Goal: Task Accomplishment & Management: Manage account settings

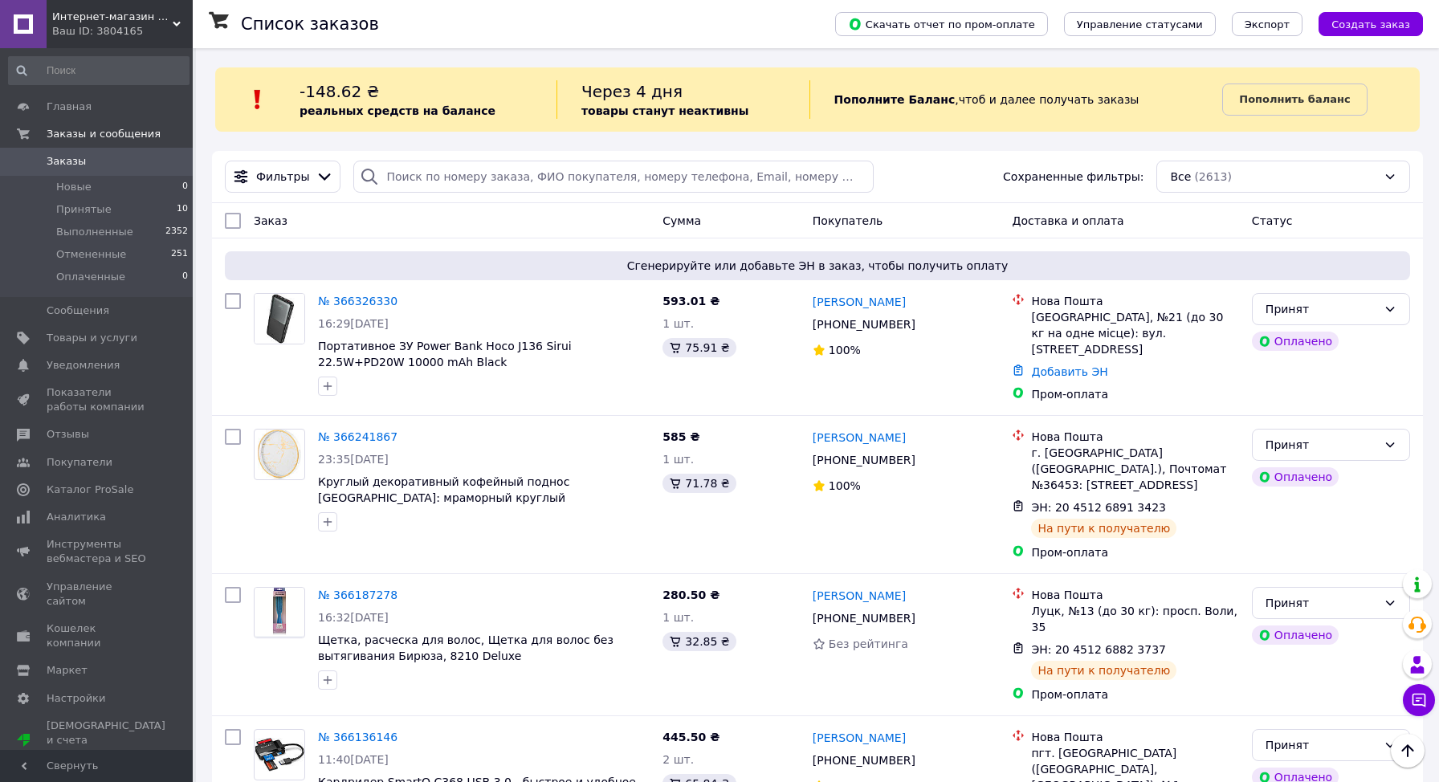
scroll to position [1903, 0]
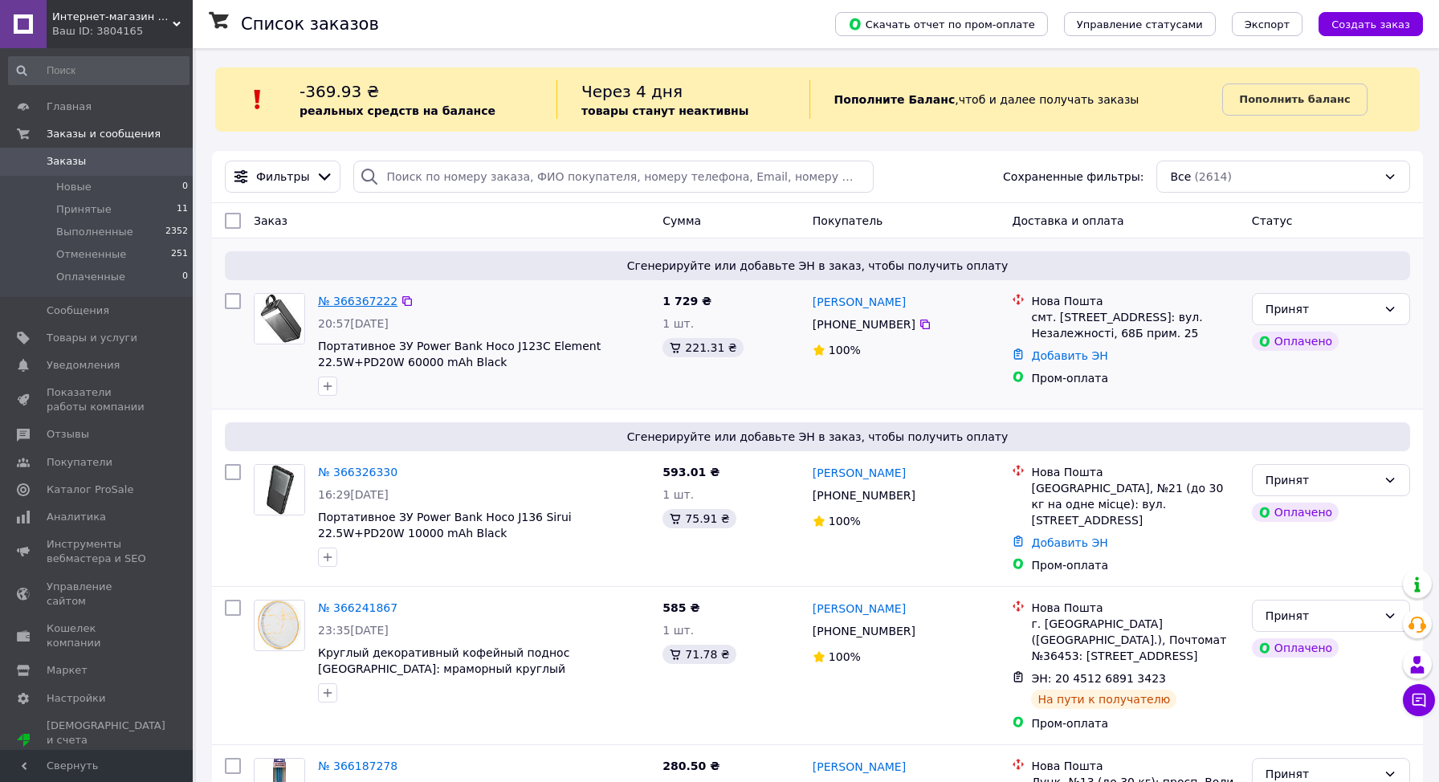
click at [349, 299] on link "№ 366367222" at bounding box center [357, 301] width 79 height 13
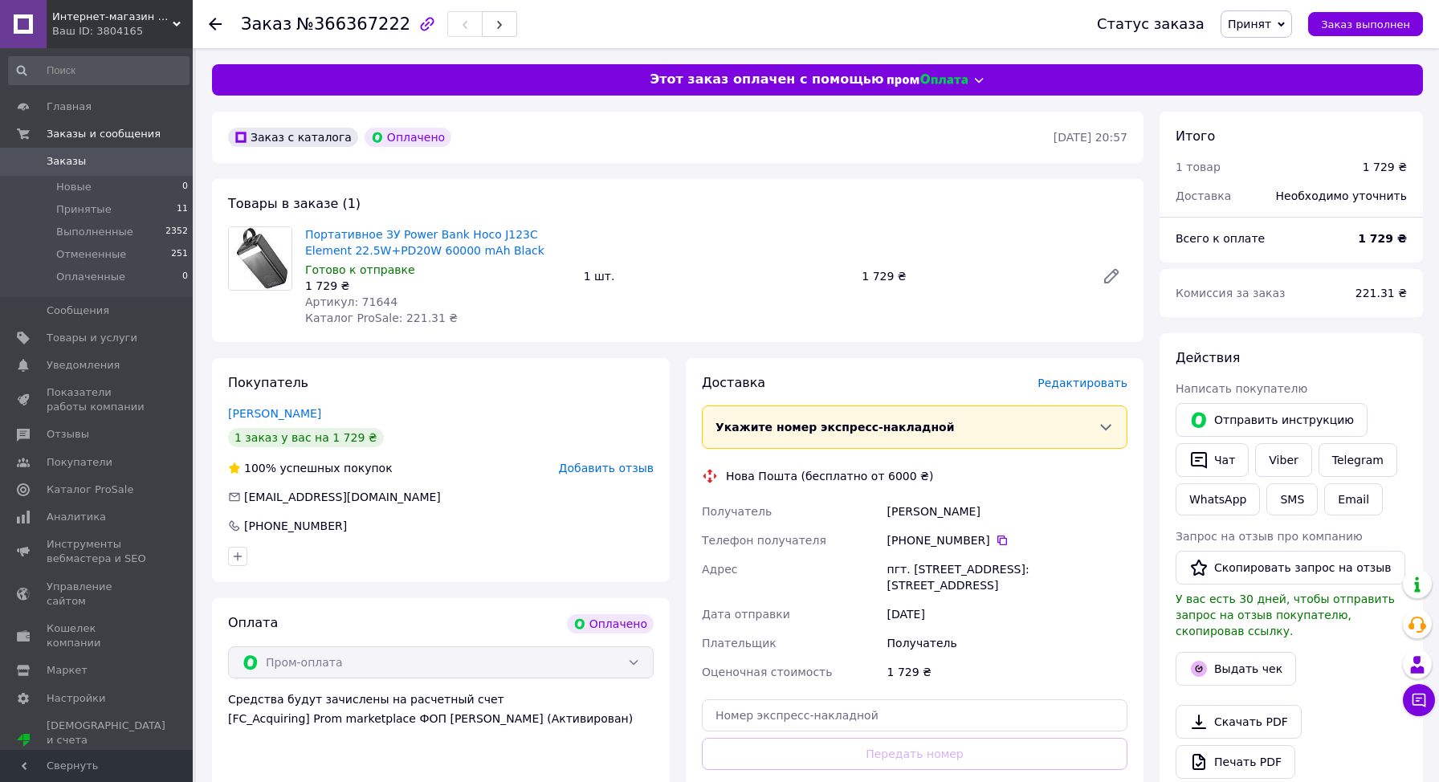
click at [366, 305] on span "Артикул: 71644" at bounding box center [351, 301] width 92 height 13
click at [366, 304] on span "Артикул: 71644" at bounding box center [351, 301] width 92 height 13
copy span "71644"
click at [910, 501] on div "Андріюк Анатолій" at bounding box center [1007, 511] width 247 height 29
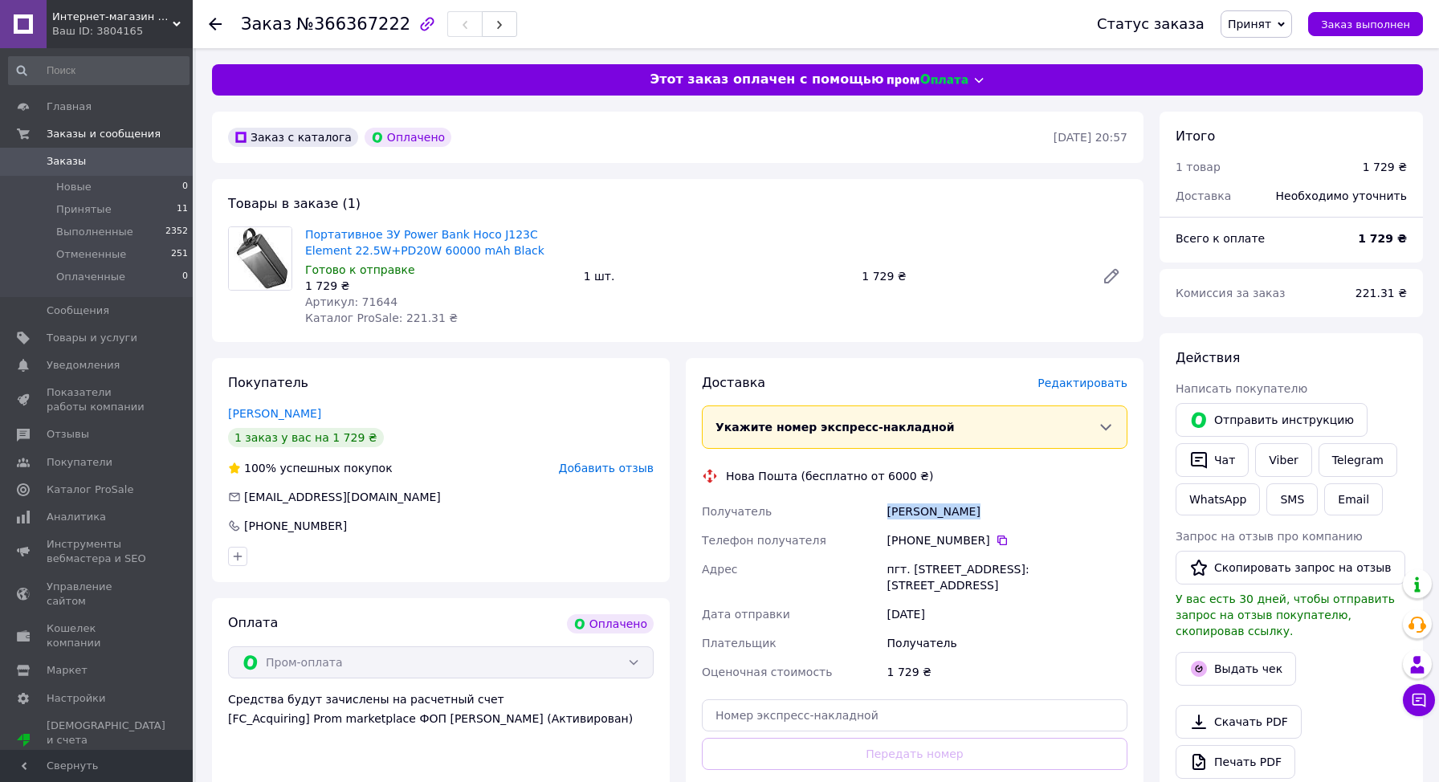
click at [909, 501] on div "Андріюк Анатолій" at bounding box center [1007, 511] width 247 height 29
copy div "Андріюк Анатолій"
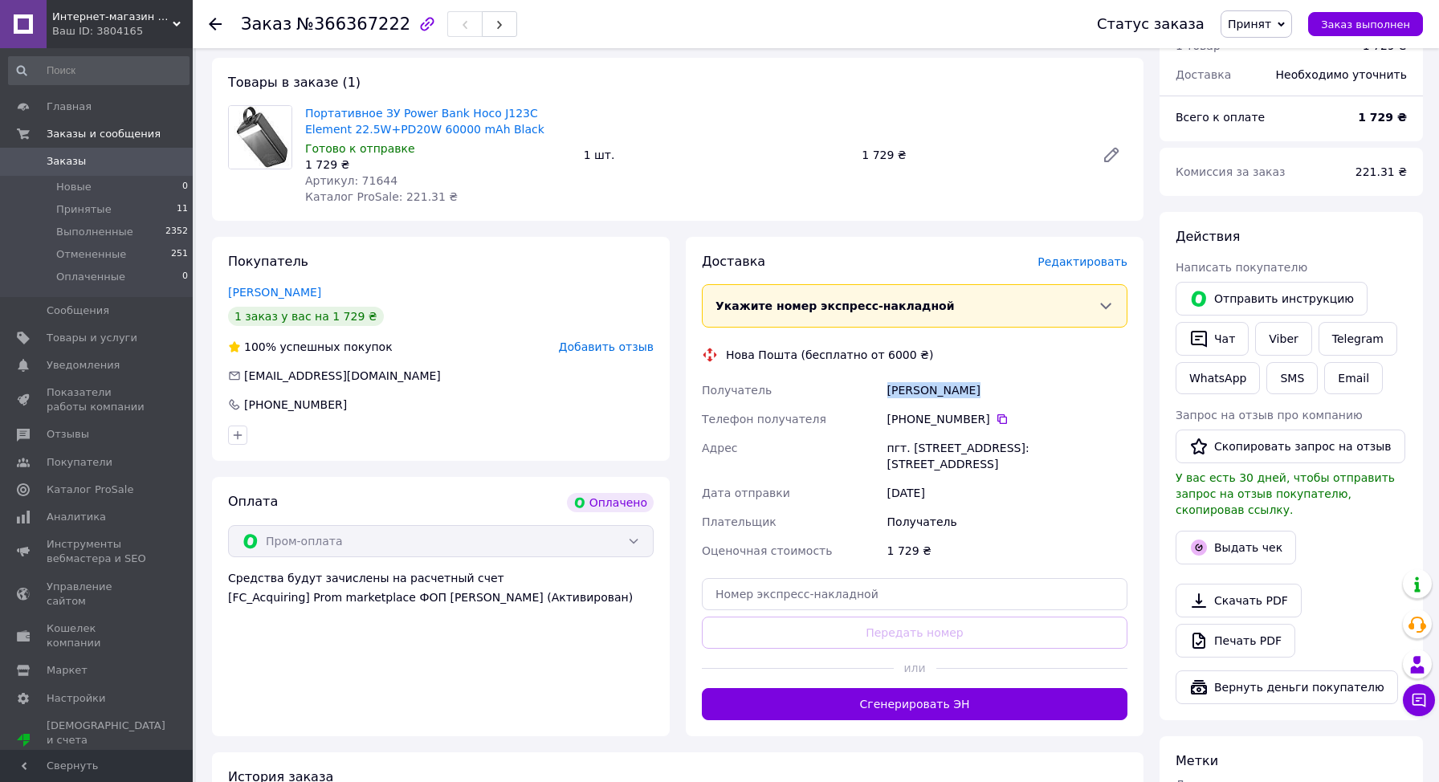
scroll to position [124, 0]
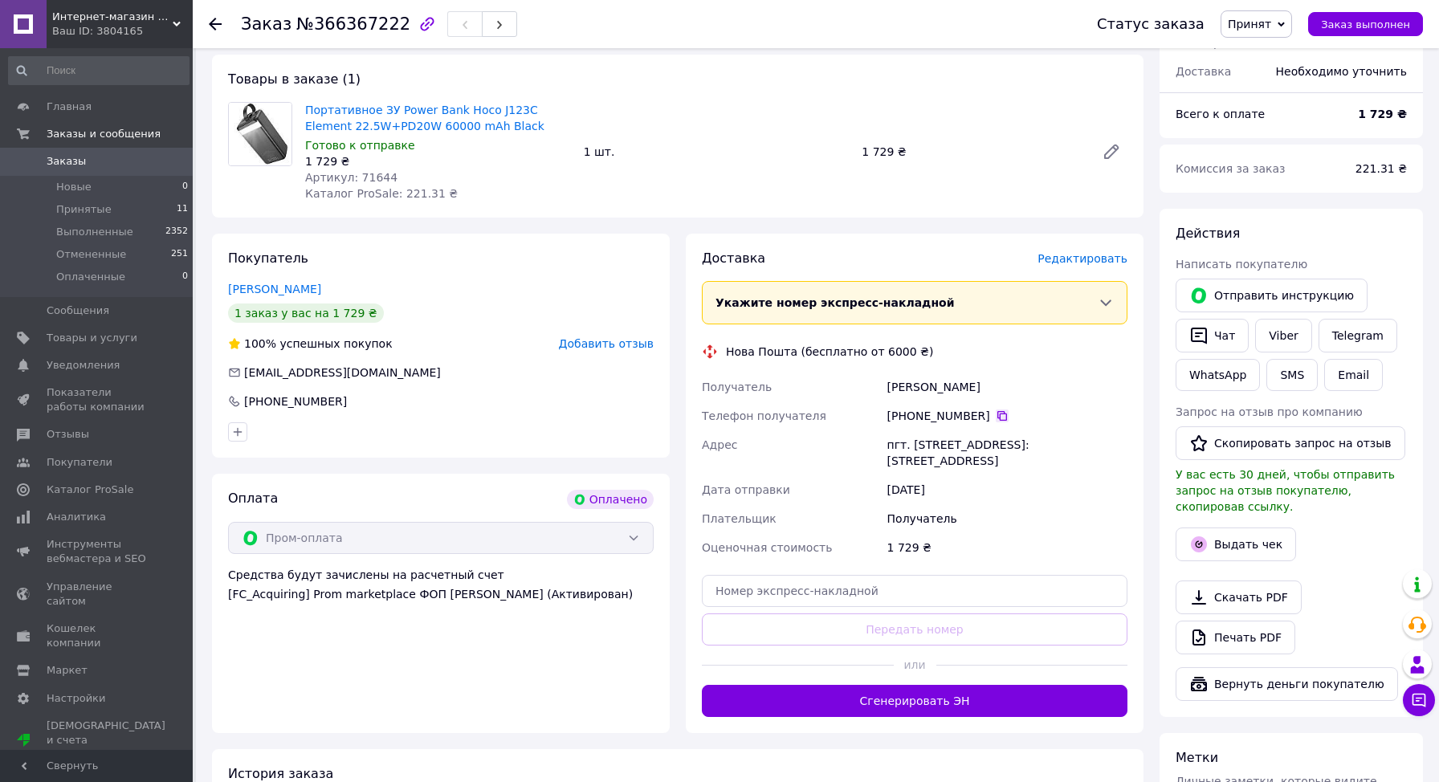
click at [996, 412] on icon at bounding box center [1002, 416] width 13 height 13
drag, startPoint x: 913, startPoint y: 442, endPoint x: 984, endPoint y: 448, distance: 71.8
click at [984, 448] on div "пгт. Старая Выжевка, №1: ул. Независимости, 68Б, пом.25" at bounding box center [1007, 452] width 247 height 45
drag, startPoint x: 928, startPoint y: 446, endPoint x: 1000, endPoint y: 445, distance: 71.5
click at [1000, 445] on div "пгт. Старая Выжевка, №1: ул. Независимости, 68Б, пом.25" at bounding box center [1007, 452] width 247 height 45
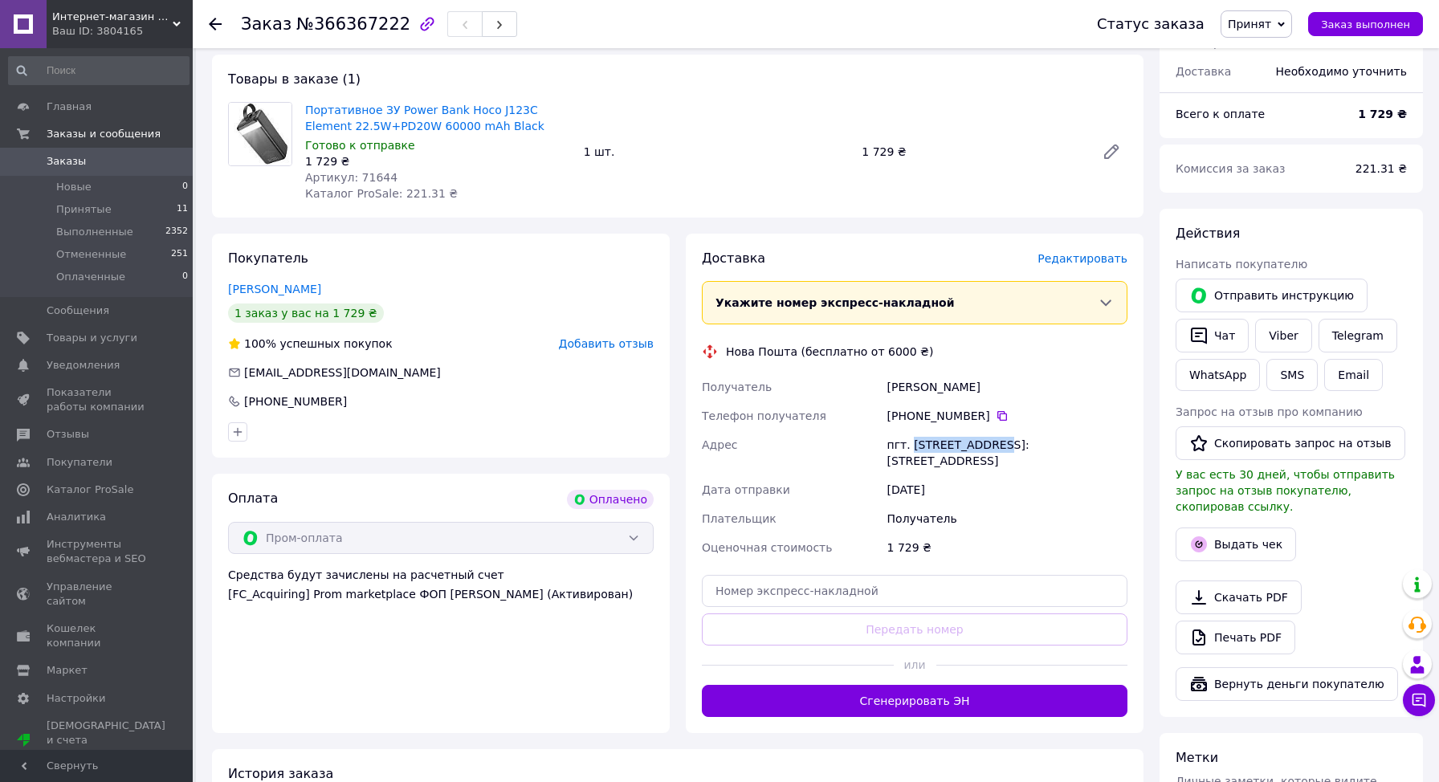
copy div "Старая Выжевка"
click at [117, 206] on li "Принятые 11" at bounding box center [99, 209] width 198 height 22
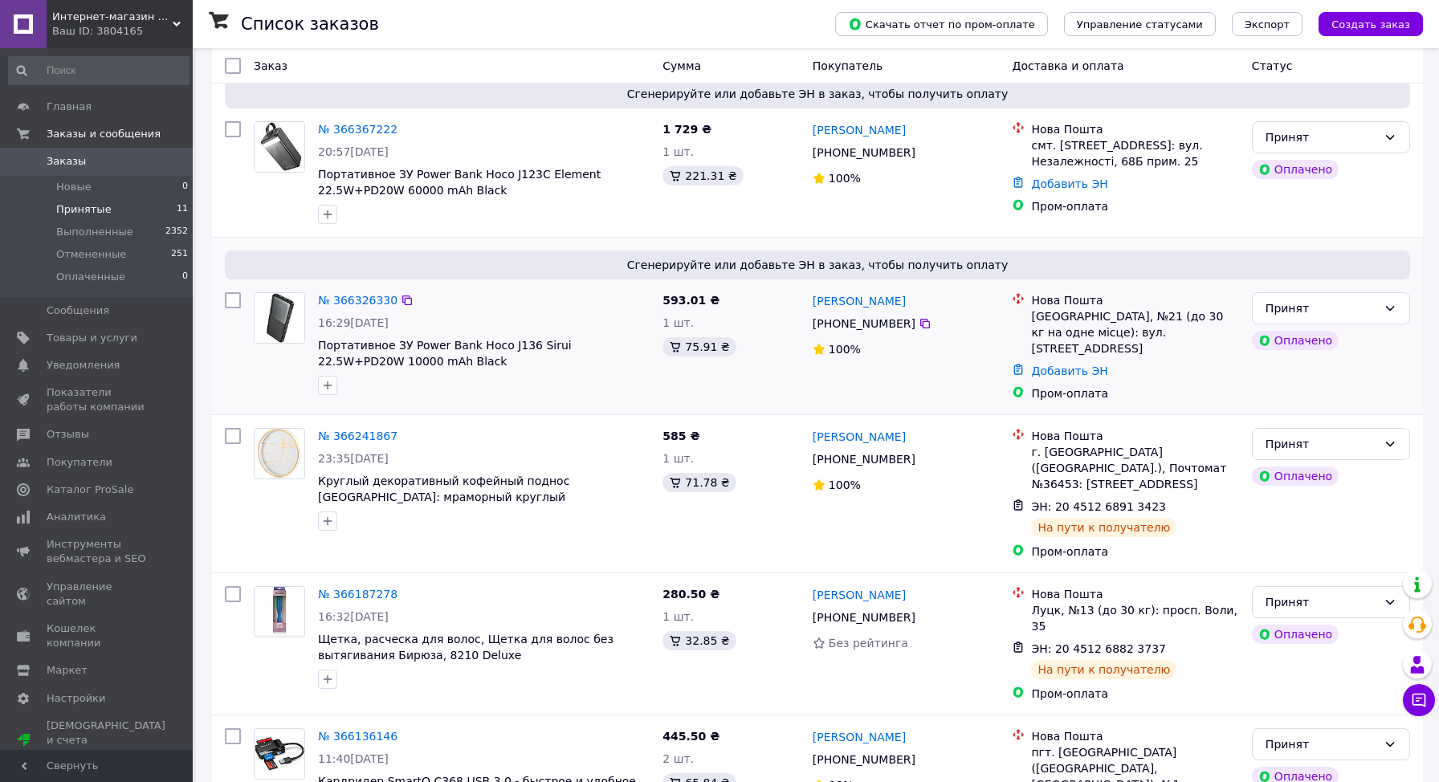
scroll to position [230, 0]
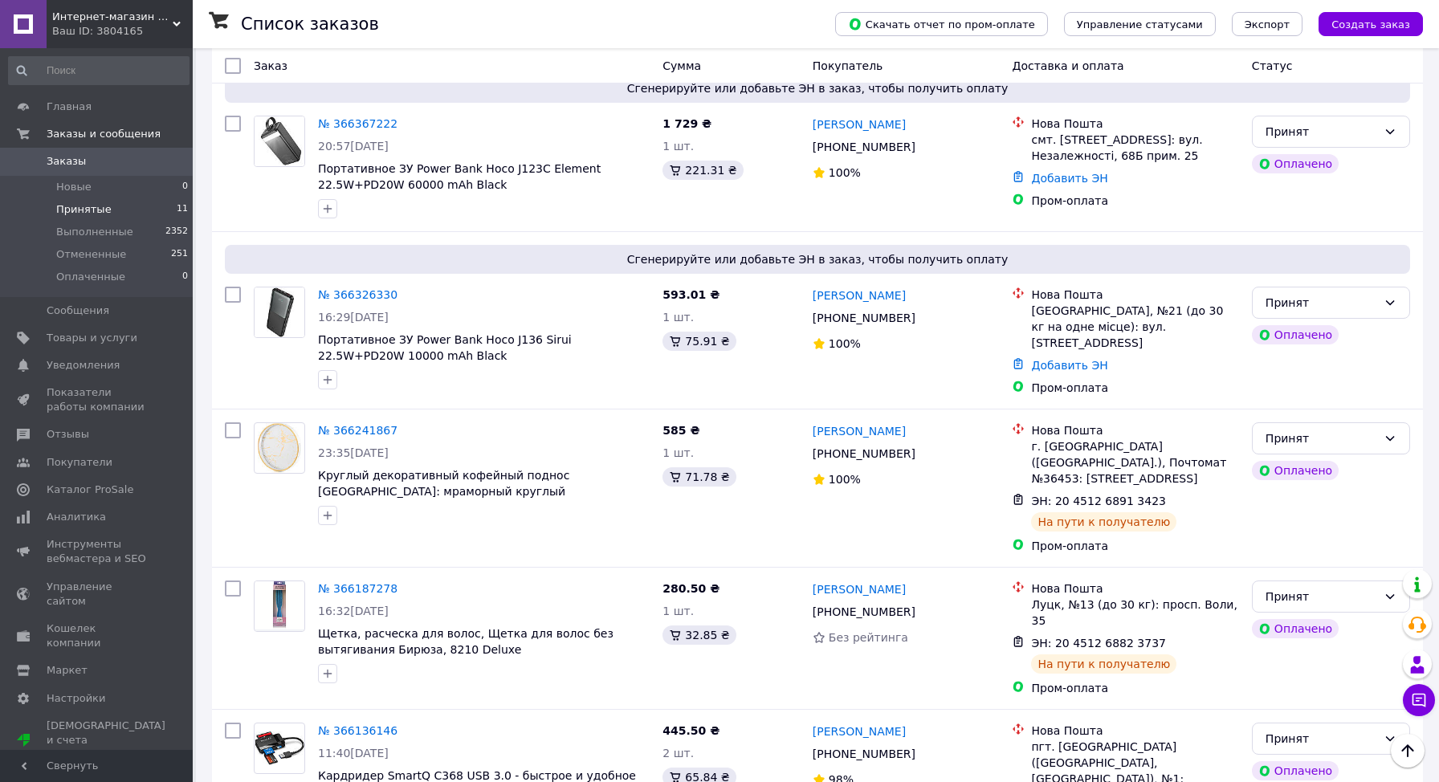
click at [63, 203] on span "Принятые" at bounding box center [83, 209] width 55 height 14
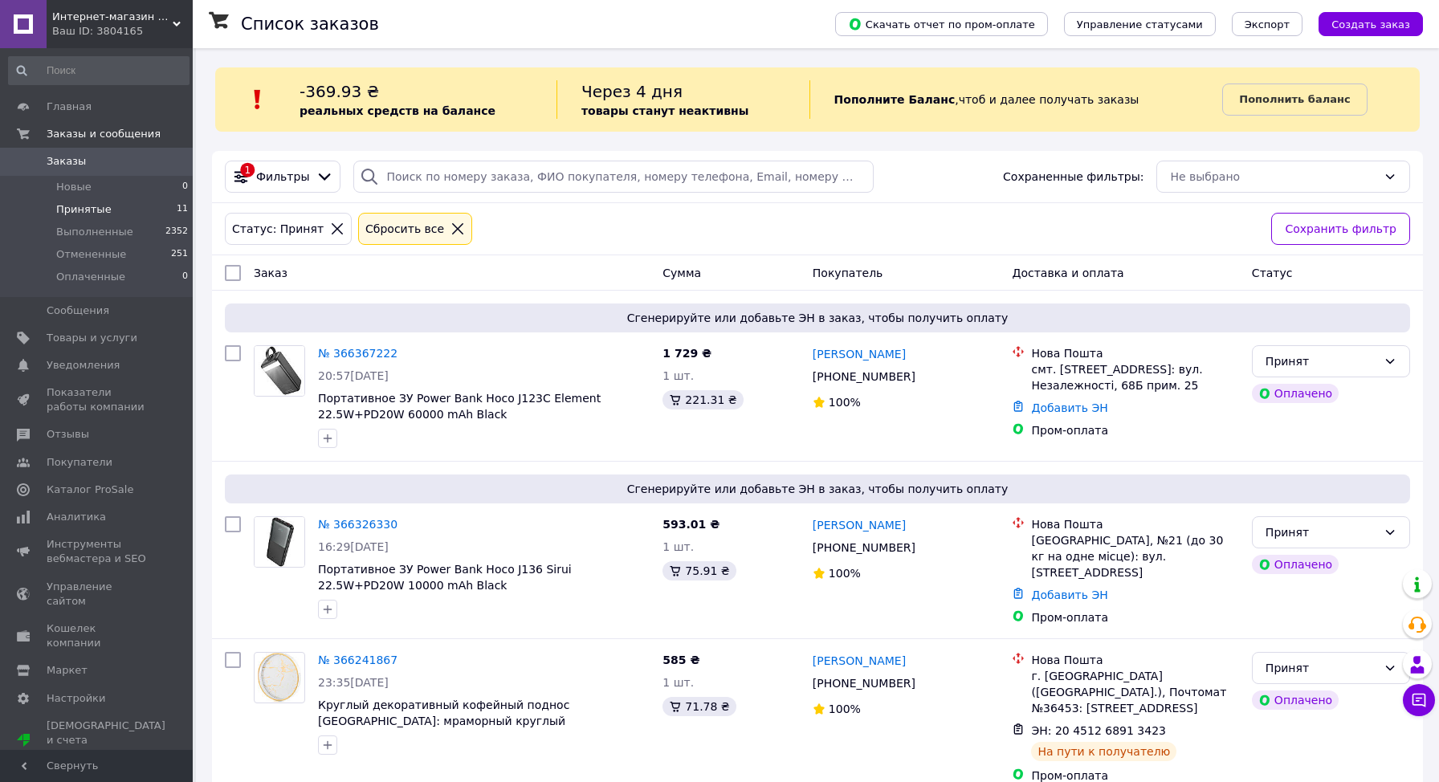
click at [56, 210] on span "Принятые" at bounding box center [83, 209] width 55 height 14
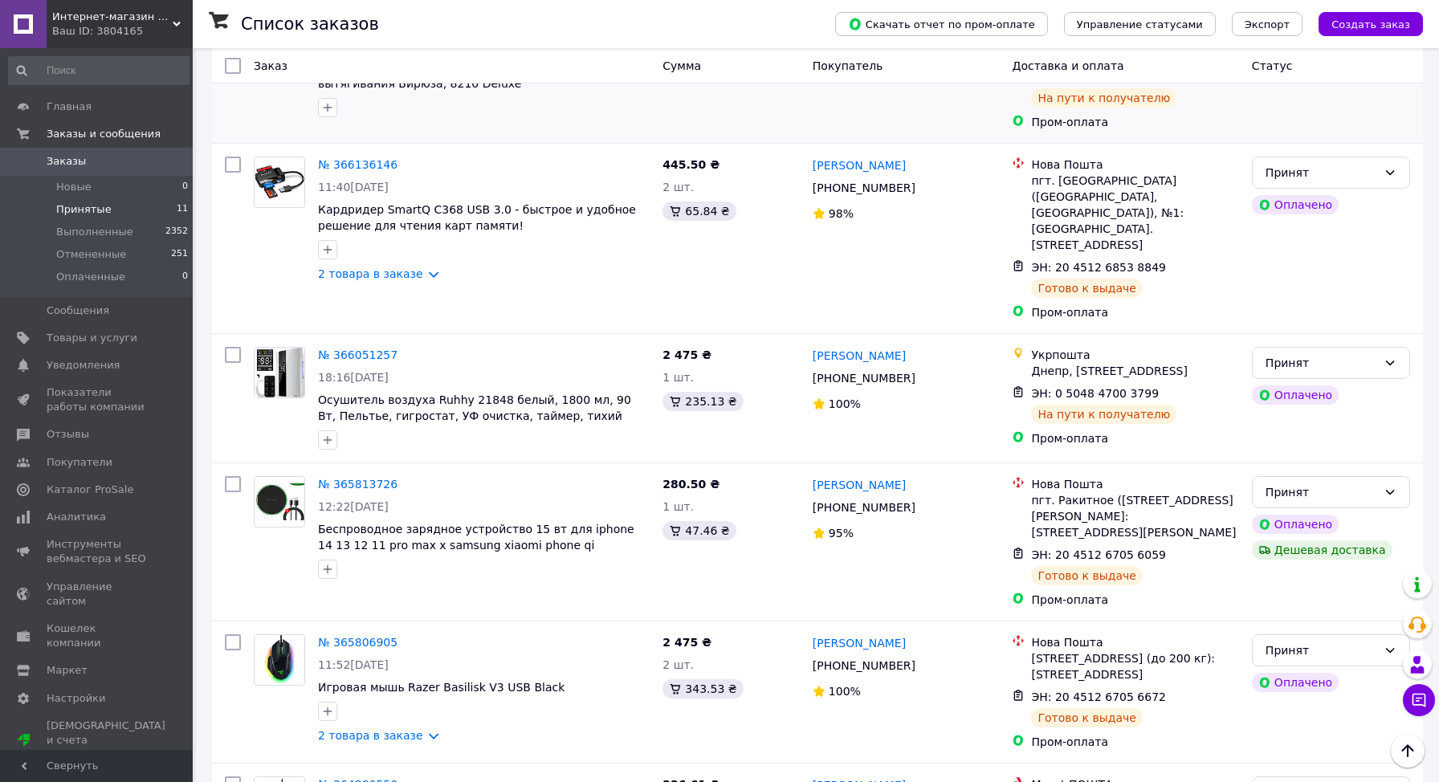
scroll to position [798, 0]
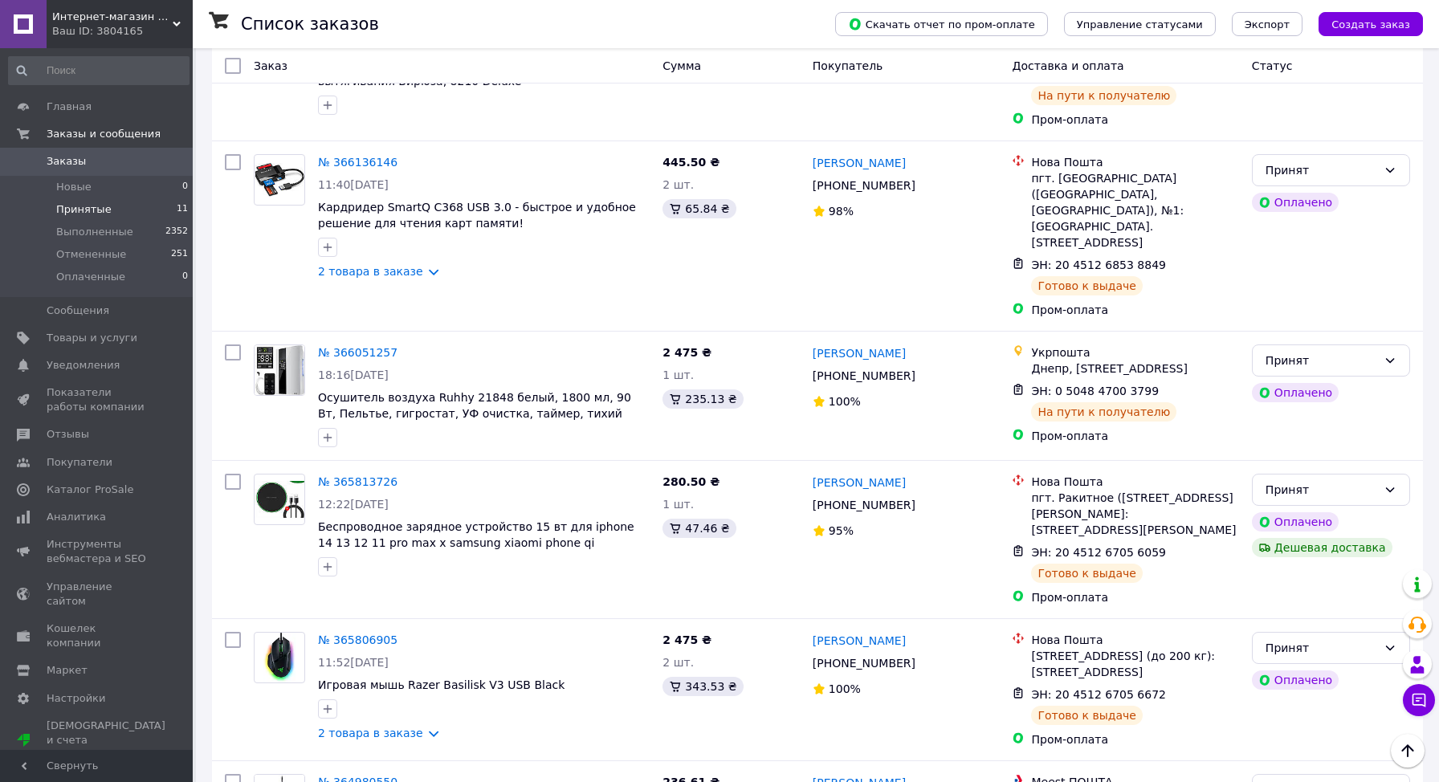
click at [147, 206] on li "Принятые 11" at bounding box center [99, 209] width 198 height 22
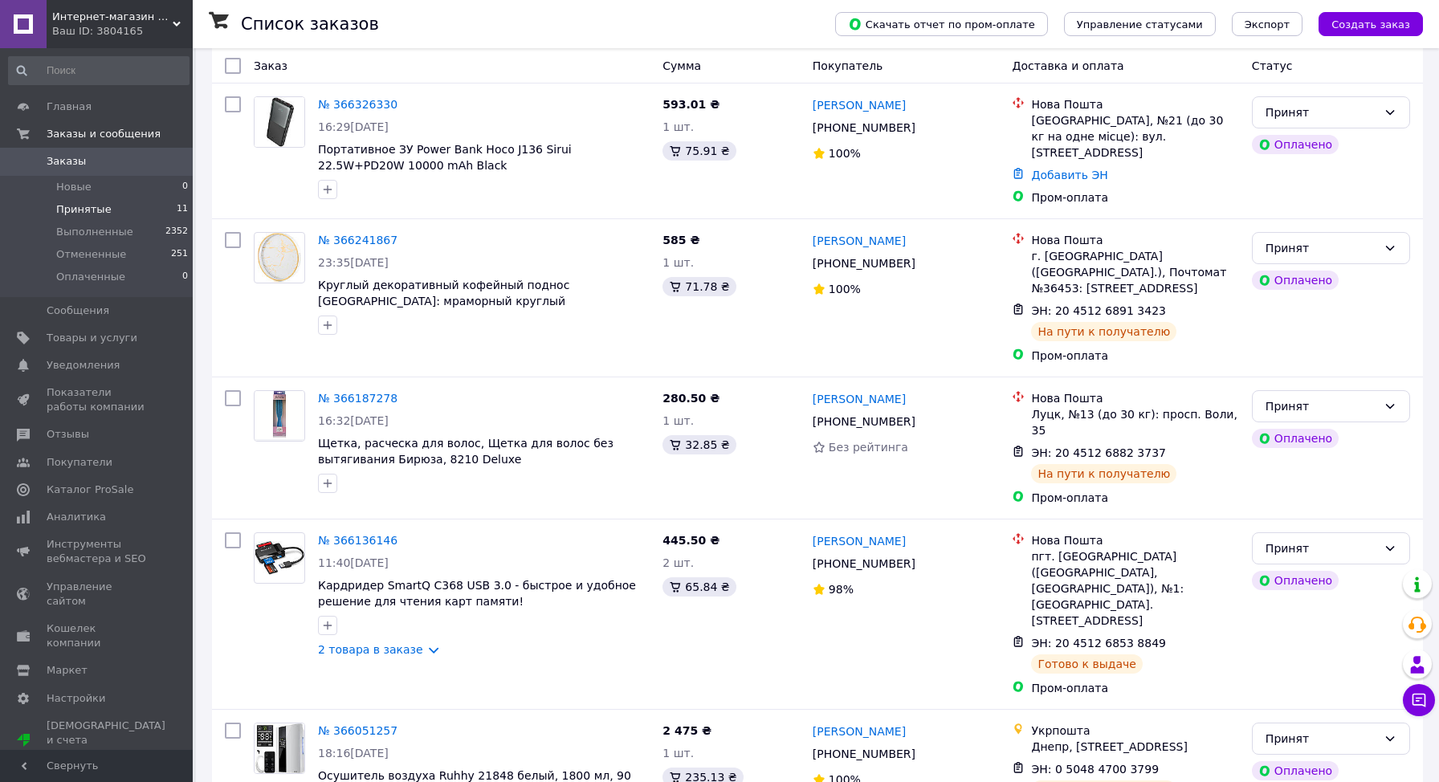
scroll to position [422, 0]
click at [112, 205] on li "Принятые 11" at bounding box center [99, 209] width 198 height 22
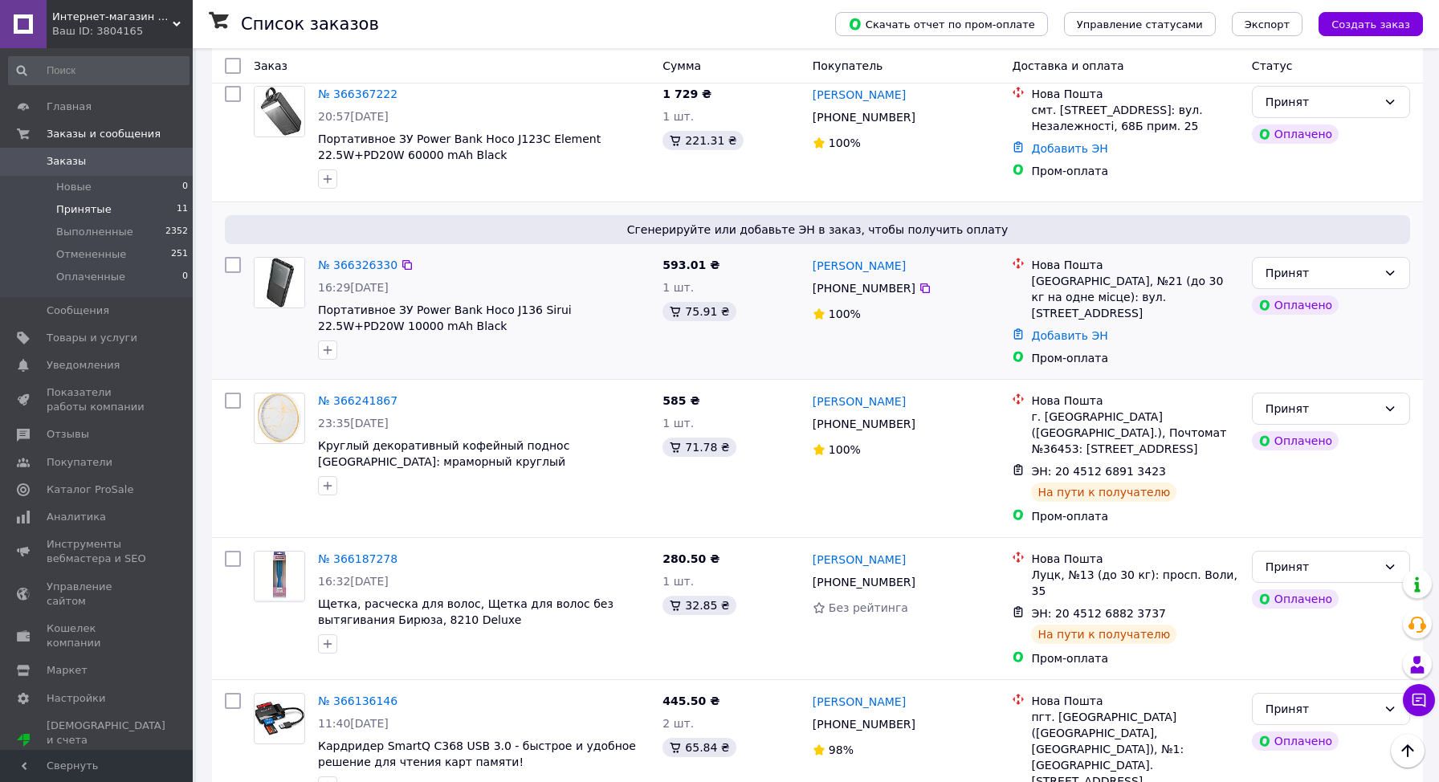
scroll to position [262, 0]
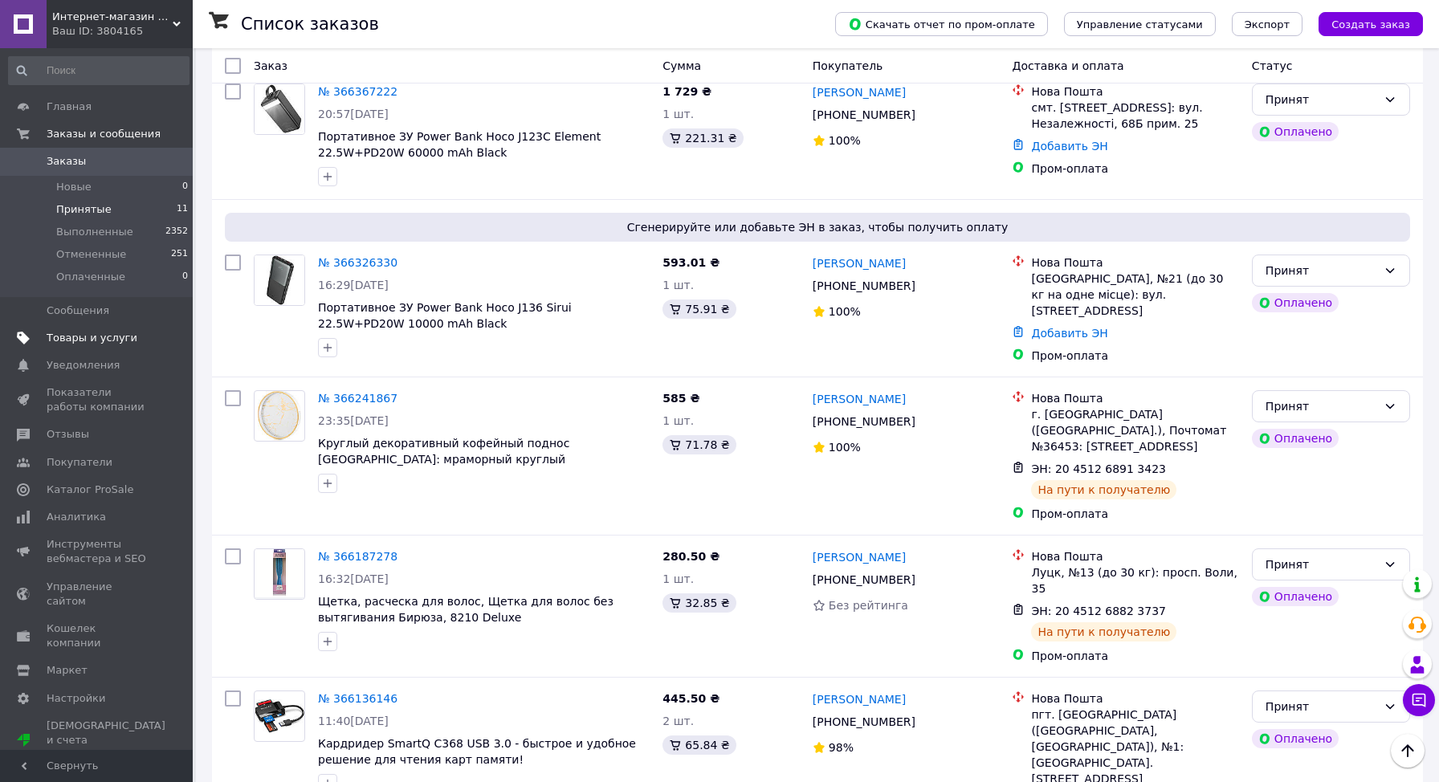
click at [79, 342] on span "Товары и услуги" at bounding box center [92, 338] width 91 height 14
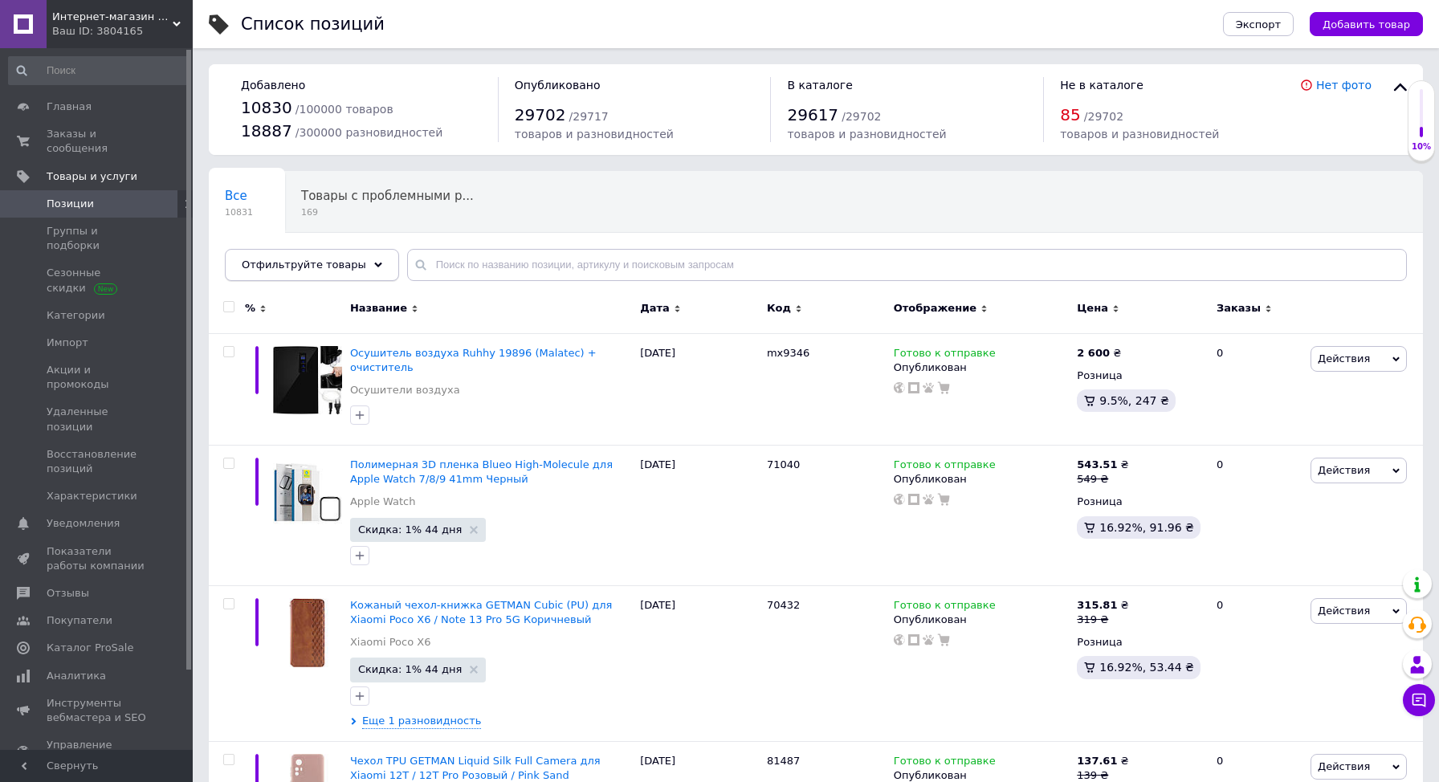
click at [312, 260] on span "Отфильтруйте товары" at bounding box center [304, 265] width 124 height 12
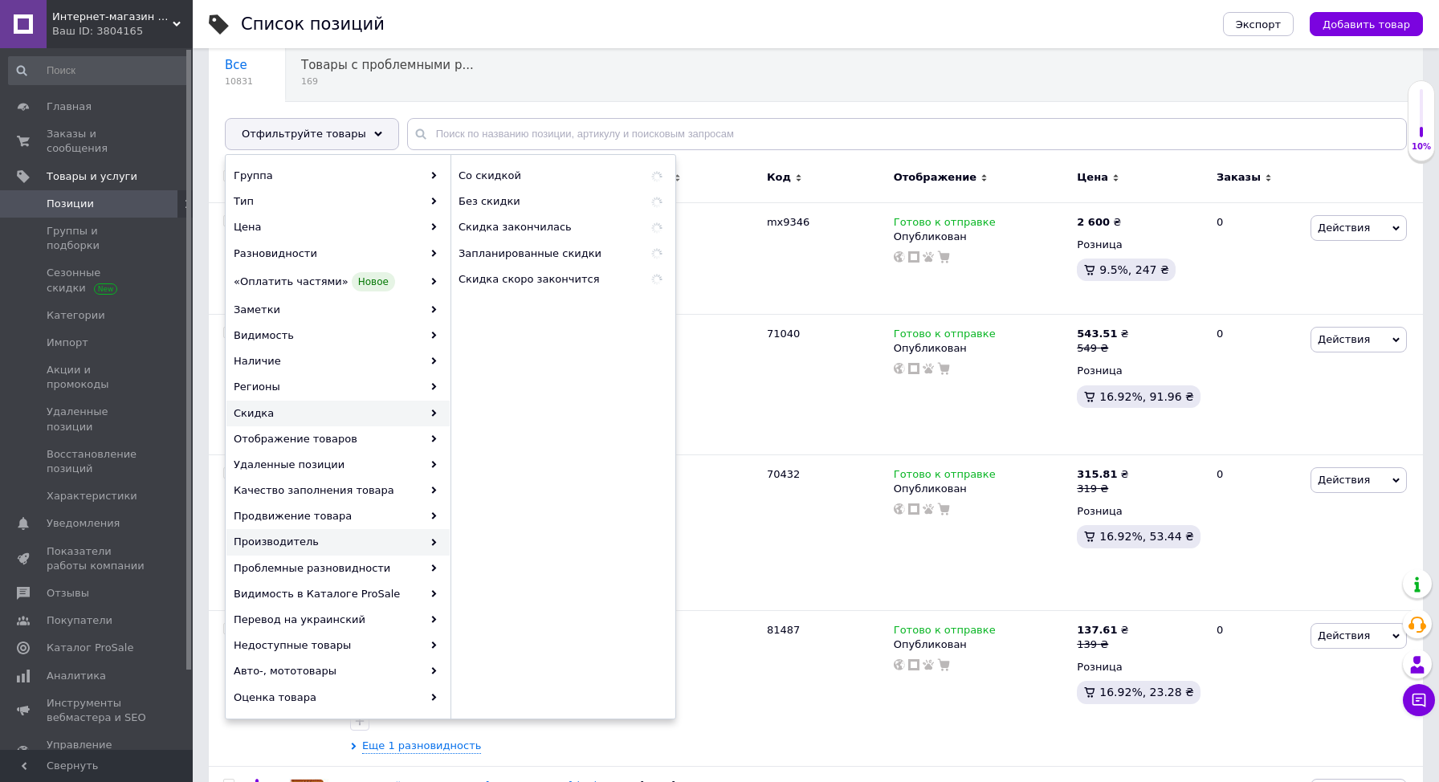
scroll to position [134, 0]
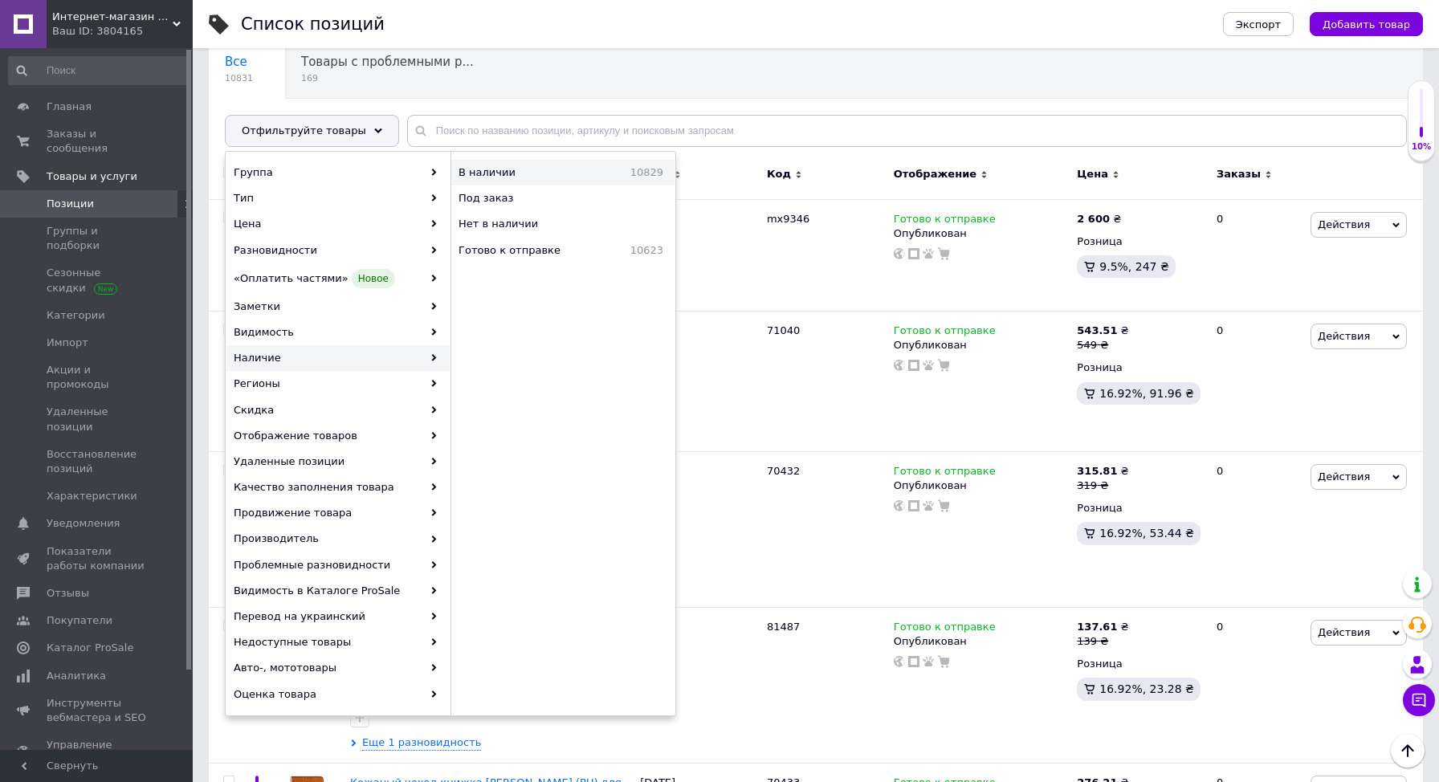
click at [655, 173] on span "10829" at bounding box center [620, 172] width 86 height 14
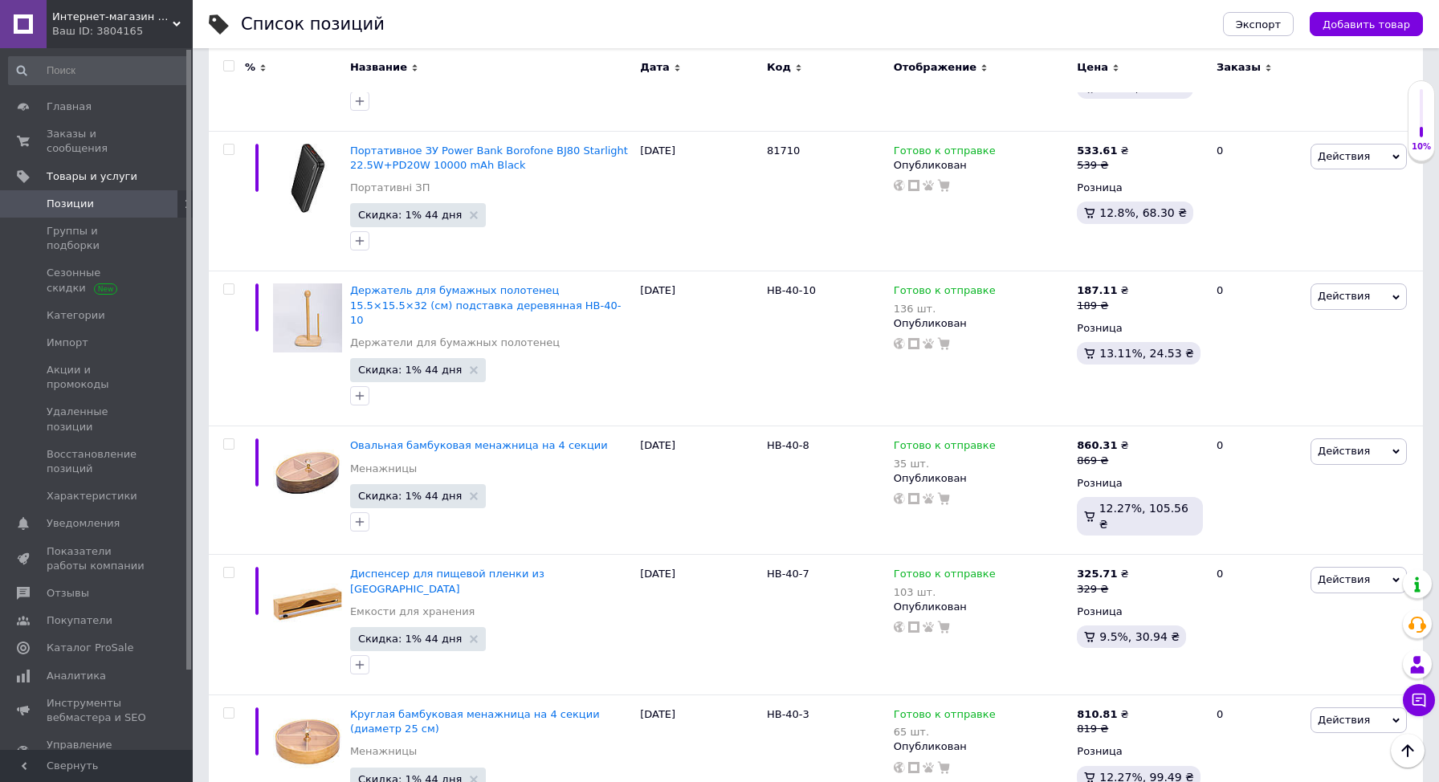
scroll to position [13772, 0]
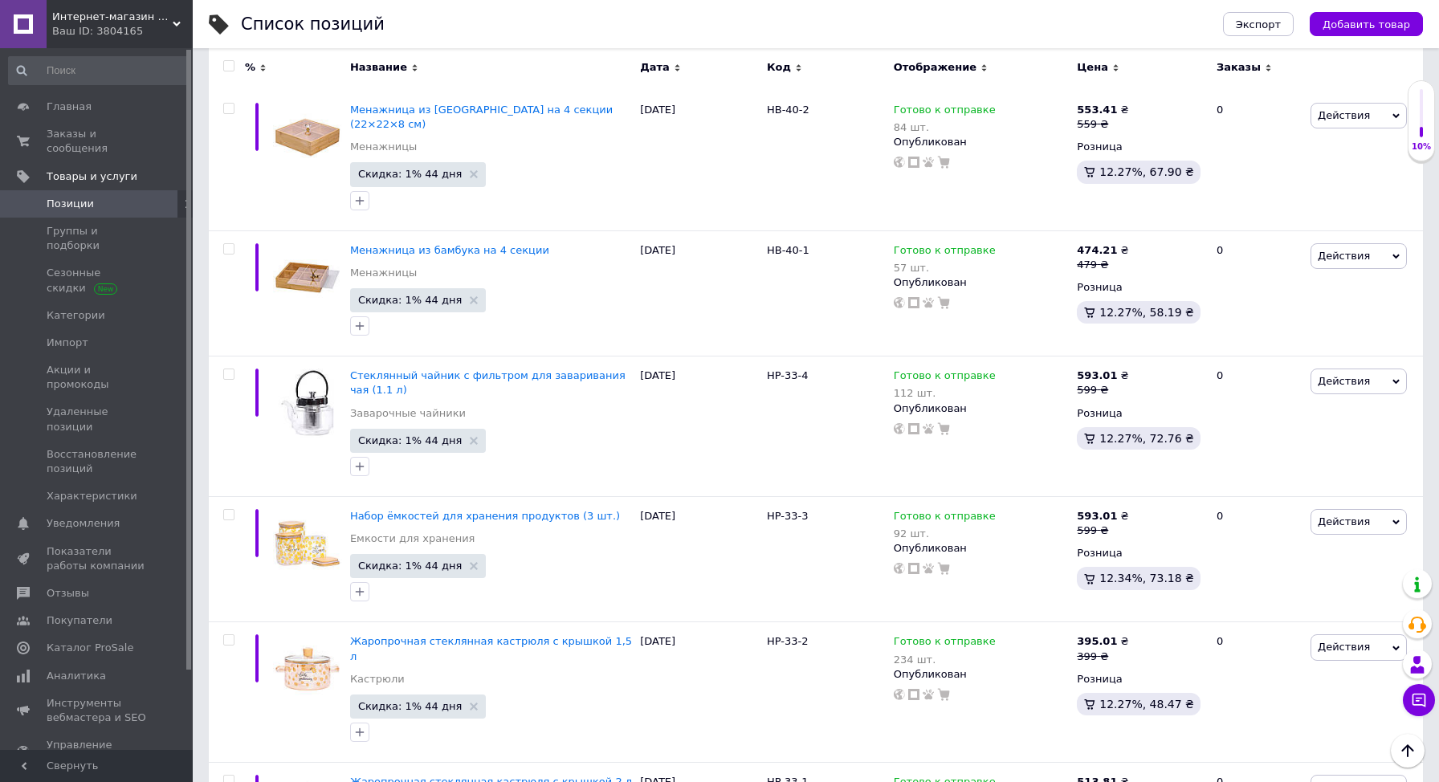
click at [68, 33] on div "Ваш ID: 3804165" at bounding box center [122, 31] width 141 height 14
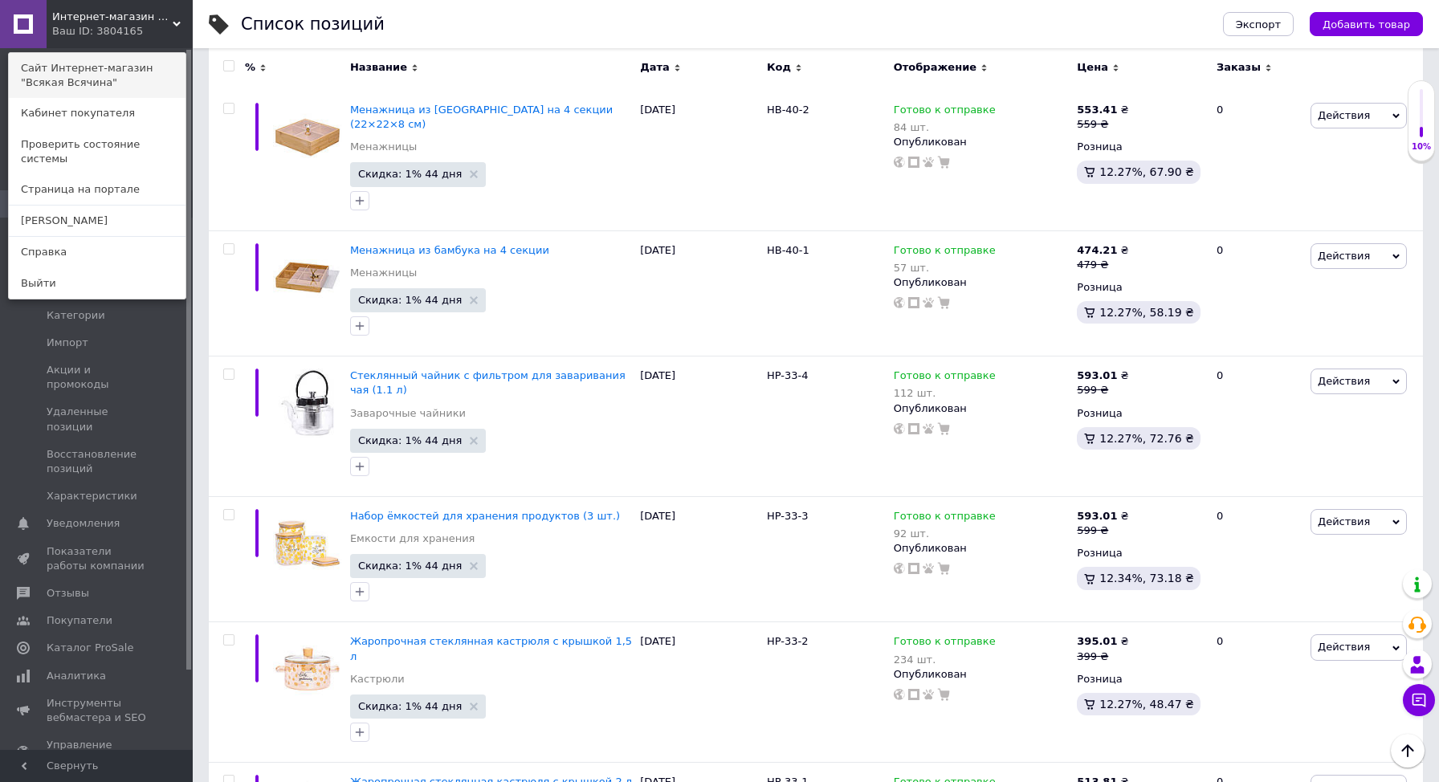
click at [97, 67] on link "Сайт Интернет-магазин "Всякая Всячина"" at bounding box center [97, 75] width 177 height 45
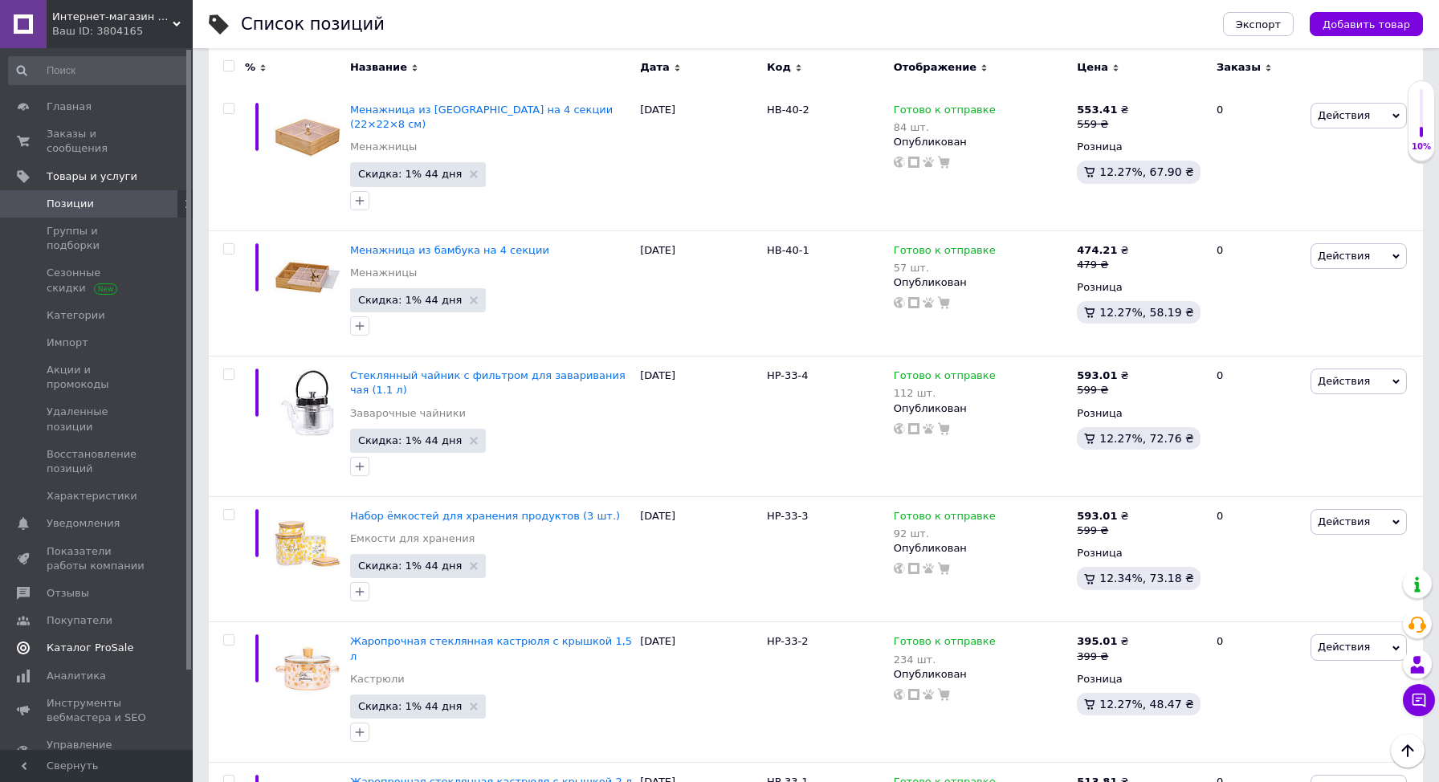
click at [43, 641] on span at bounding box center [23, 648] width 47 height 14
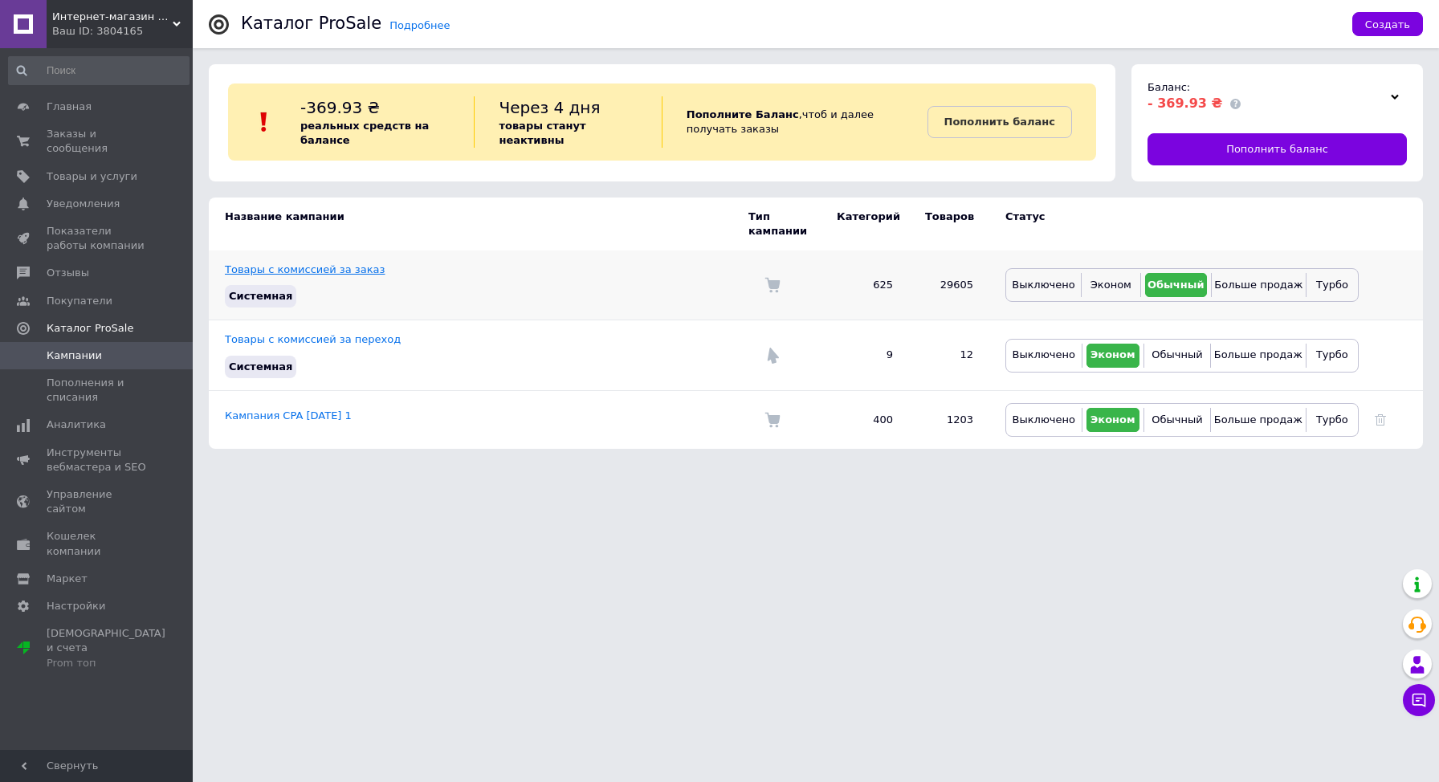
click at [270, 267] on link "Товары с комиссией за заказ" at bounding box center [305, 269] width 160 height 12
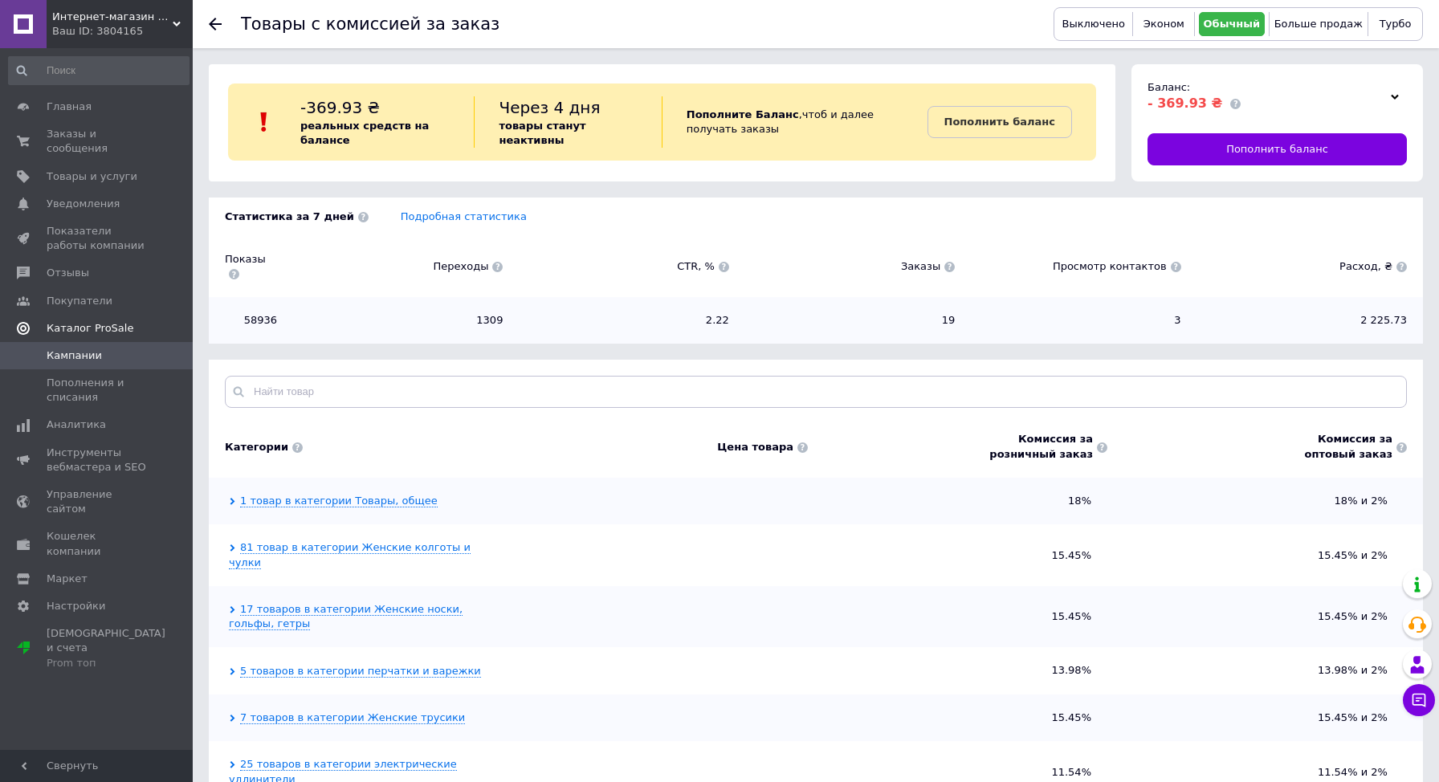
click at [76, 333] on span "Каталог ProSale" at bounding box center [90, 328] width 87 height 14
click at [66, 328] on span "Каталог ProSale" at bounding box center [90, 328] width 87 height 14
click at [75, 355] on span "Кампании" at bounding box center [74, 355] width 55 height 14
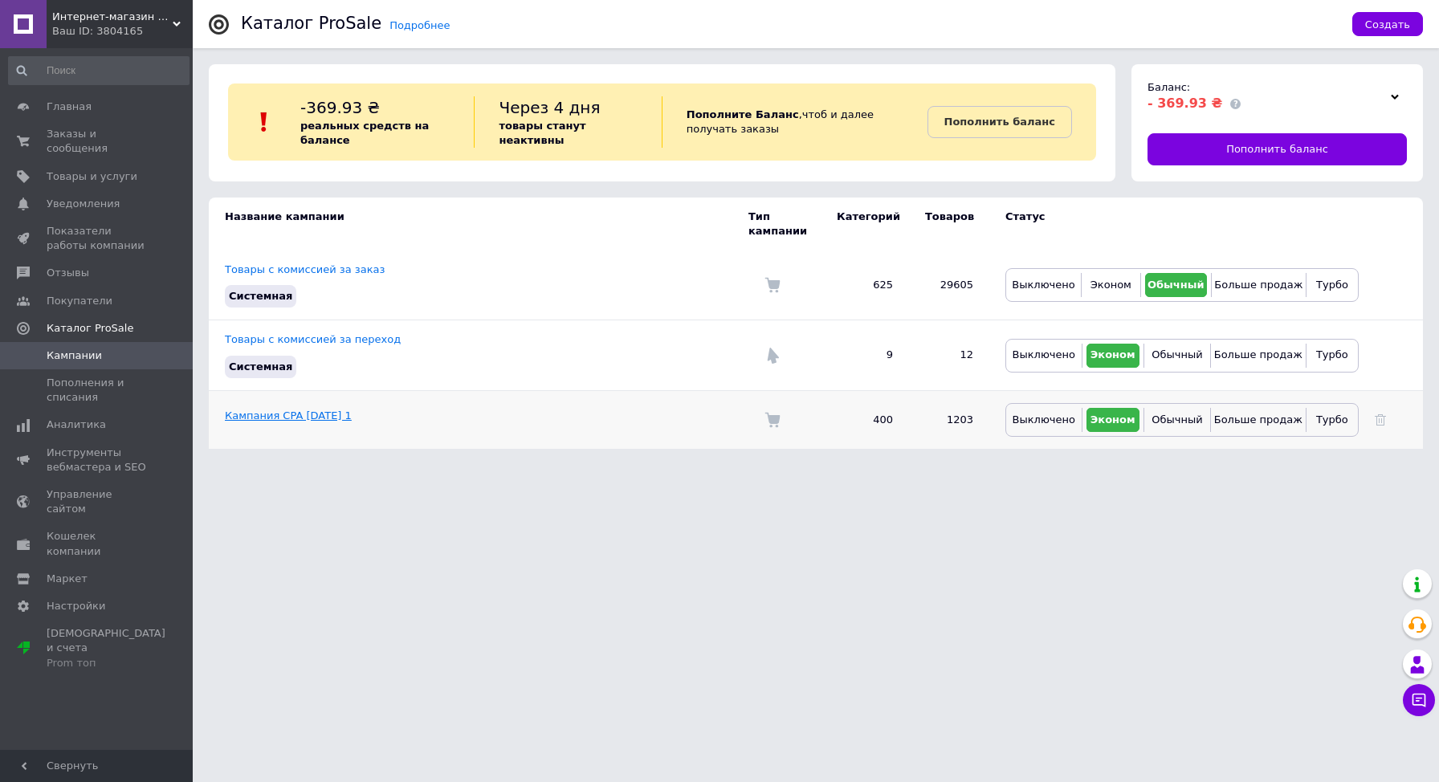
click at [264, 410] on link "Кампания CPA 13.09.2025 1" at bounding box center [288, 416] width 127 height 12
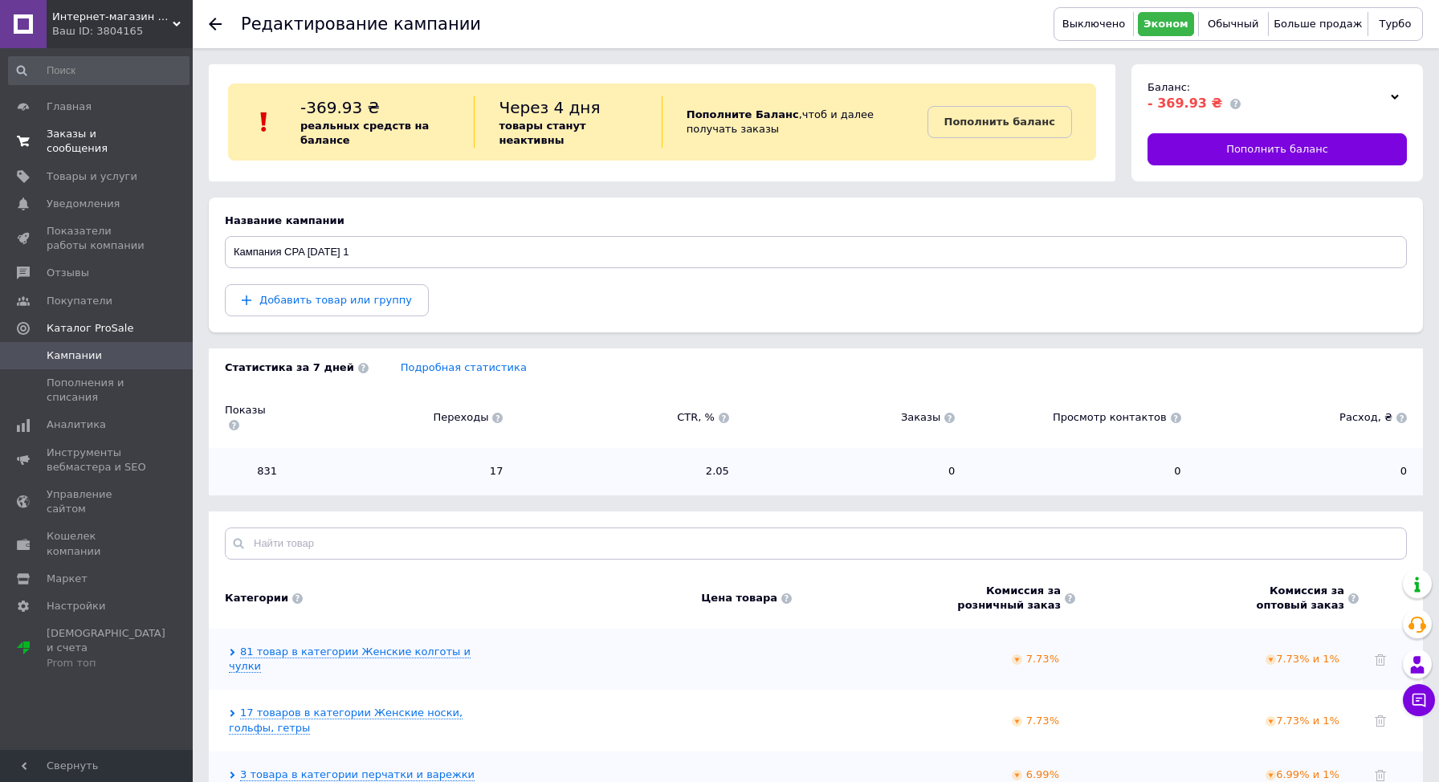
click at [87, 134] on span "Заказы и сообщения" at bounding box center [98, 141] width 102 height 29
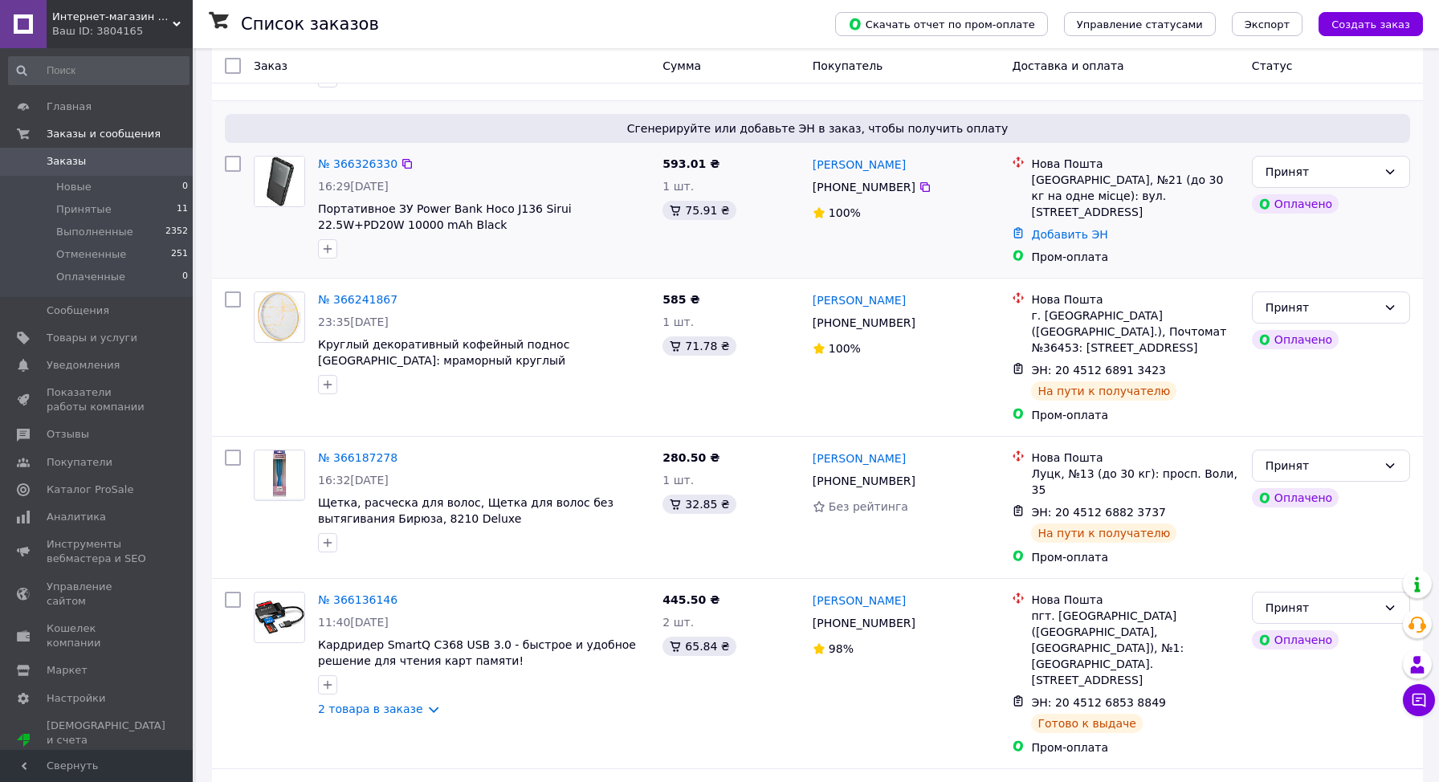
scroll to position [222, 0]
click at [79, 206] on span "Принятые" at bounding box center [83, 209] width 55 height 14
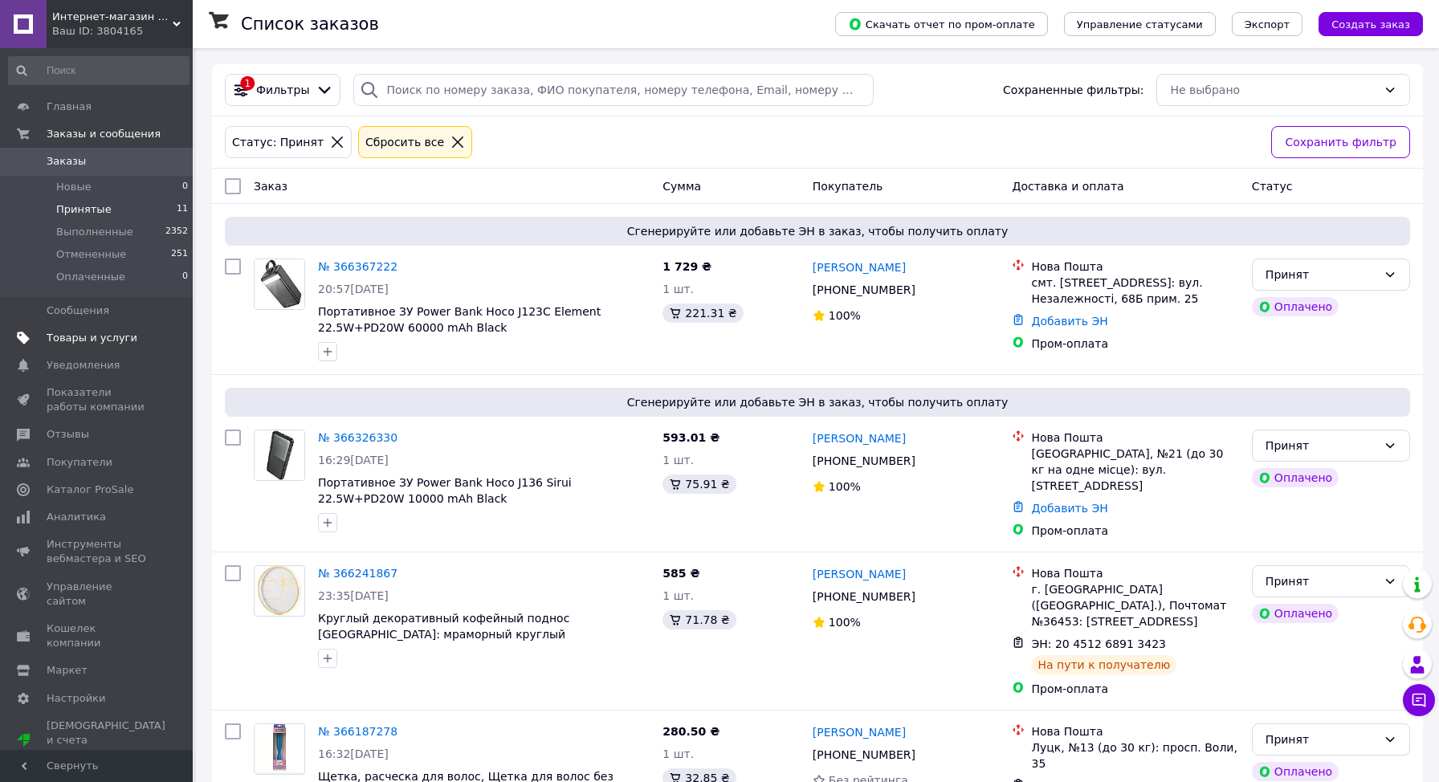
click at [71, 335] on span "Товары и услуги" at bounding box center [92, 338] width 91 height 14
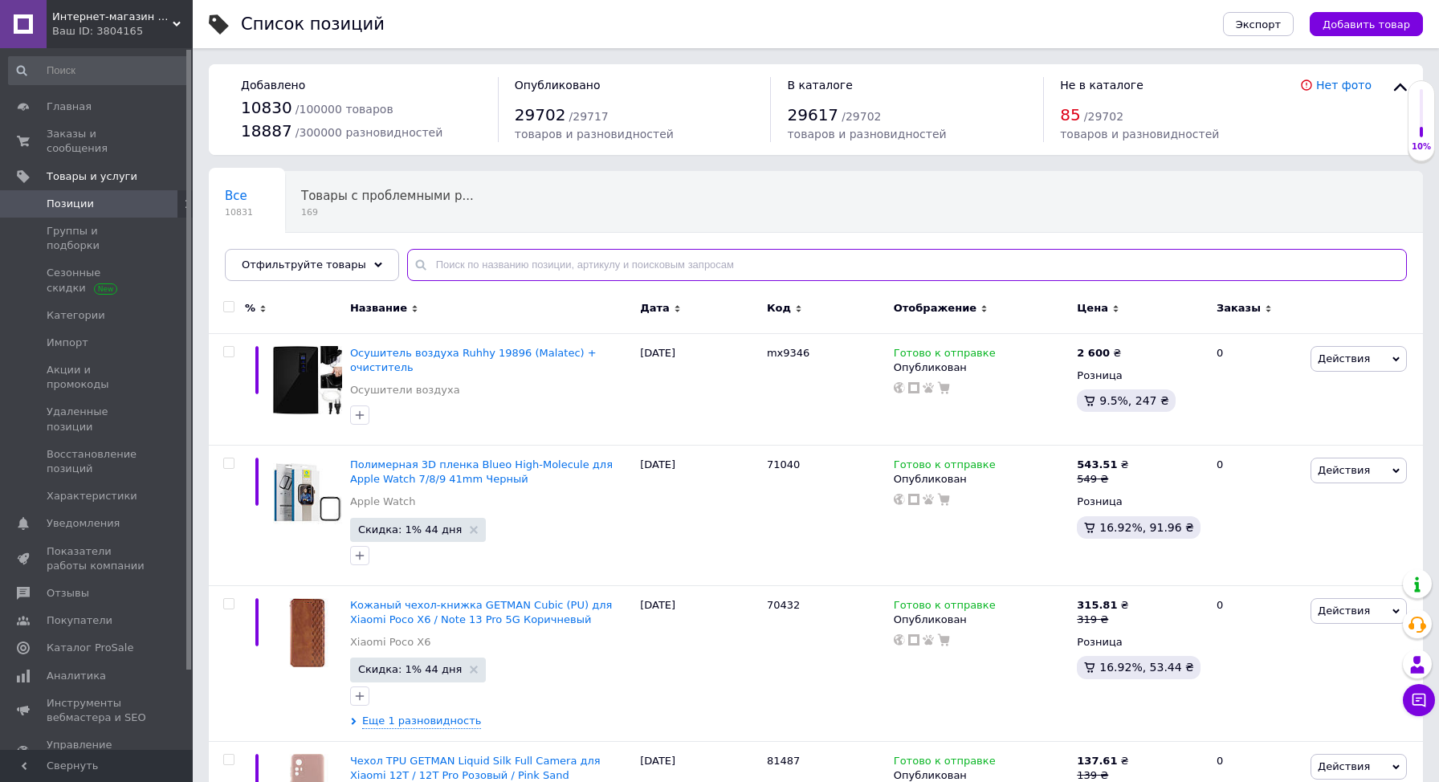
click at [529, 259] on input "text" at bounding box center [907, 265] width 1000 height 32
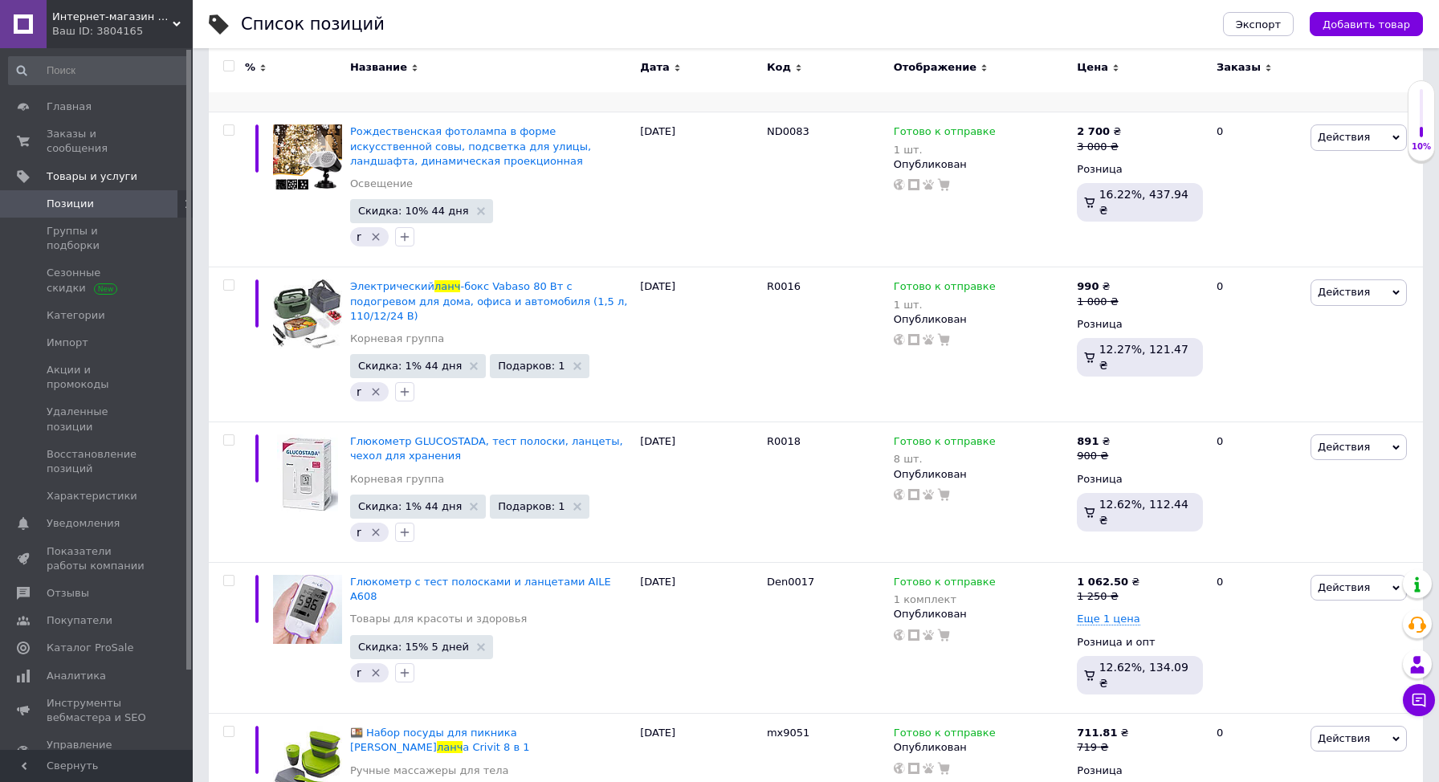
scroll to position [535, 0]
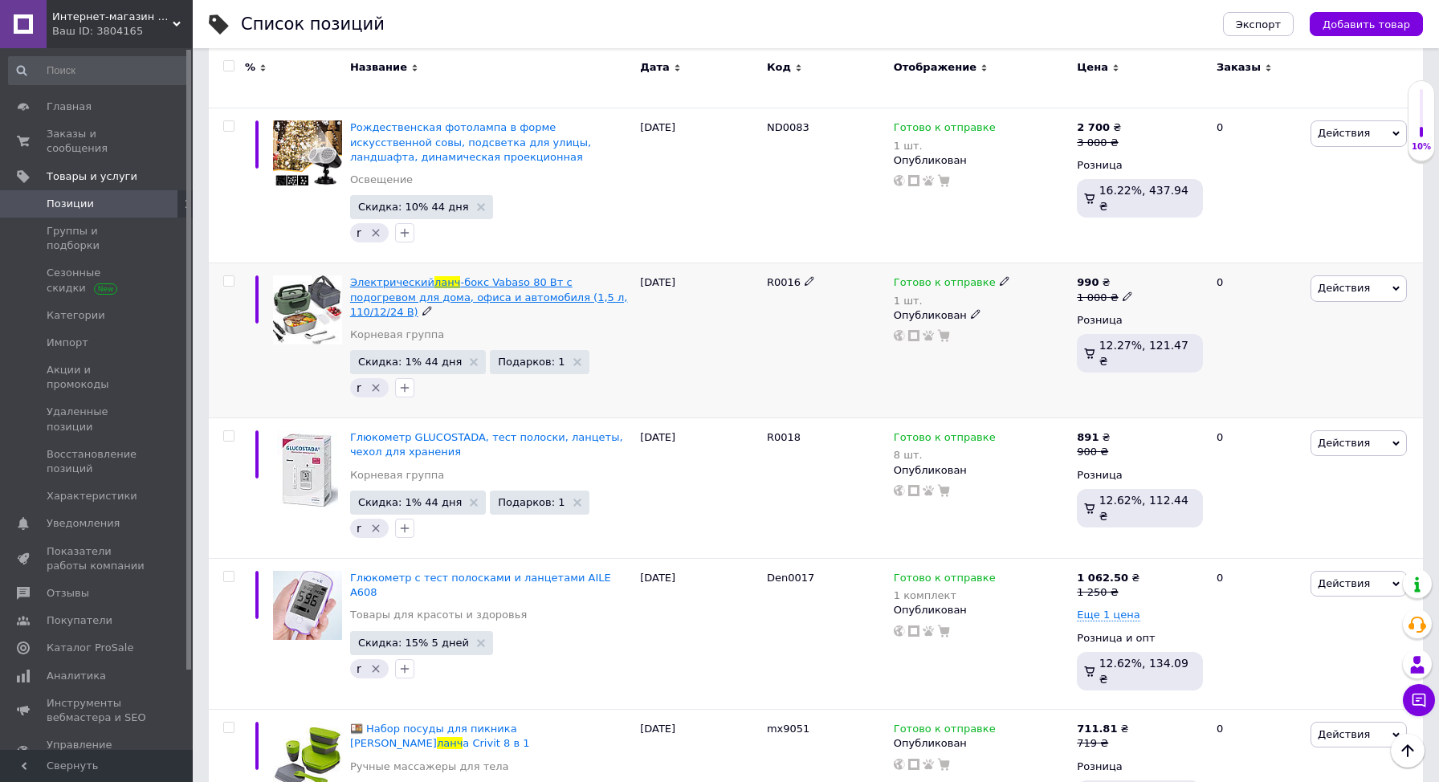
type input "ланч"
click at [427, 300] on span "-бокс Vabaso 80 Вт с подогревом для дома, офиса и автомобиля (1,5 л, 110/12/24 …" at bounding box center [489, 296] width 278 height 41
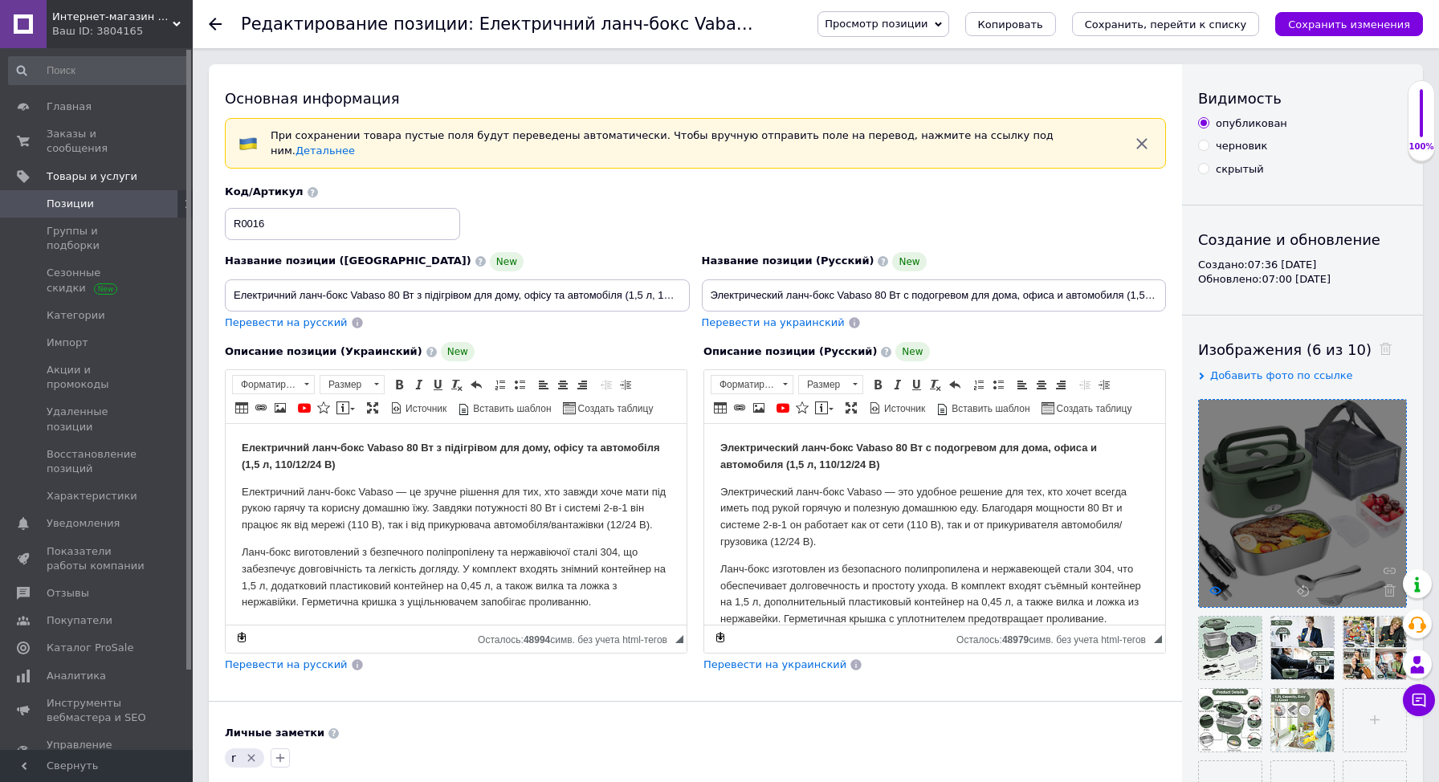
click at [1218, 591] on use at bounding box center [1215, 590] width 12 height 8
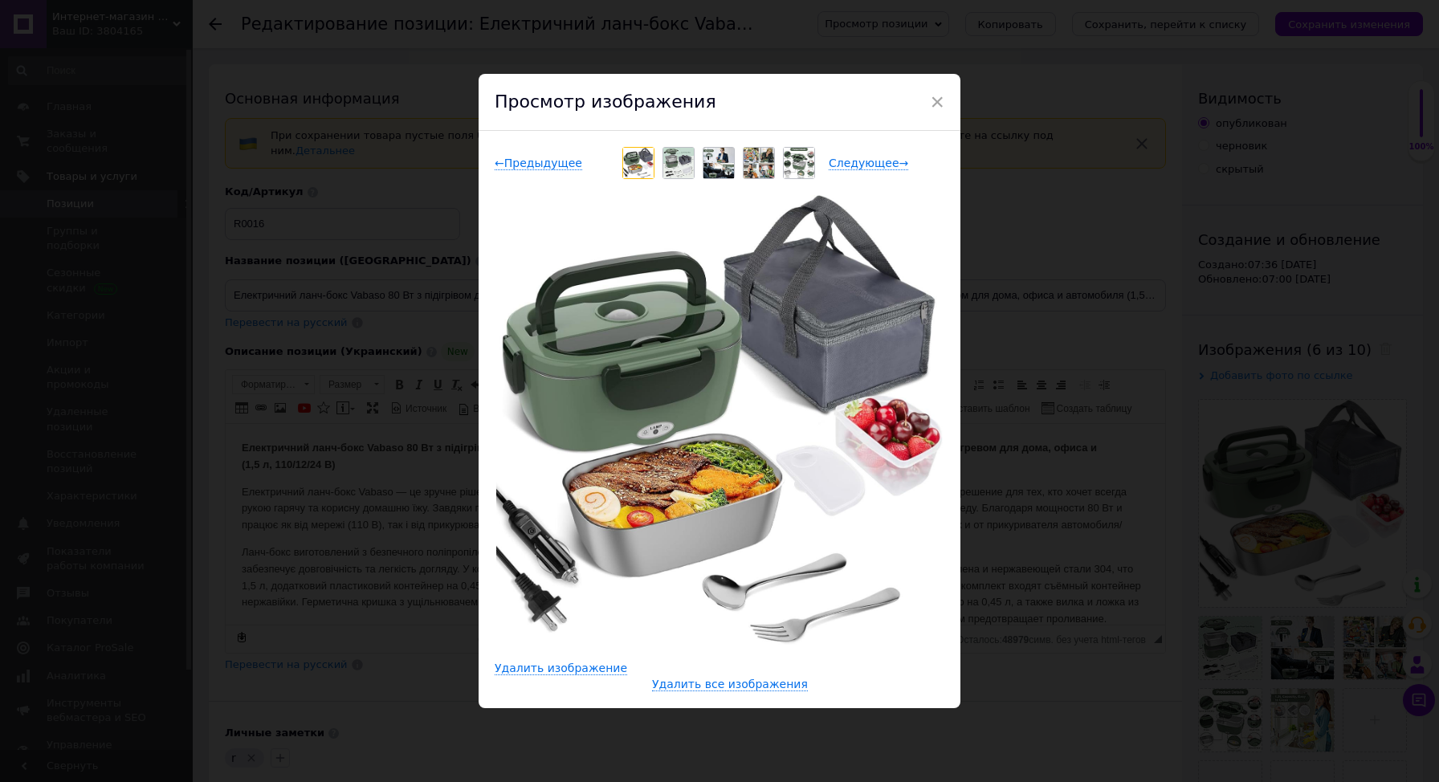
click at [948, 108] on div "Просмотр изображения" at bounding box center [720, 103] width 482 height 58
click at [932, 107] on span "×" at bounding box center [937, 101] width 14 height 27
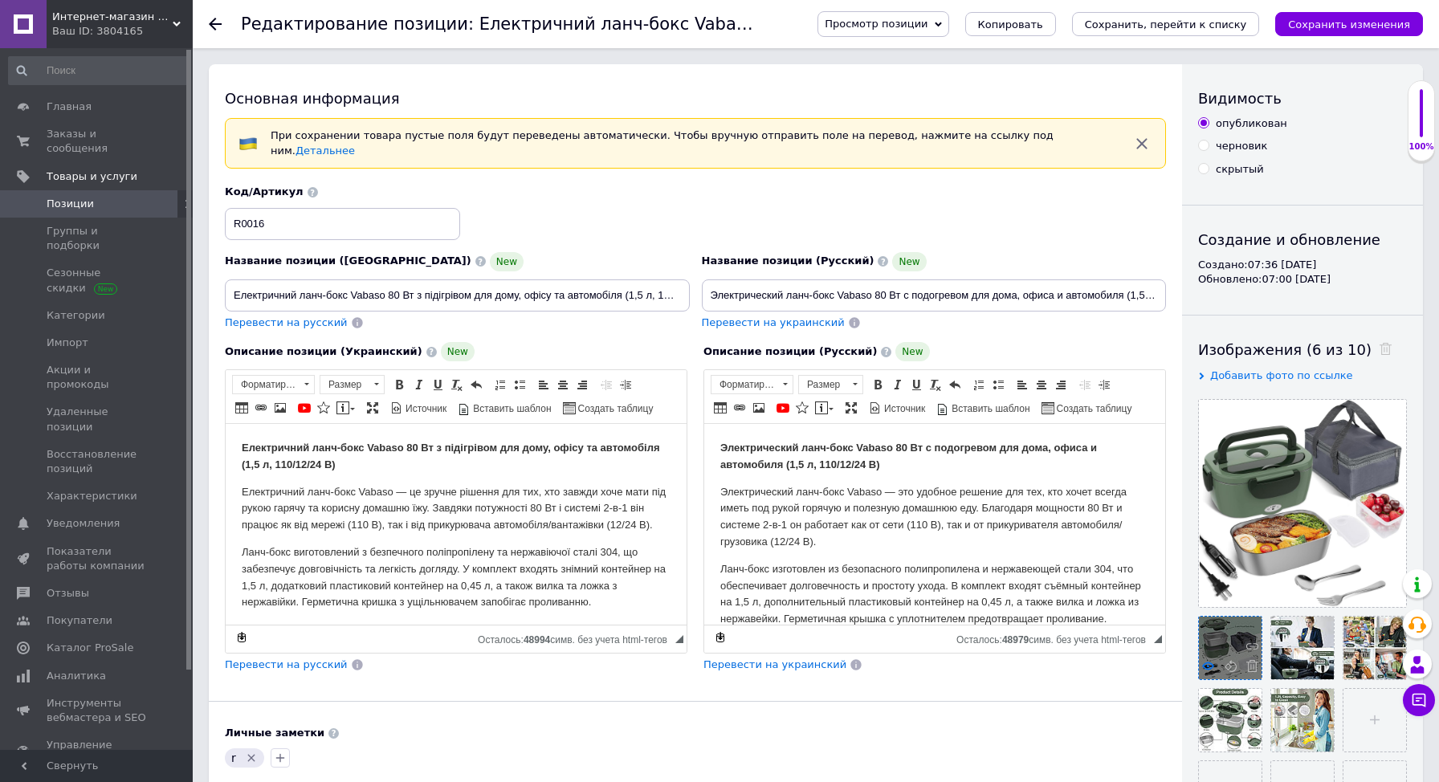
click at [1206, 672] on icon at bounding box center [1208, 666] width 12 height 12
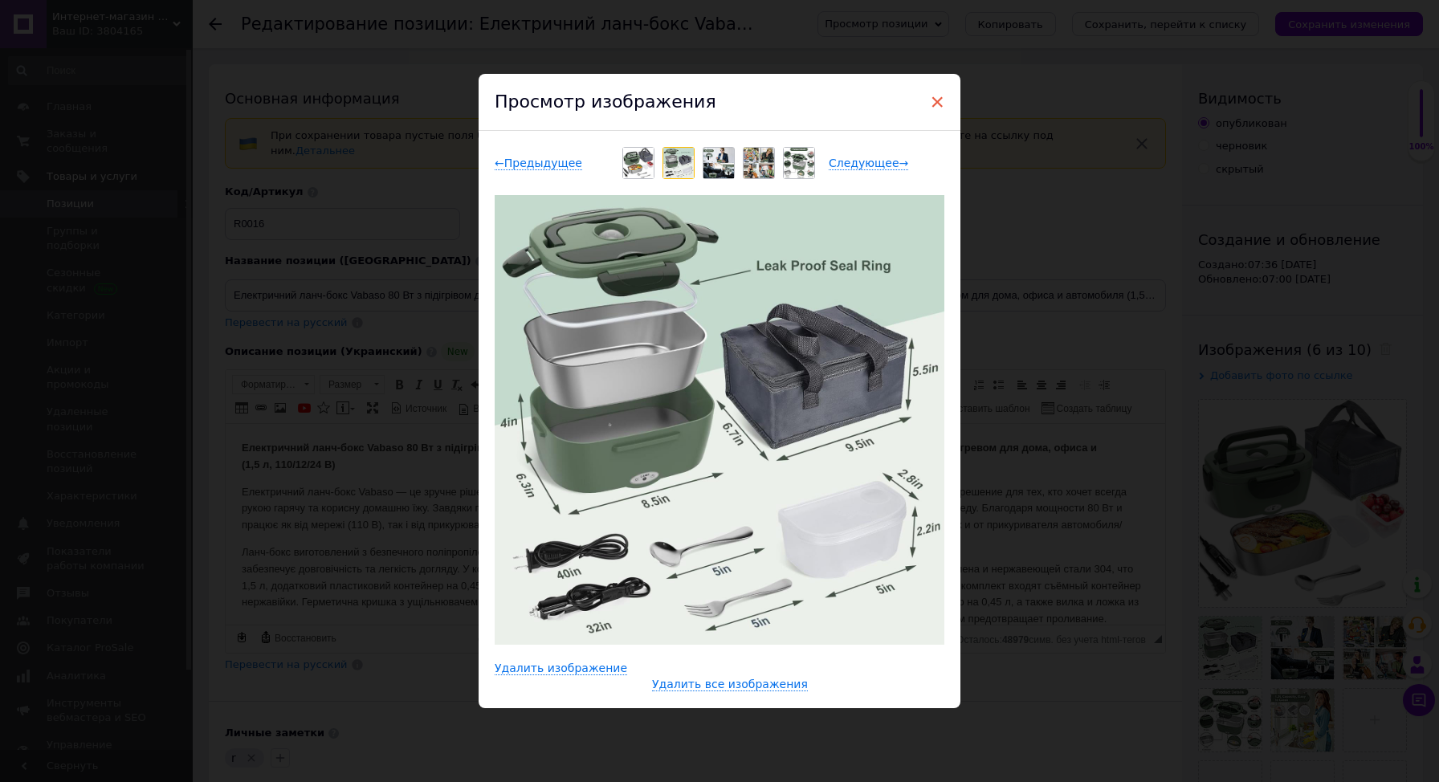
click at [939, 103] on span "×" at bounding box center [937, 101] width 14 height 27
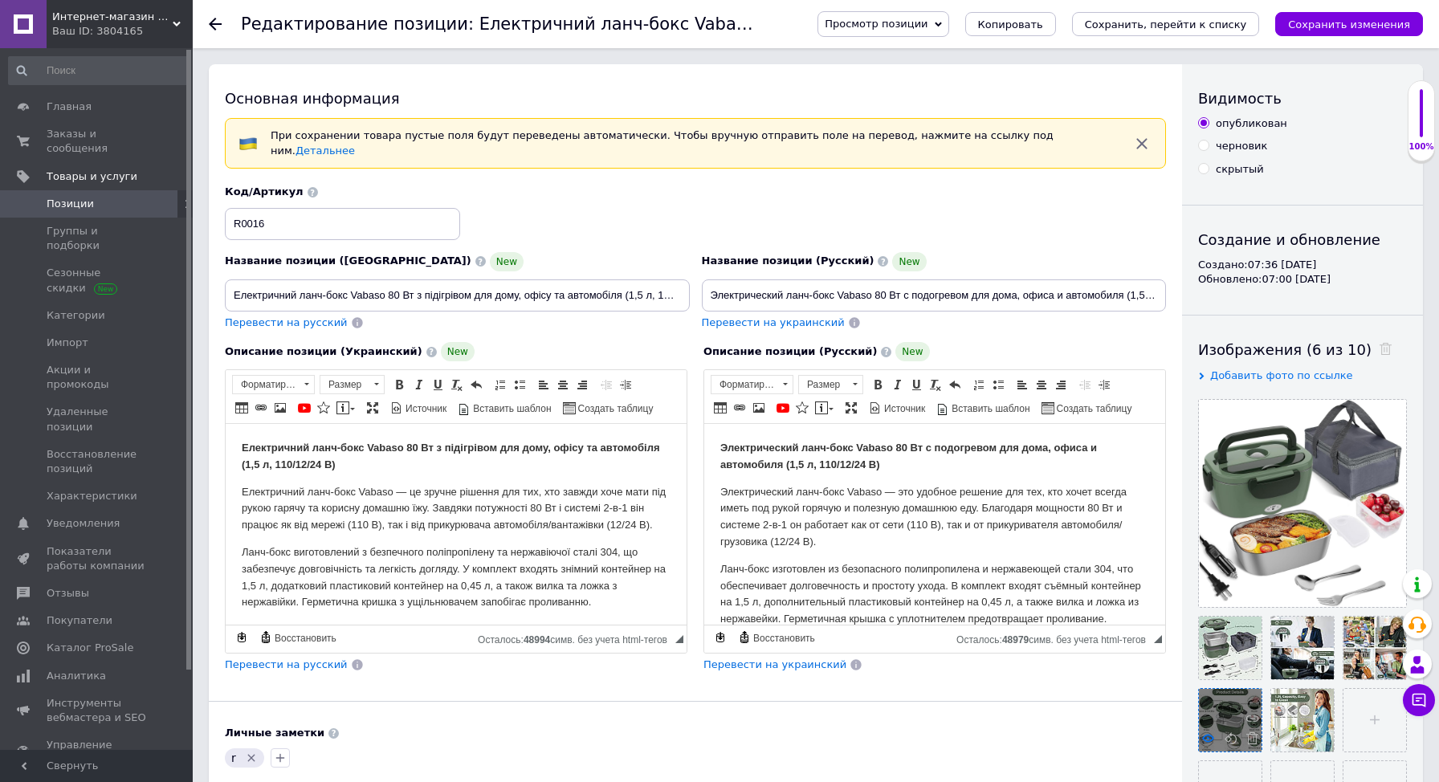
click at [1207, 742] on use at bounding box center [1208, 738] width 12 height 8
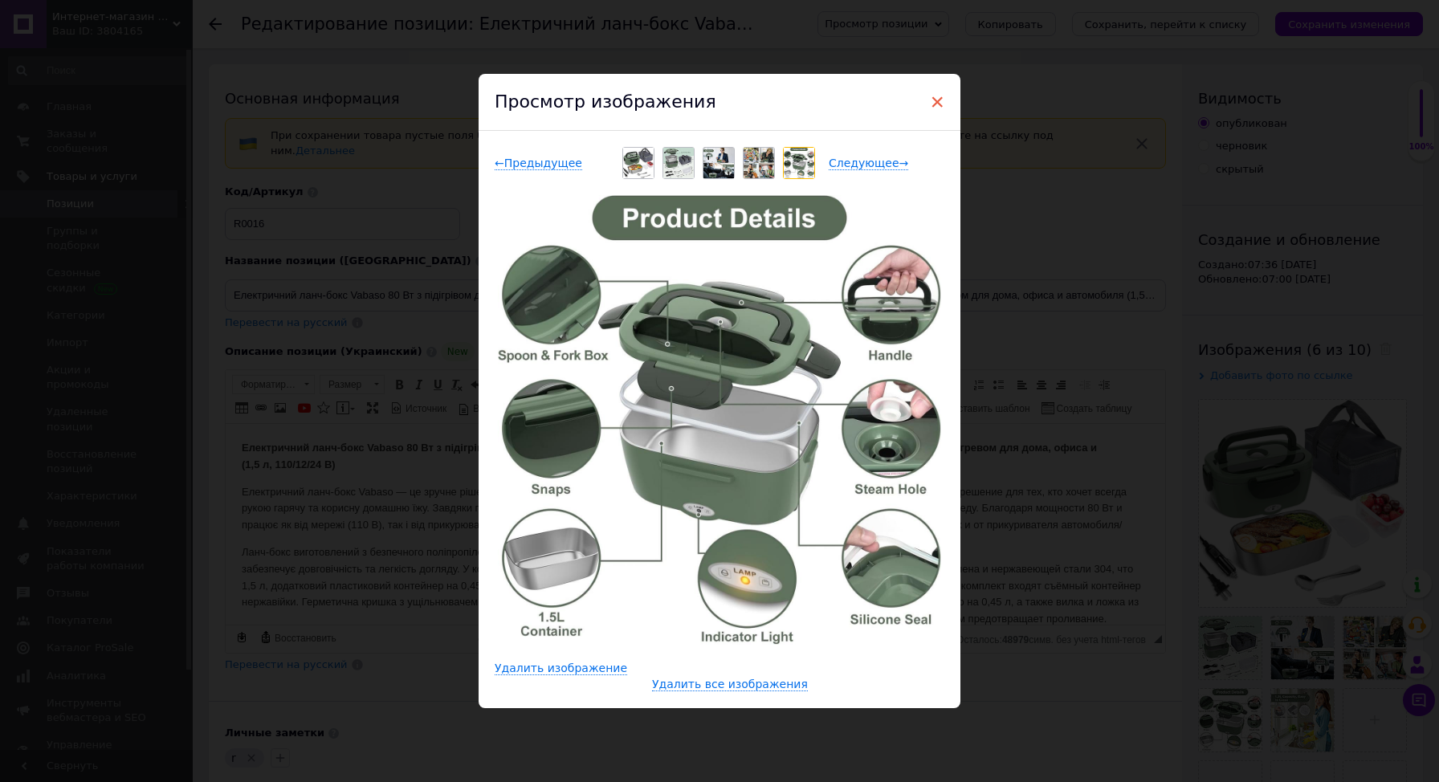
click at [936, 105] on span "×" at bounding box center [937, 101] width 14 height 27
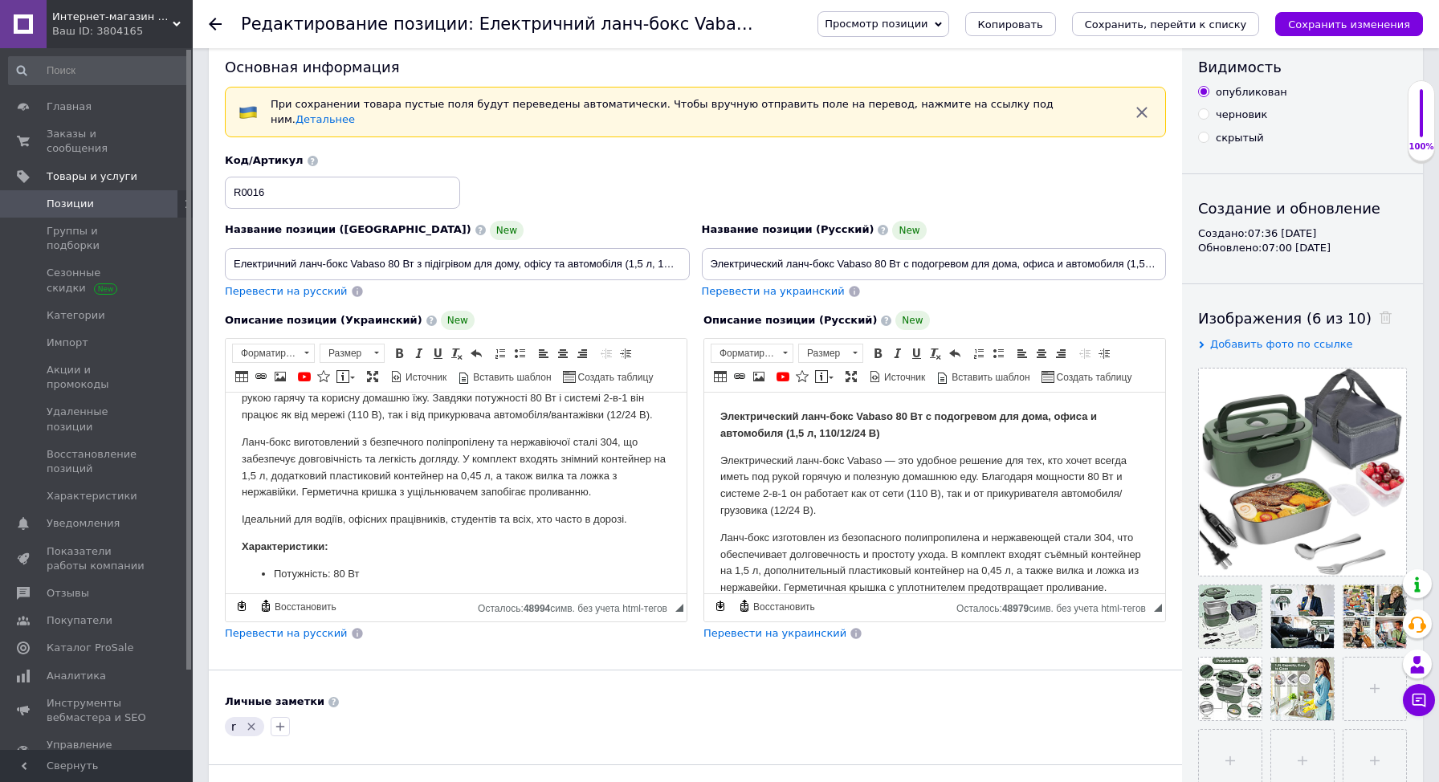
scroll to position [76, 0]
drag, startPoint x: 284, startPoint y: 496, endPoint x: 503, endPoint y: 580, distance: 234.6
click at [514, 489] on p "Ланч-бокс виготовлений з безпечного поліпропілену та нержавіючої сталі 304, що …" at bounding box center [456, 470] width 429 height 67
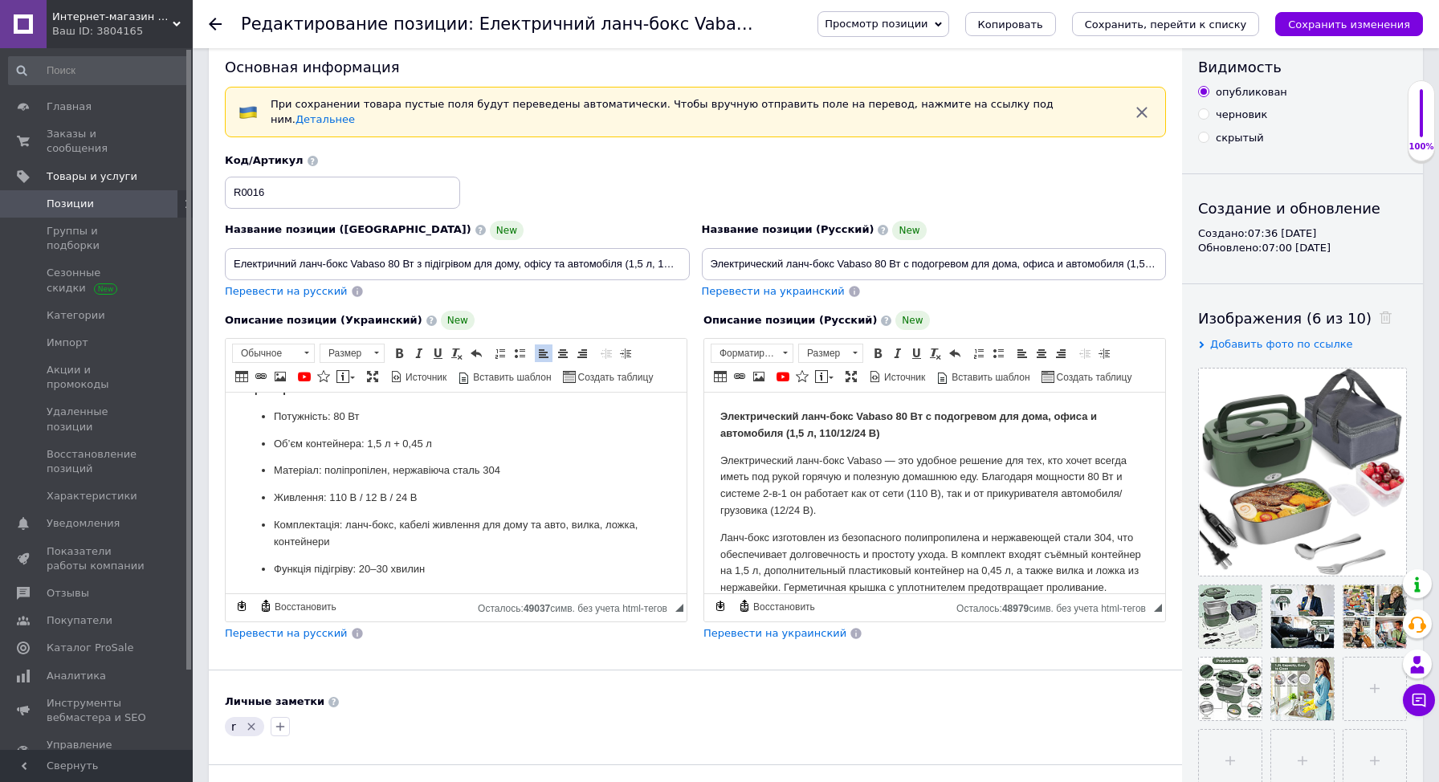
scroll to position [247, 0]
click at [348, 551] on p "Комплектація: ланч-бокс, кабелі живлення для дому та авто, вилка, ложка, контей…" at bounding box center [456, 534] width 365 height 34
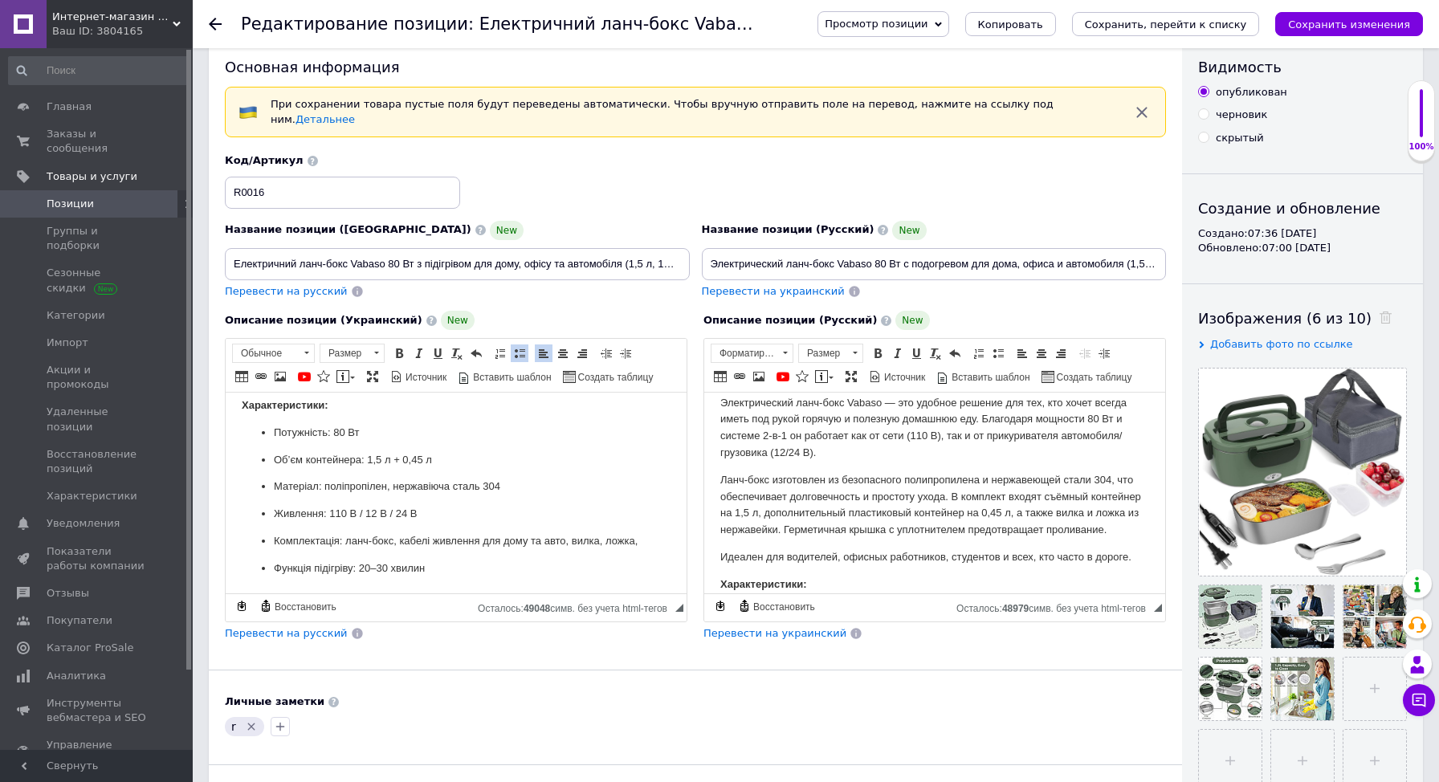
scroll to position [59, 0]
drag, startPoint x: 819, startPoint y: 514, endPoint x: 1075, endPoint y: 509, distance: 256.2
click at [1075, 509] on p "Ланч-бокс изготовлен из безопасного полипропилена и нержавеющей стали 304, что …" at bounding box center [934, 504] width 429 height 67
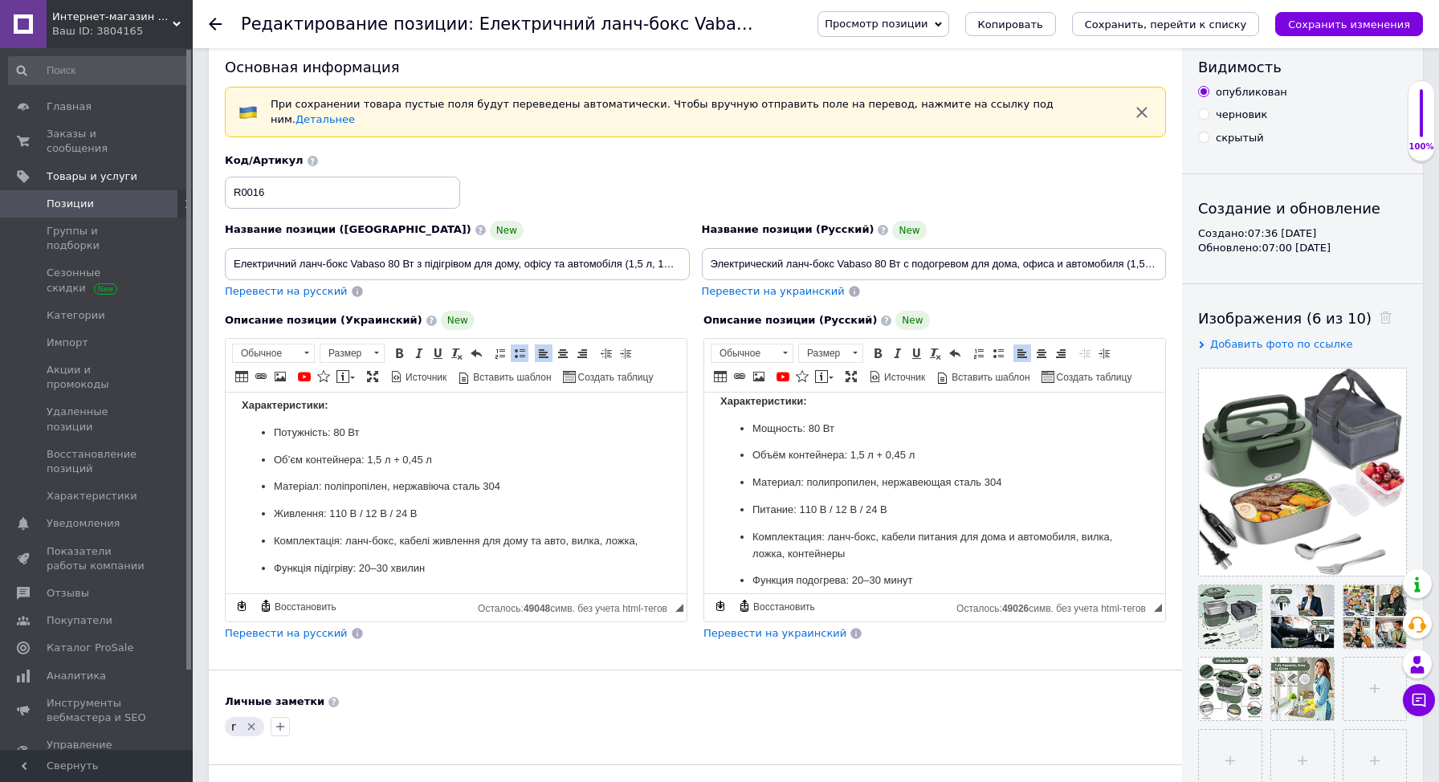
scroll to position [242, 0]
drag, startPoint x: 877, startPoint y: 454, endPoint x: 970, endPoint y: 456, distance: 93.2
click at [971, 456] on p "Объём контейнера: 1,5 л + 0,45 л" at bounding box center [934, 454] width 365 height 17
drag, startPoint x: 426, startPoint y: 449, endPoint x: 483, endPoint y: 451, distance: 57.9
click at [483, 452] on p "Об’єм контейнера: 1,5 л + 0,45 л" at bounding box center [456, 460] width 365 height 17
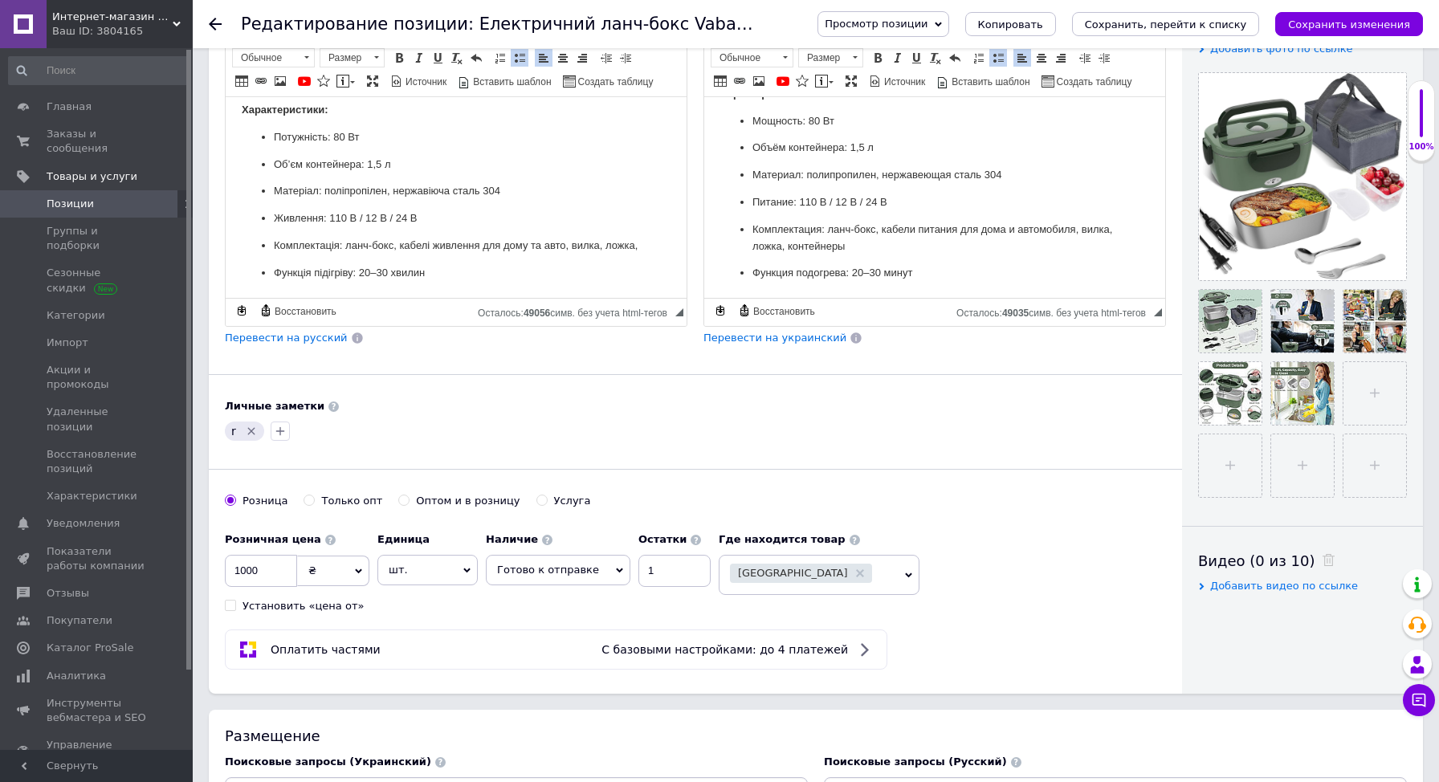
scroll to position [323, 0]
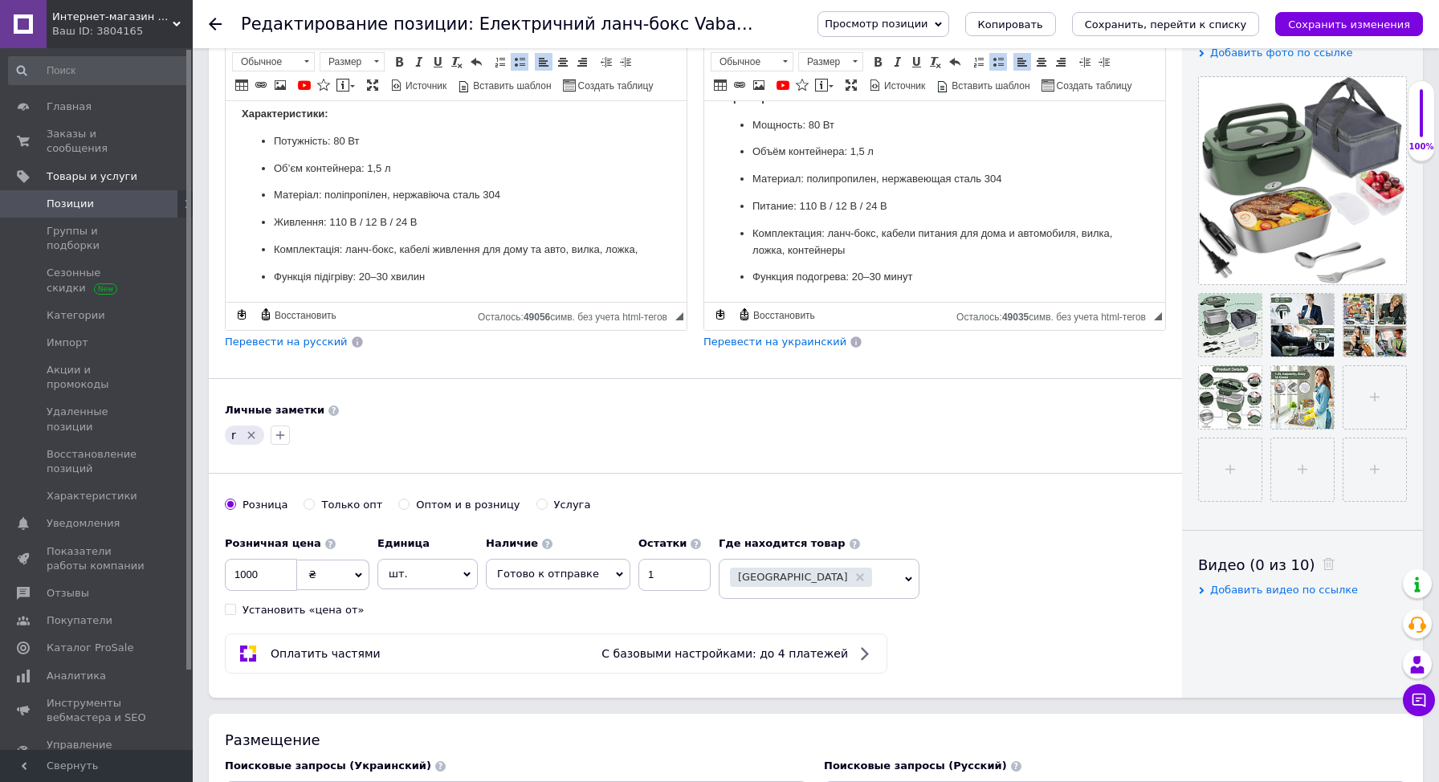
click at [846, 253] on p "Комплектация: ланч-бокс, кабели питания для дома и автомобиля, вилка, ложка, ко…" at bounding box center [934, 243] width 365 height 34
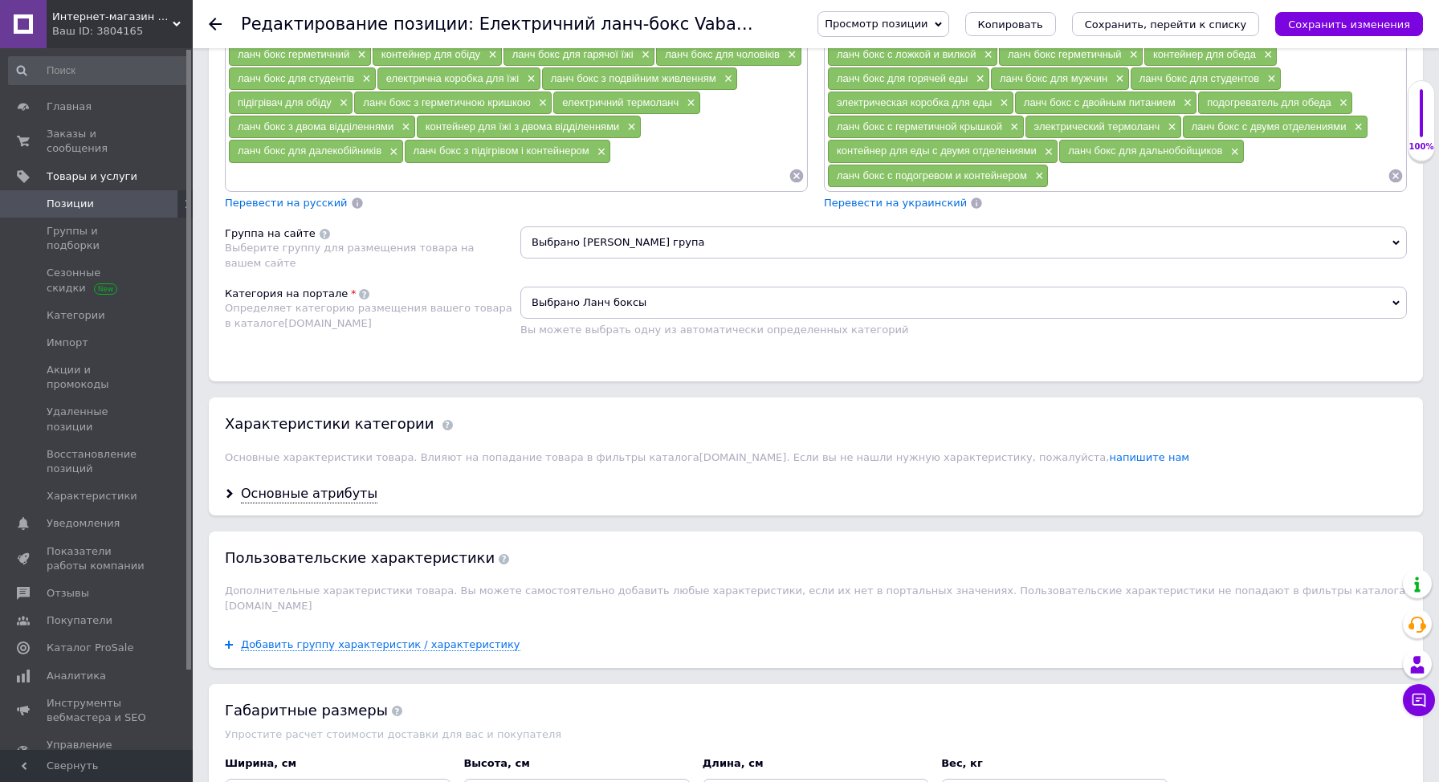
scroll to position [1212, 0]
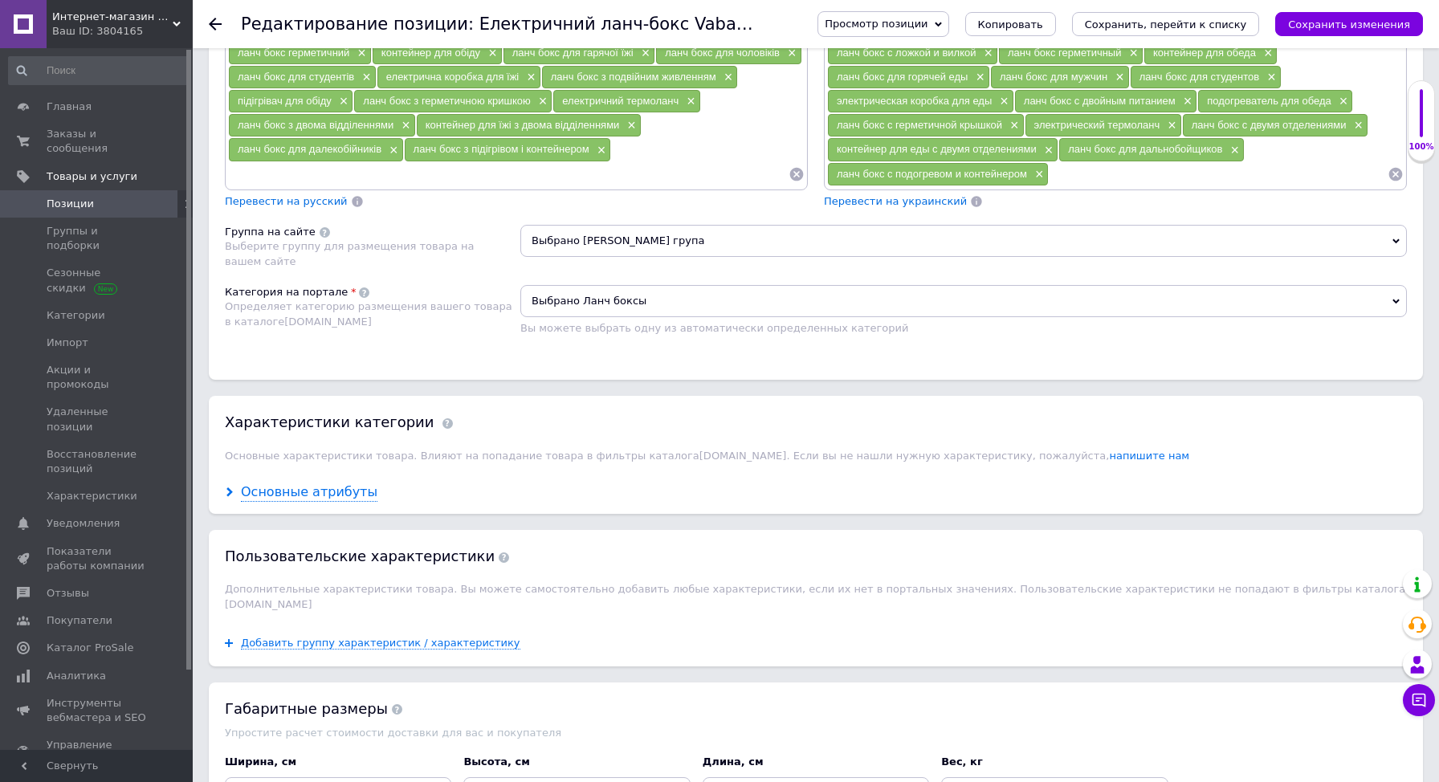
click at [263, 485] on div "Основные атрибуты" at bounding box center [309, 492] width 137 height 18
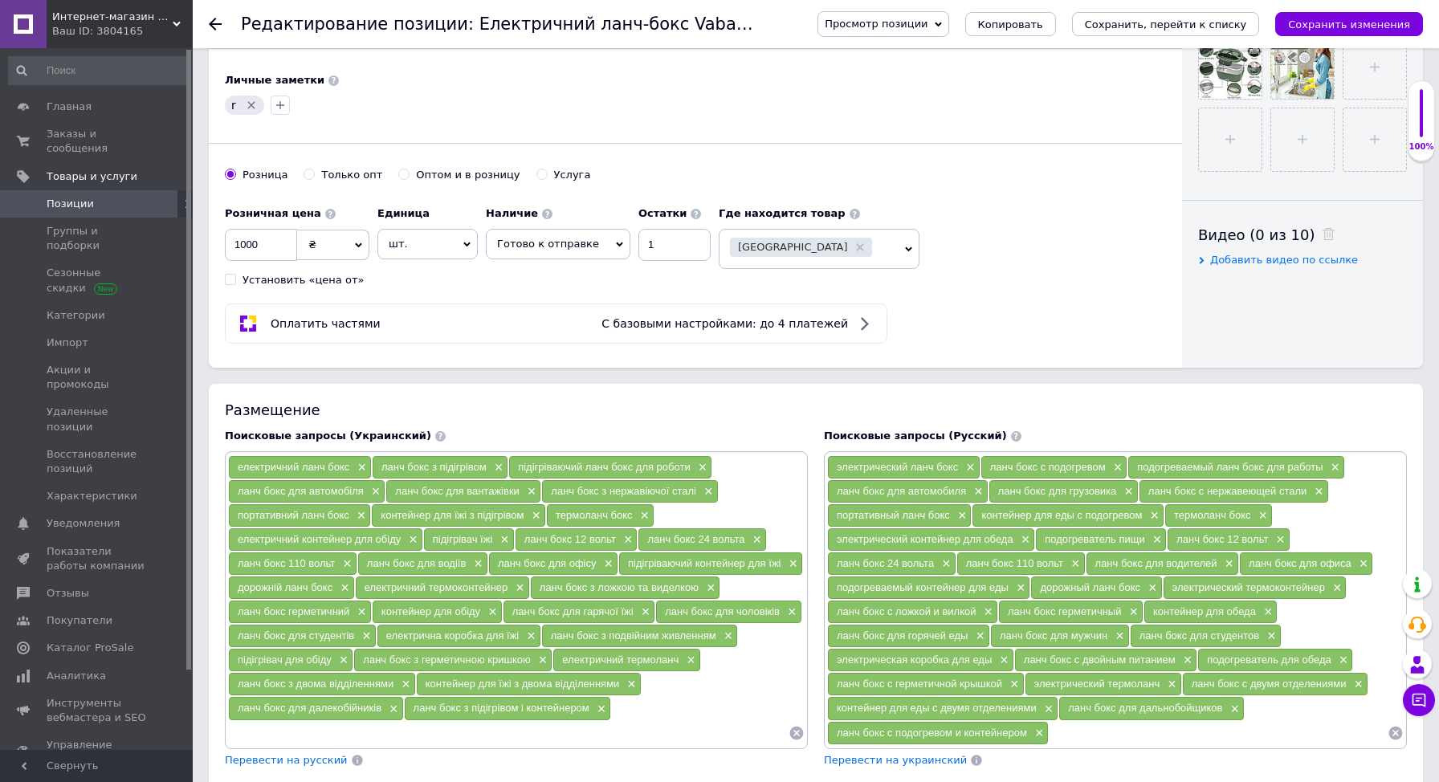
scroll to position [0, 0]
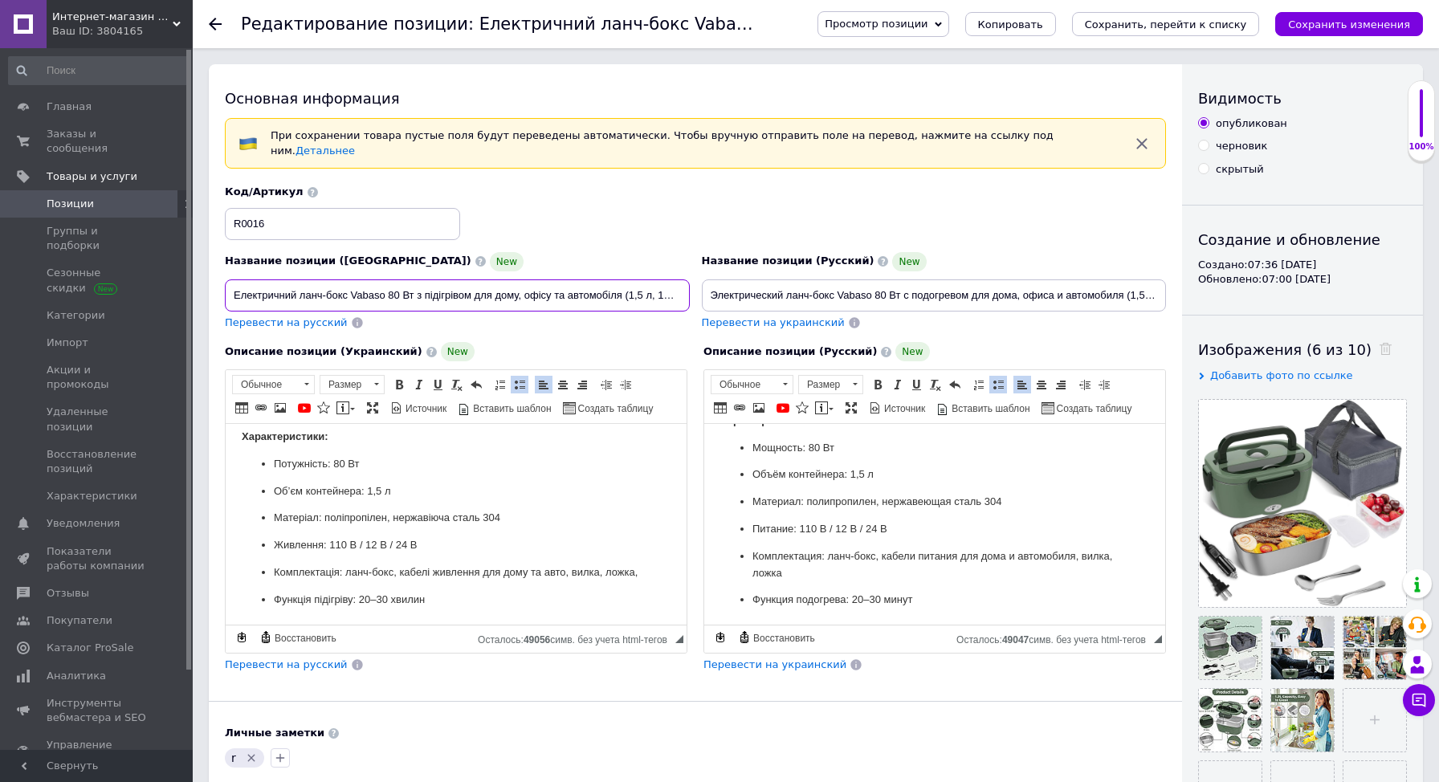
click at [364, 287] on input "Електричний ланч-бокс Vabaso 80 Вт з підігрівом для дому, офісу та автомобіля (…" at bounding box center [457, 295] width 465 height 32
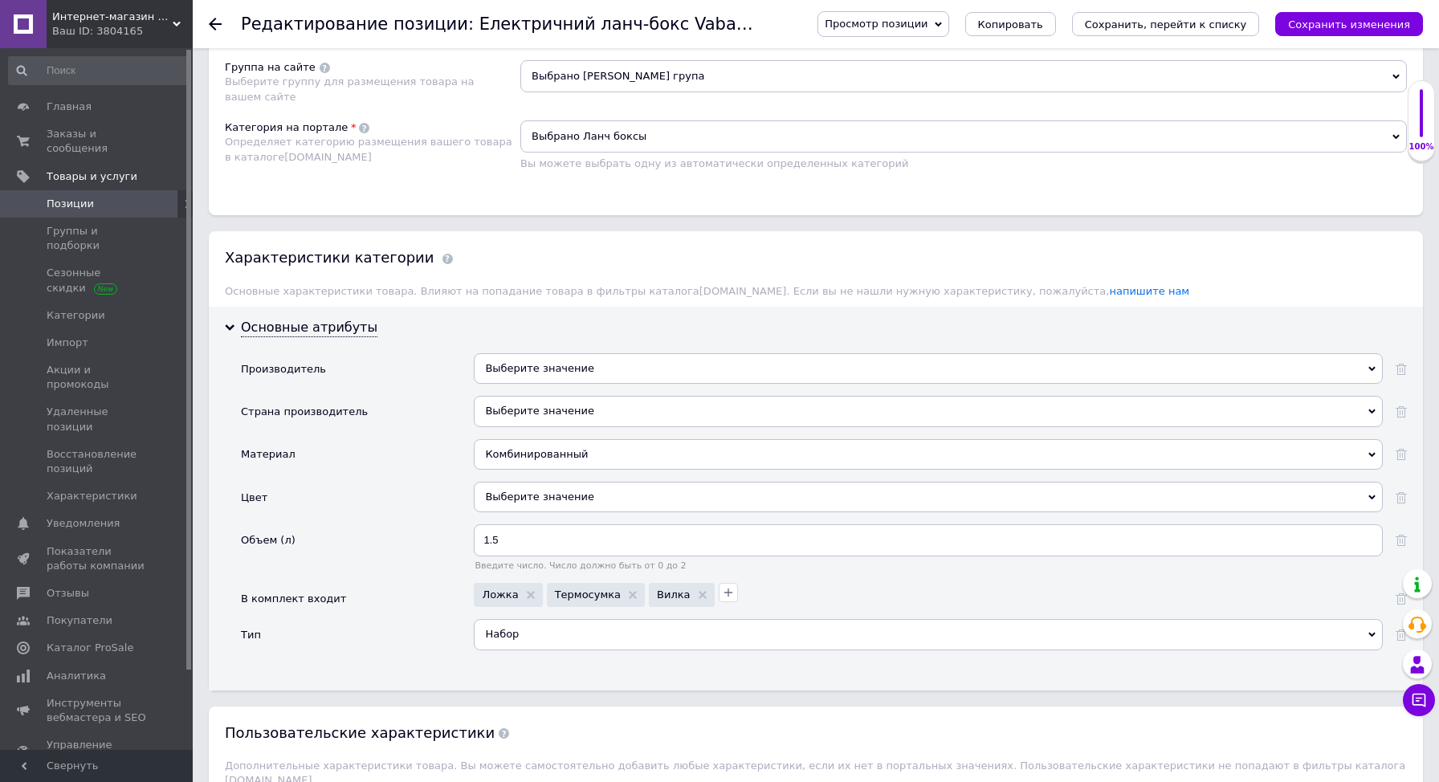
scroll to position [1420, 0]
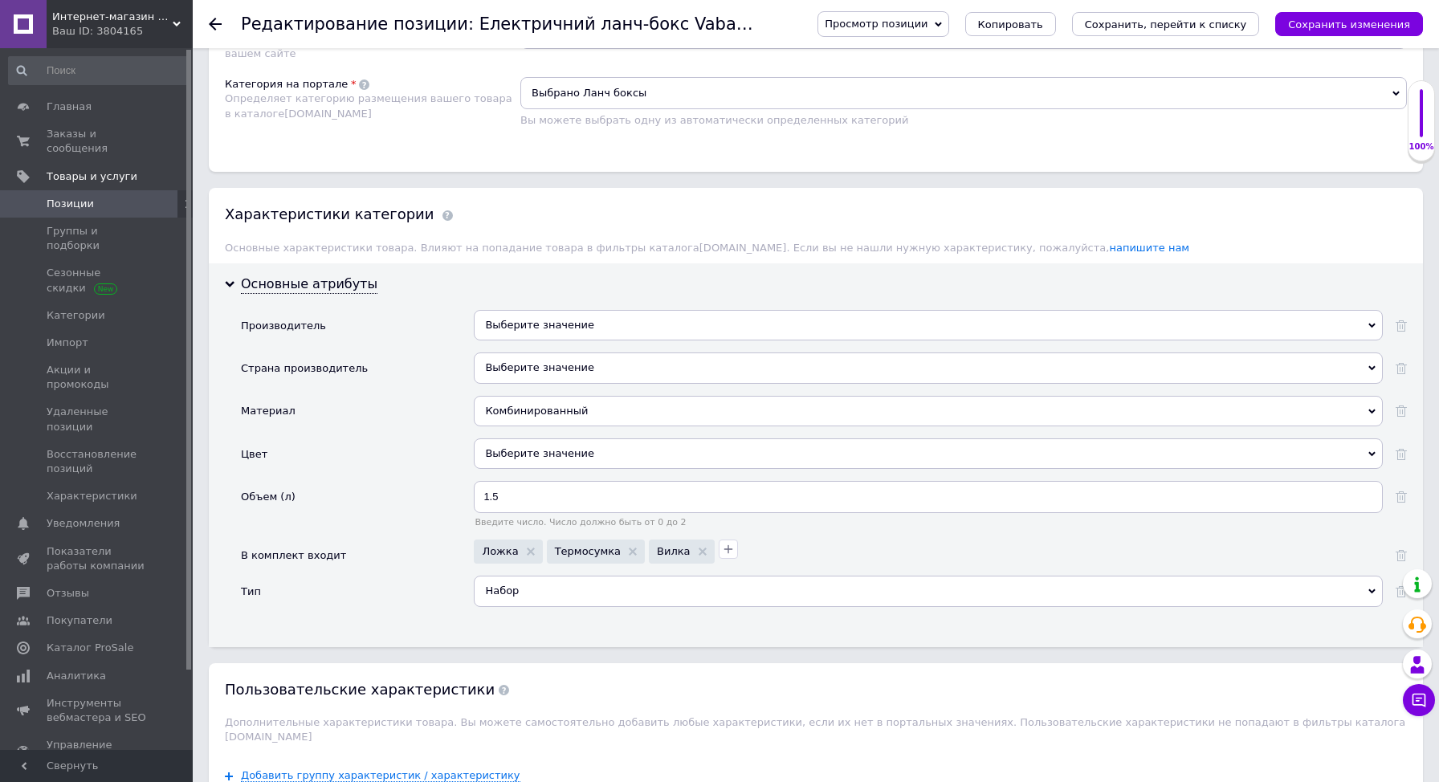
click at [556, 450] on div "Выберите значение" at bounding box center [928, 453] width 909 height 31
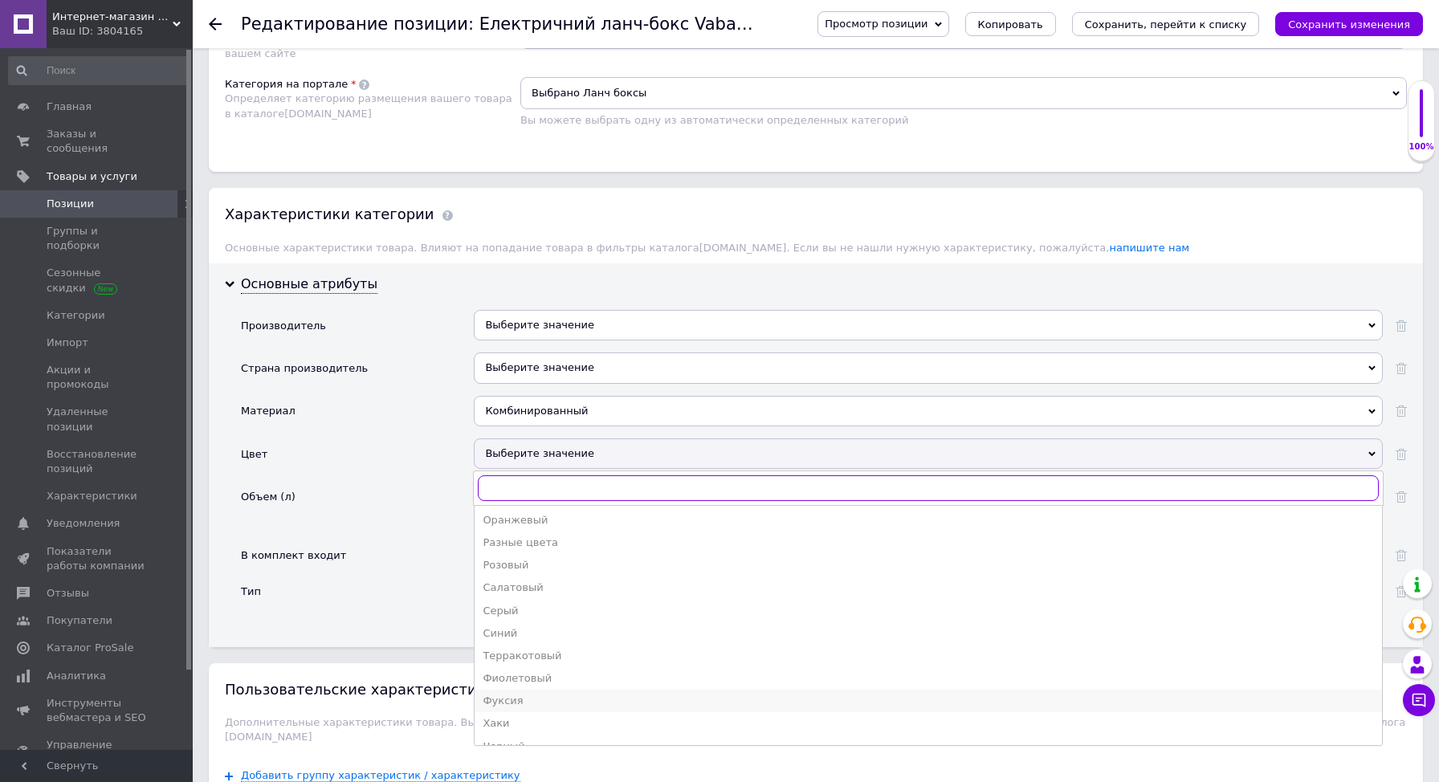
scroll to position [244, 0]
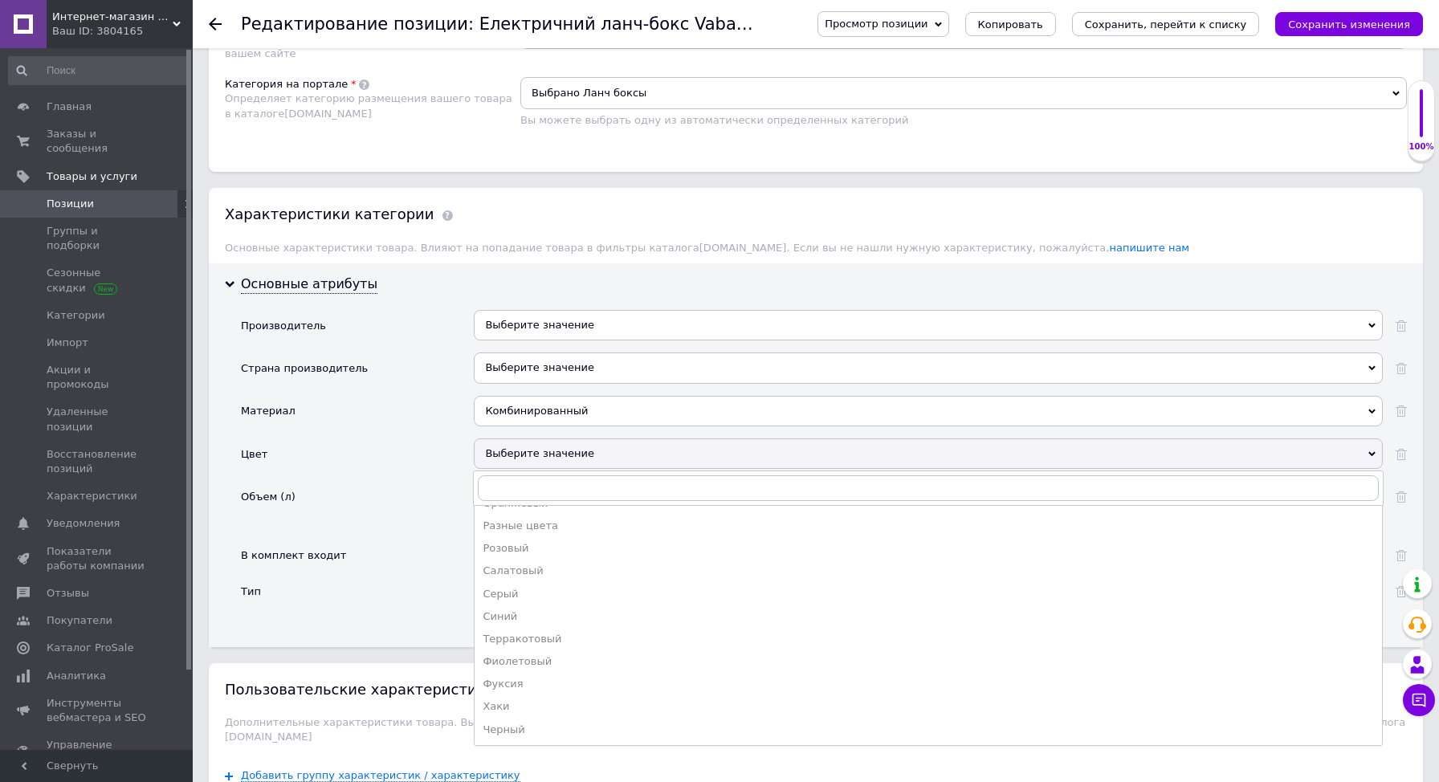
click at [504, 695] on li "Хаки" at bounding box center [928, 706] width 907 height 22
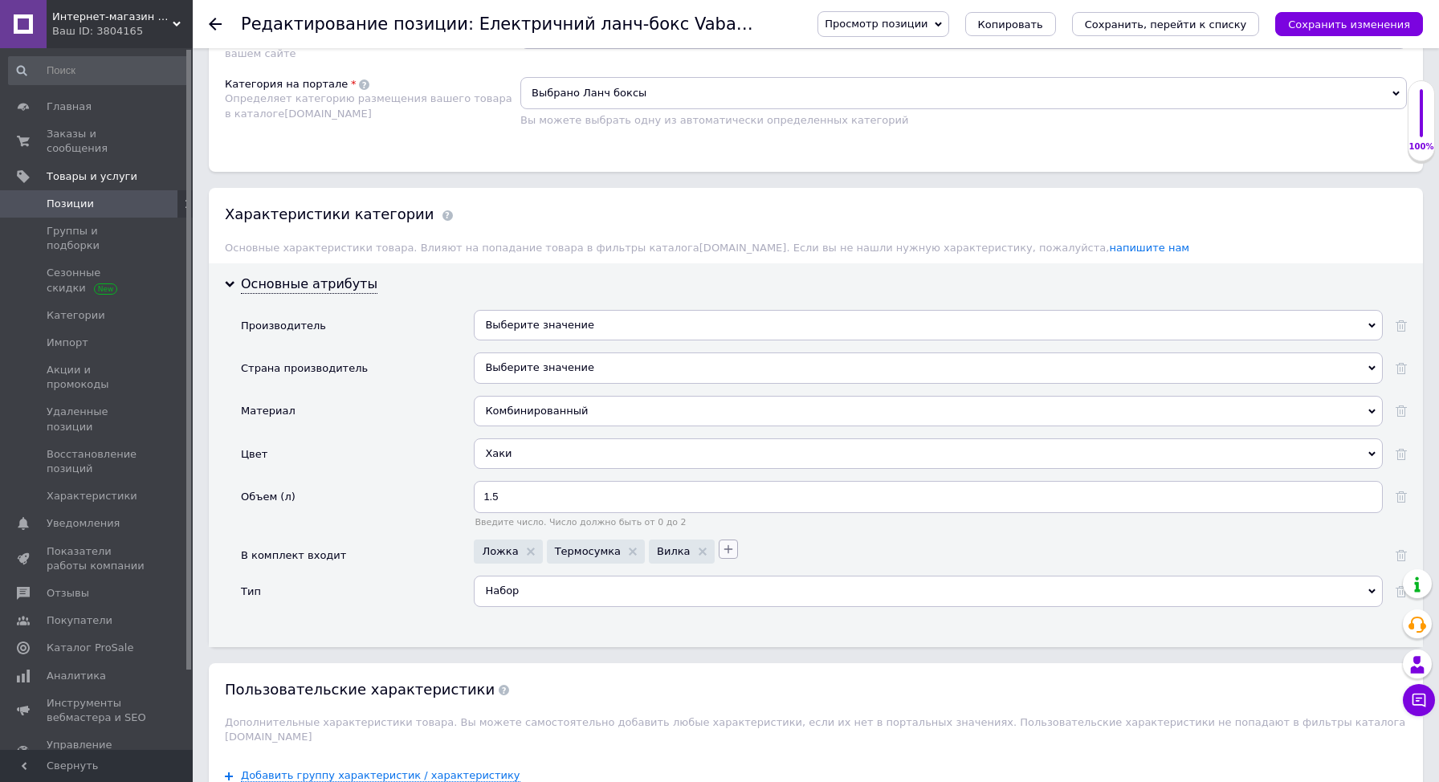
click at [719, 544] on button "button" at bounding box center [728, 549] width 19 height 19
click at [407, 576] on div "Тип" at bounding box center [357, 597] width 233 height 43
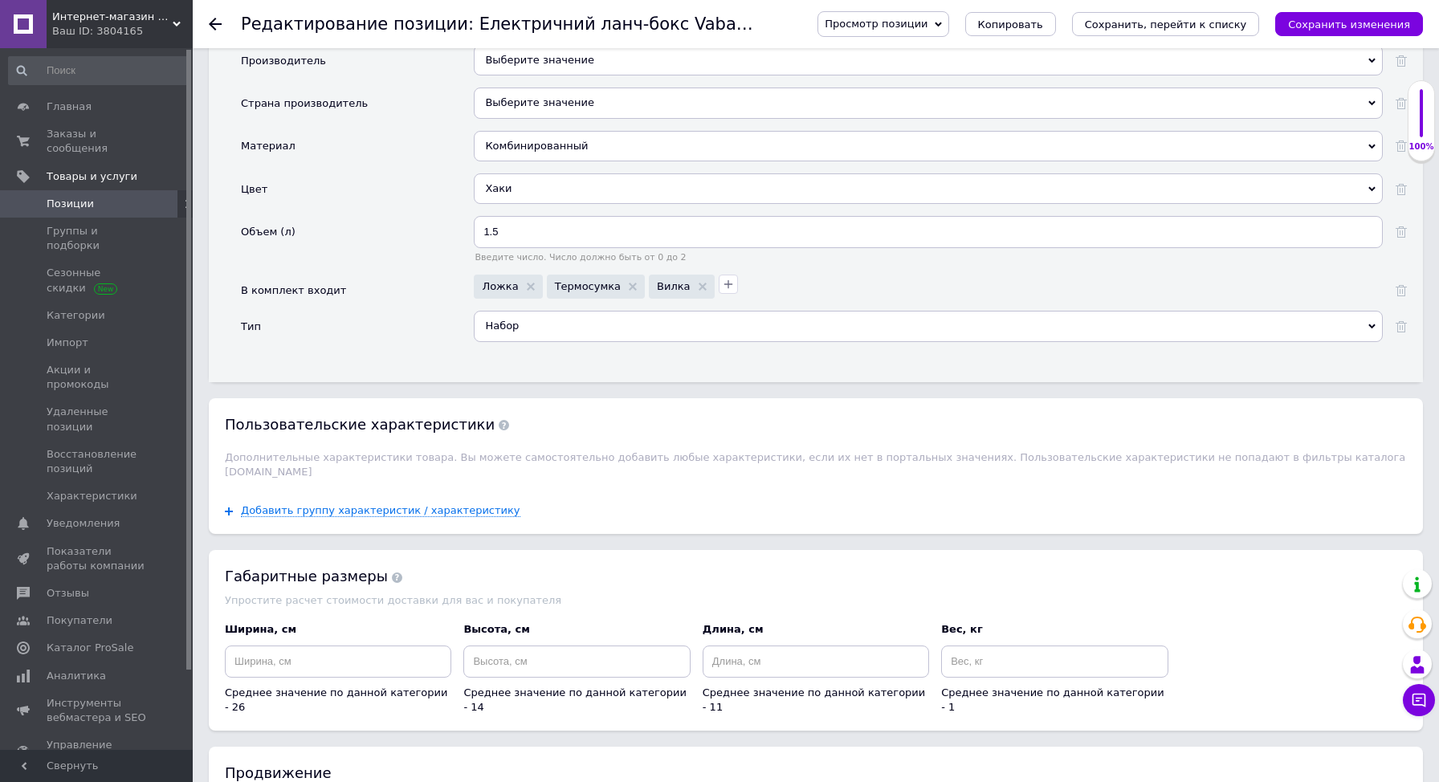
scroll to position [1697, 0]
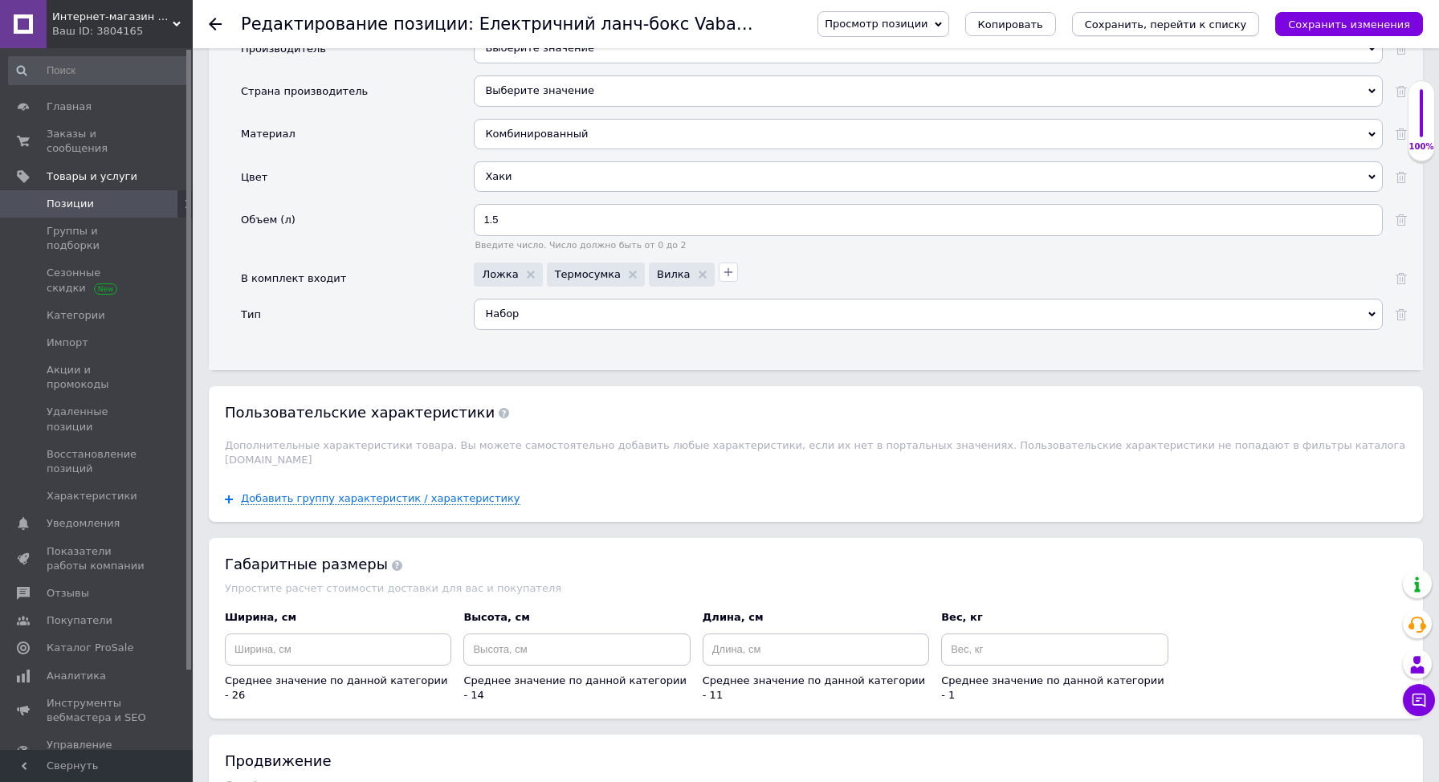
click at [1170, 29] on icon "Сохранить, перейти к списку" at bounding box center [1166, 24] width 162 height 12
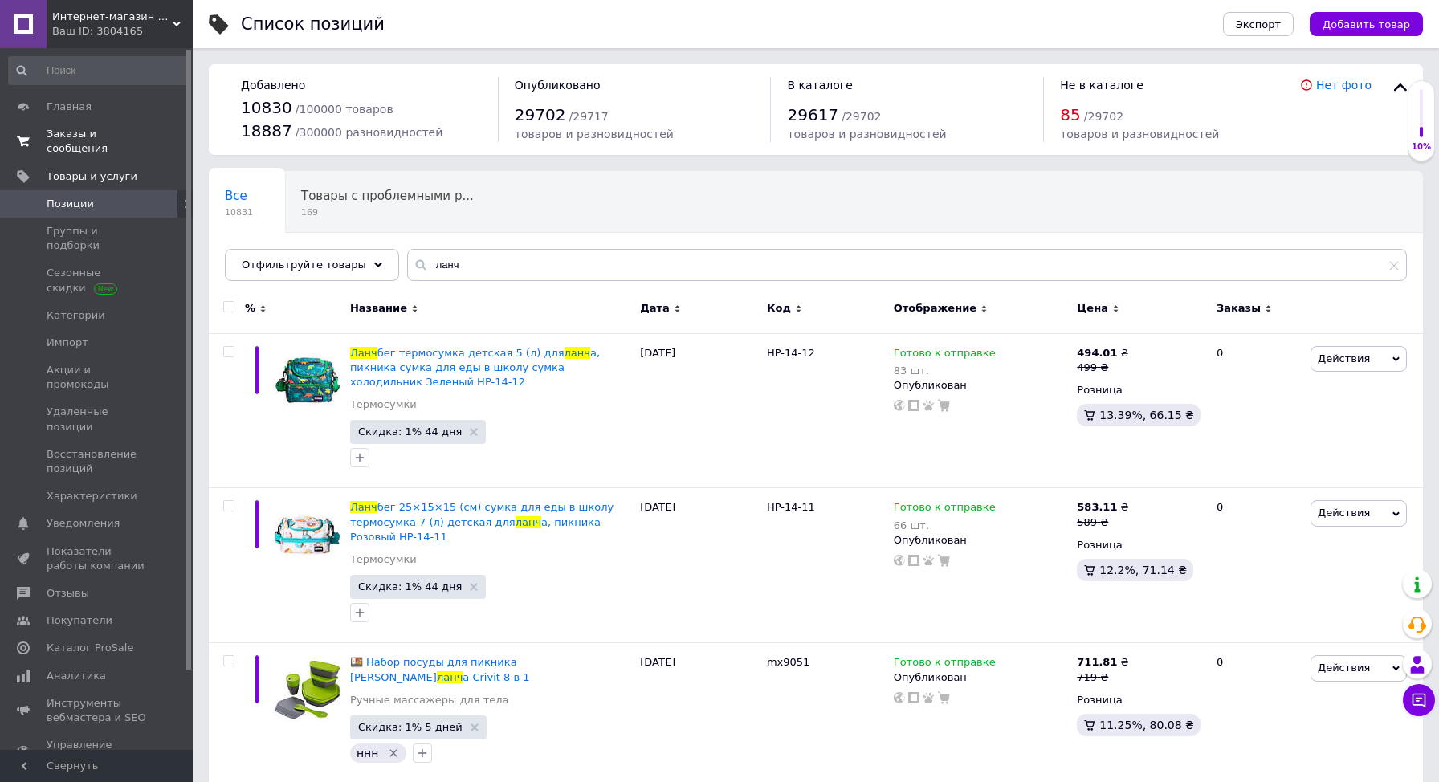
click at [68, 144] on span "Заказы и сообщения" at bounding box center [98, 141] width 102 height 29
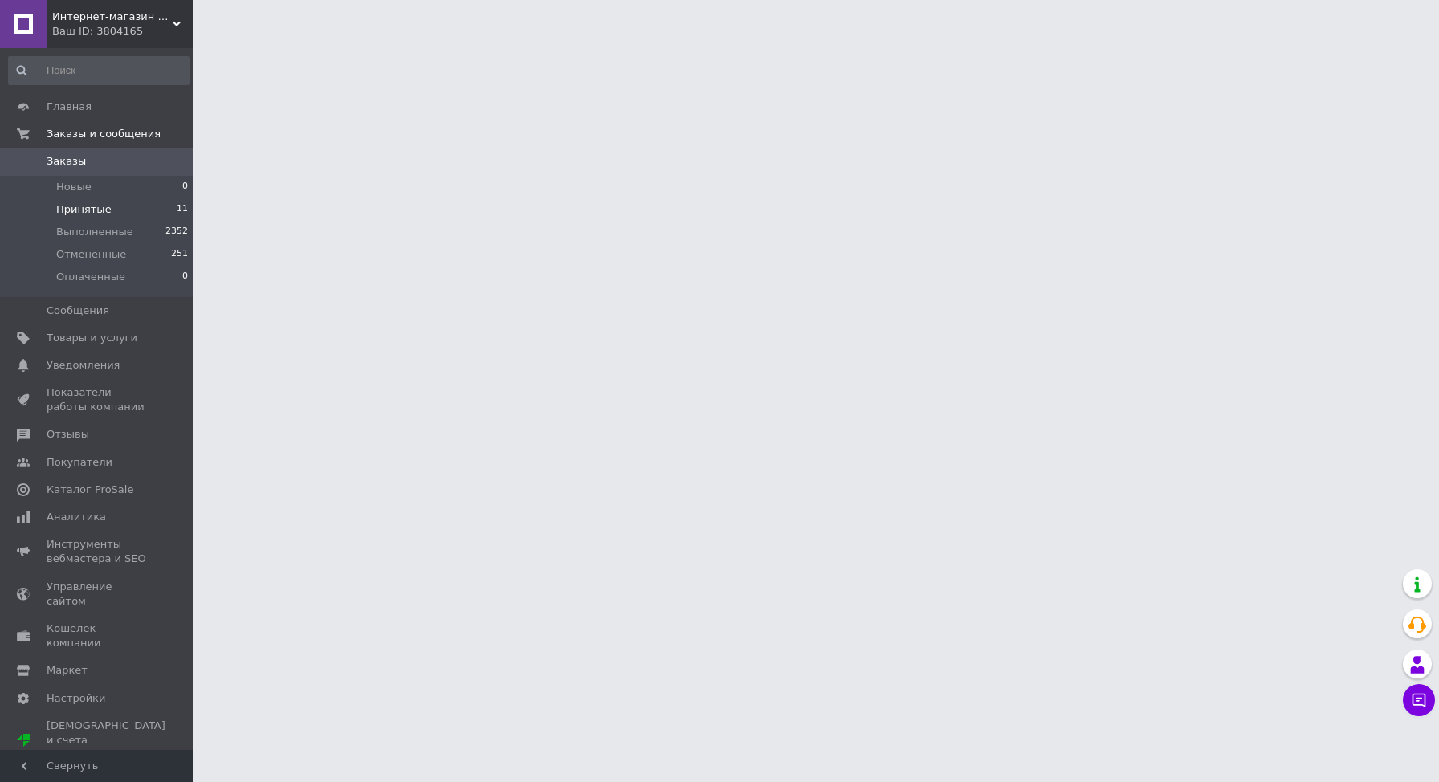
click at [63, 218] on li "Принятые 11" at bounding box center [99, 209] width 198 height 22
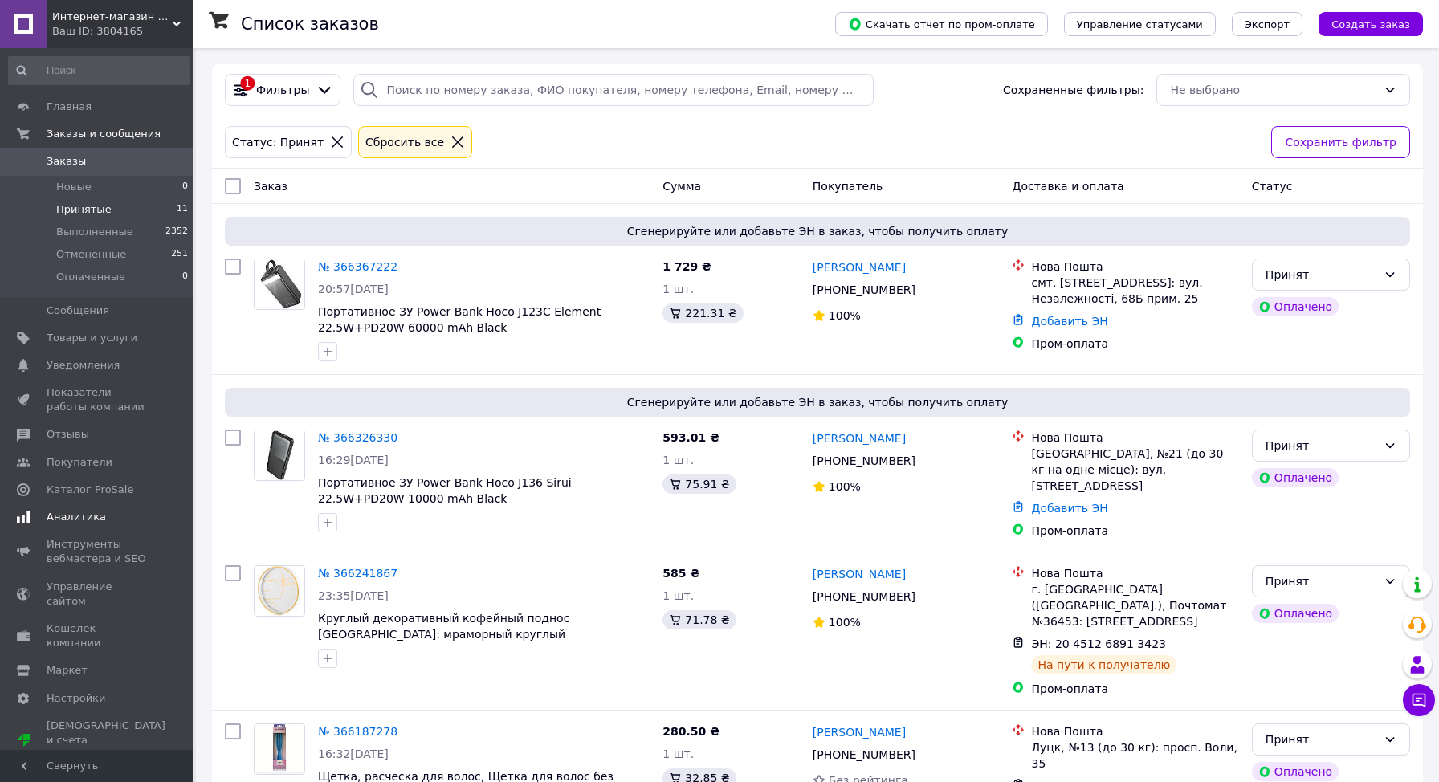
click at [95, 510] on span "Аналитика" at bounding box center [76, 517] width 59 height 14
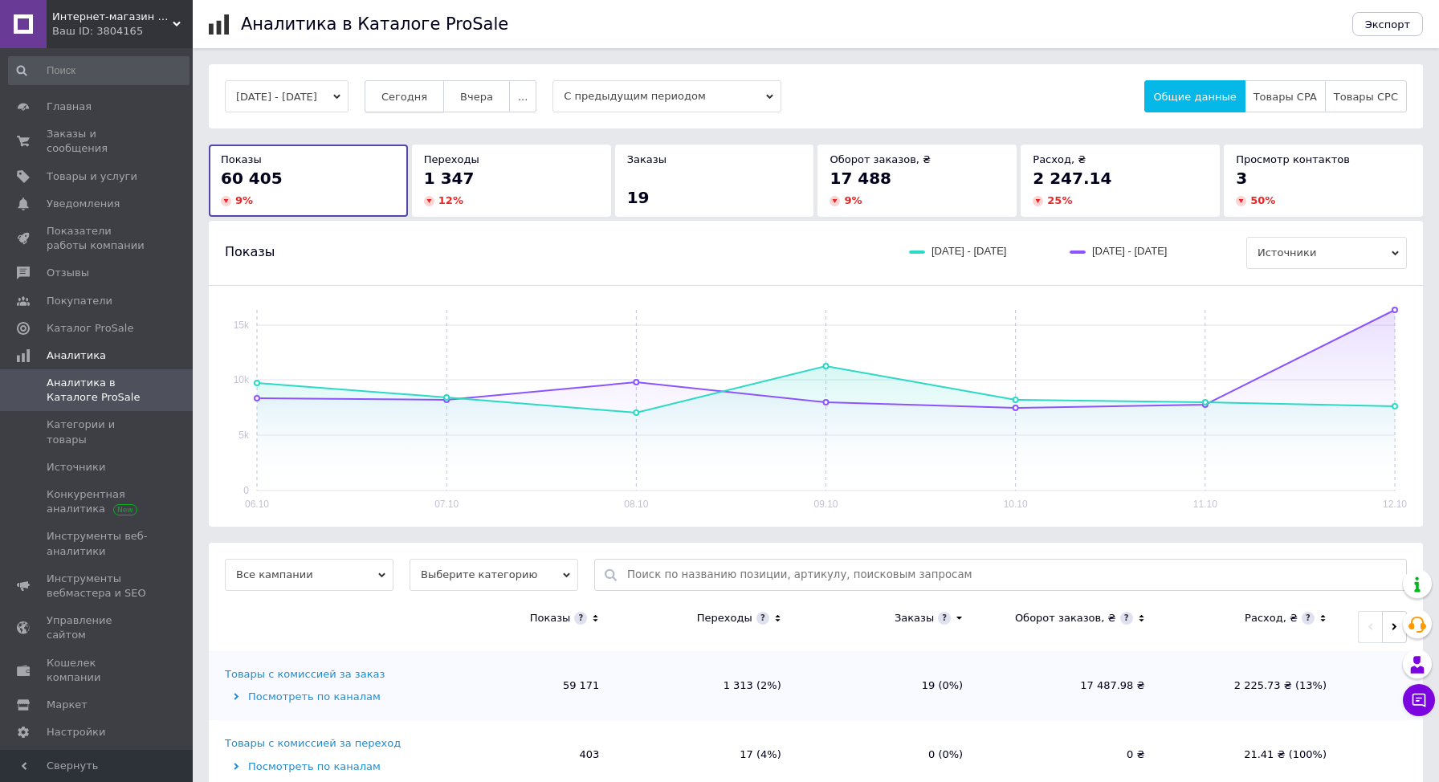
click at [427, 91] on span "Сегодня" at bounding box center [404, 97] width 46 height 12
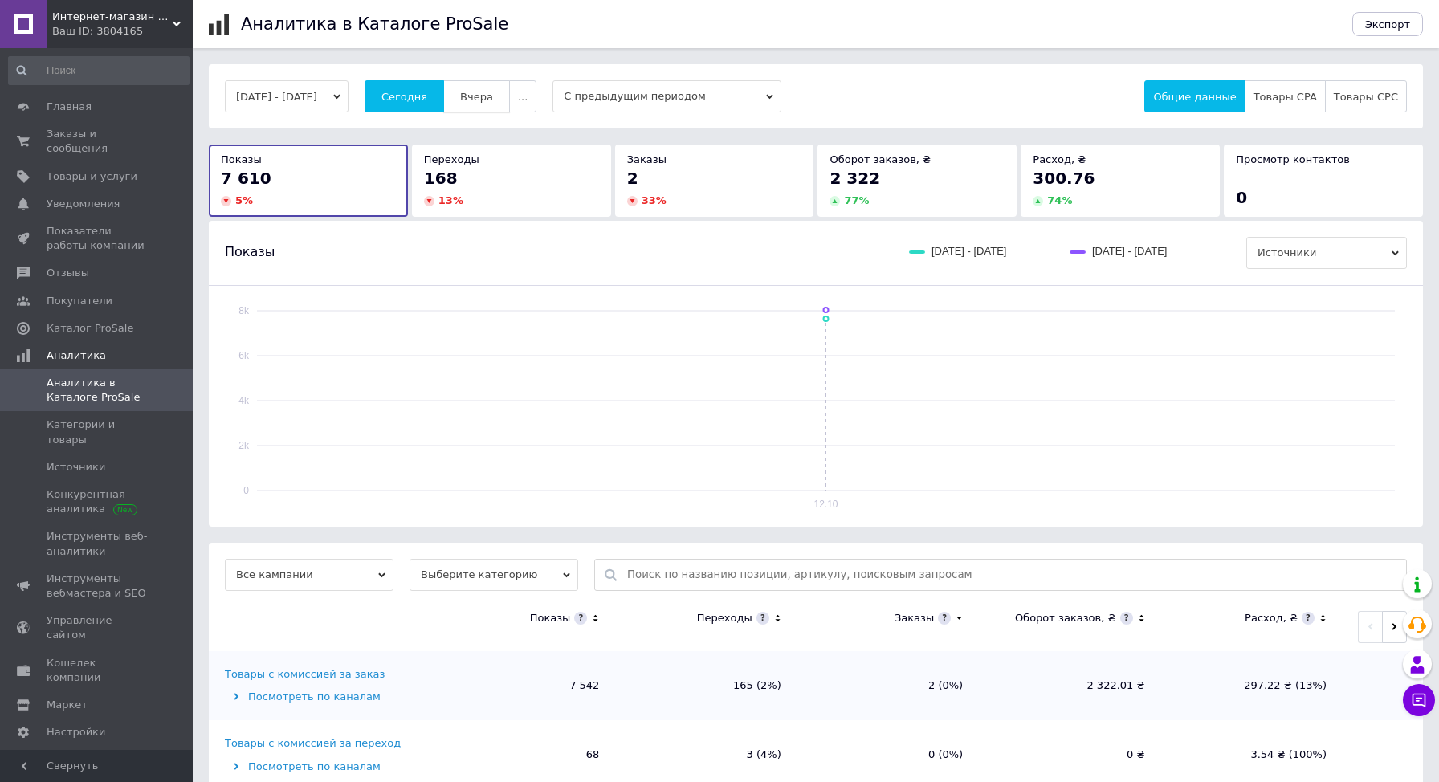
click at [510, 99] on button "Вчера" at bounding box center [476, 96] width 67 height 32
click at [63, 151] on span "Заказы и сообщения" at bounding box center [98, 141] width 102 height 29
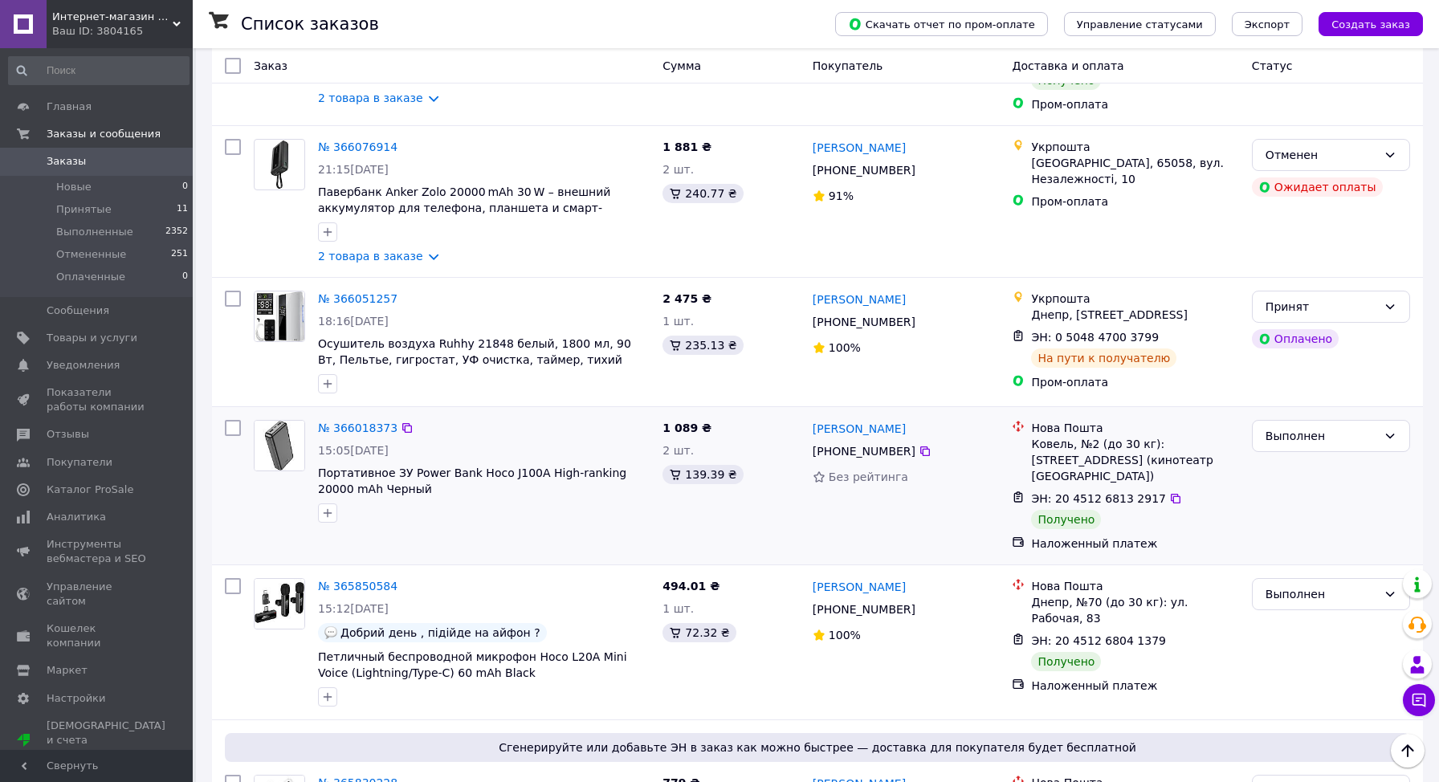
scroll to position [1027, 0]
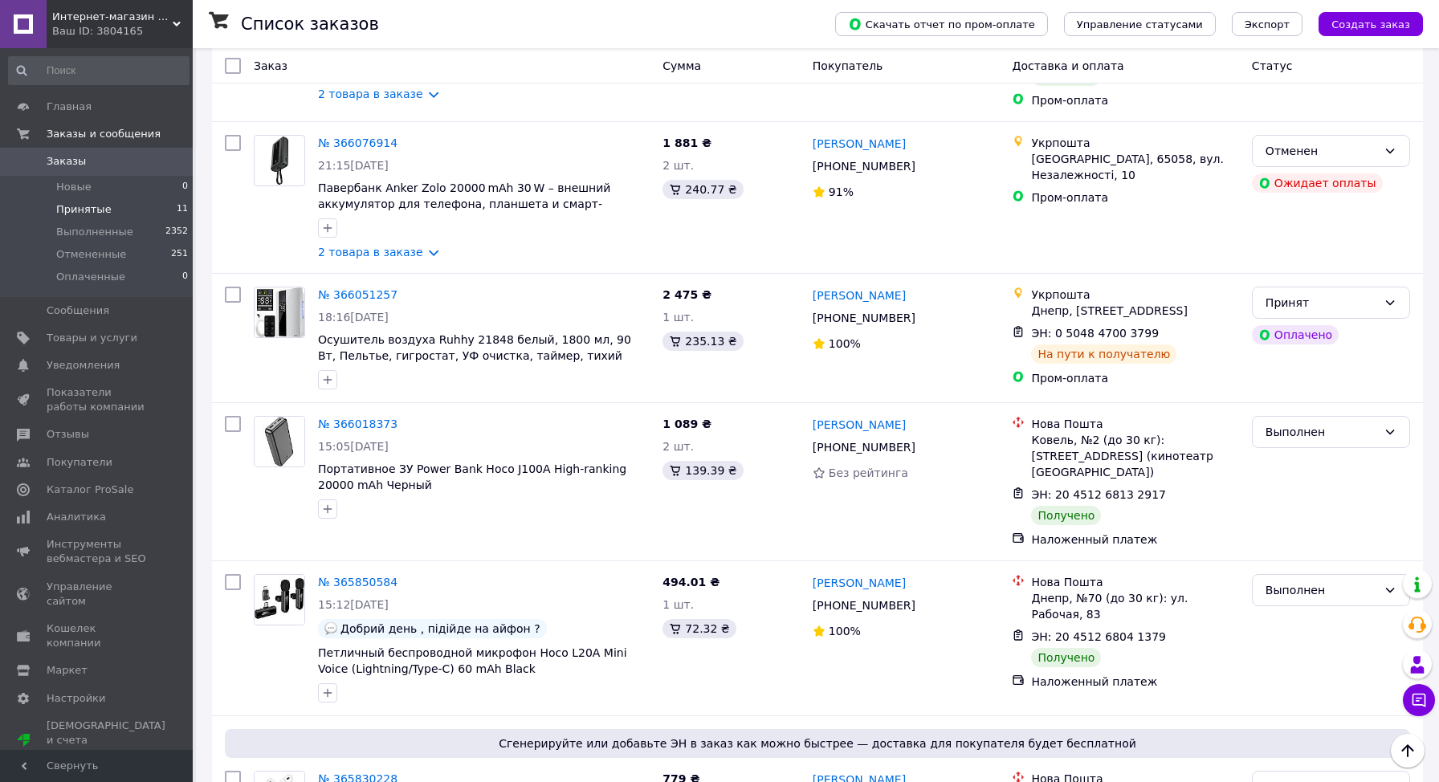
click at [97, 211] on span "Принятые" at bounding box center [83, 209] width 55 height 14
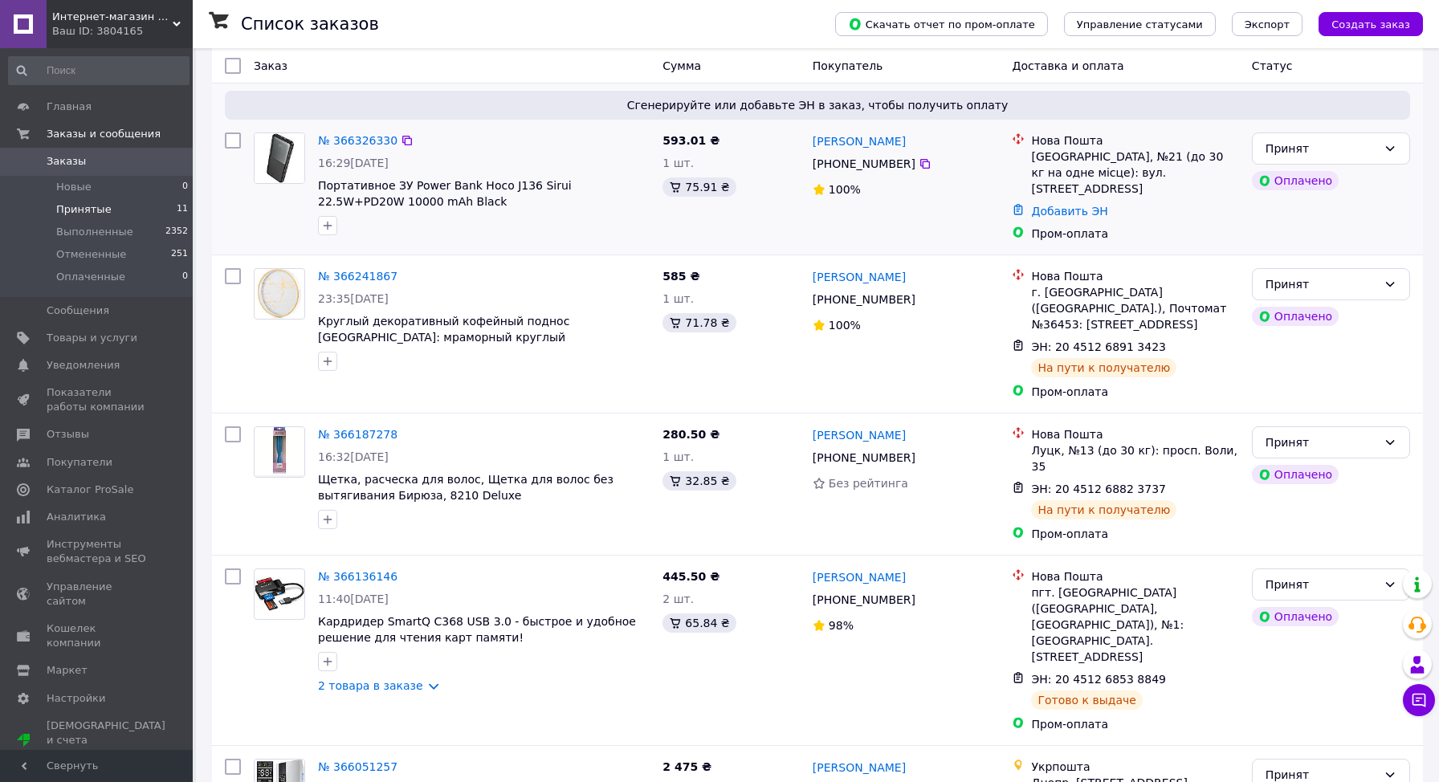
scroll to position [298, 0]
click at [93, 497] on link "Каталог ProSale" at bounding box center [99, 489] width 198 height 27
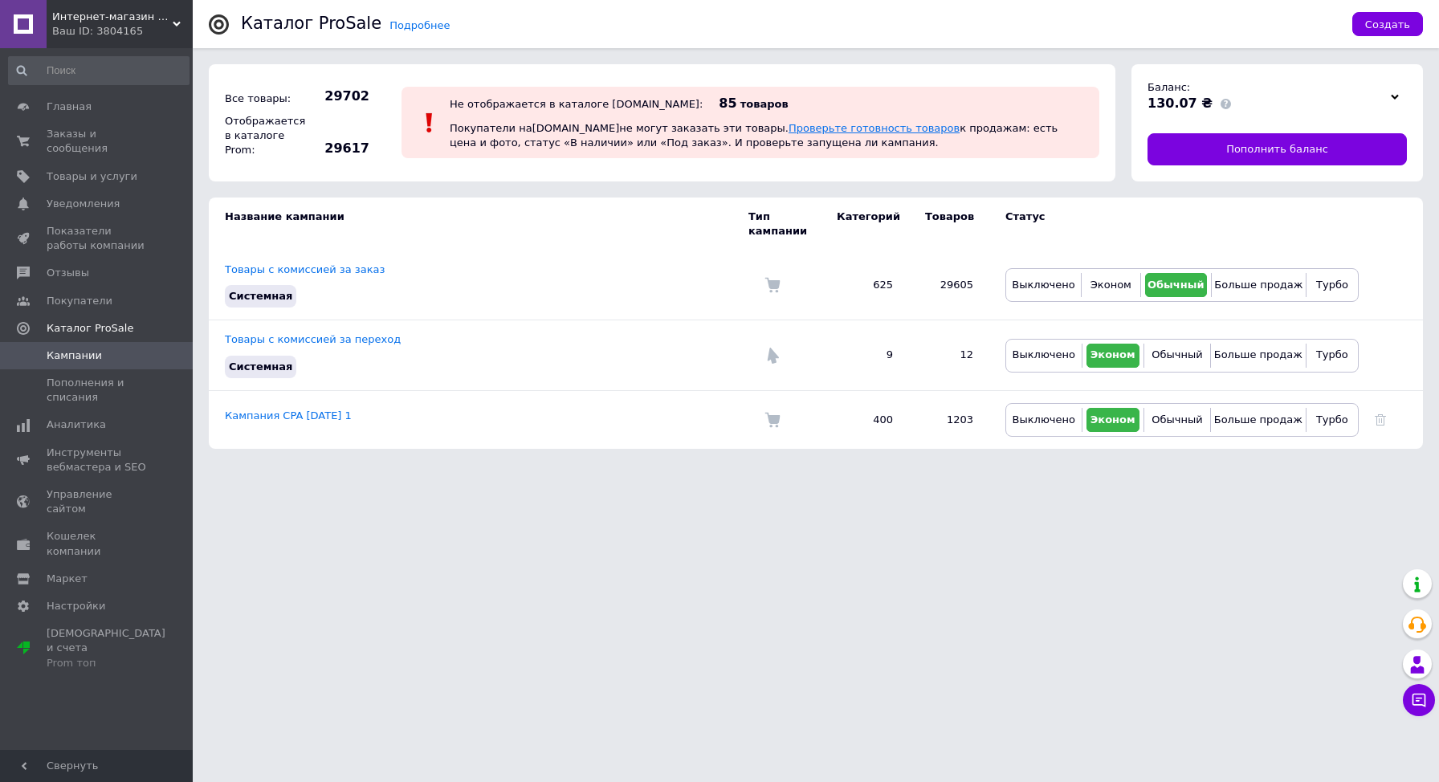
click at [805, 131] on link "Проверьте готовность товаров" at bounding box center [874, 128] width 171 height 12
